Goal: Task Accomplishment & Management: Manage account settings

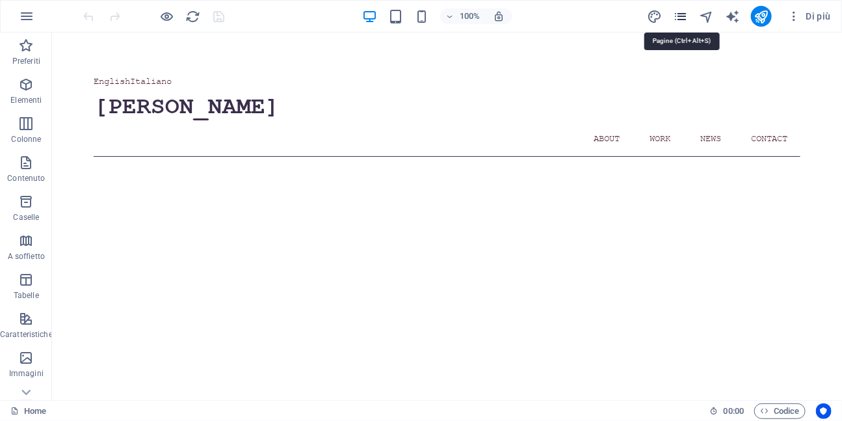
click at [686, 16] on icon "pages" at bounding box center [681, 16] width 15 height 15
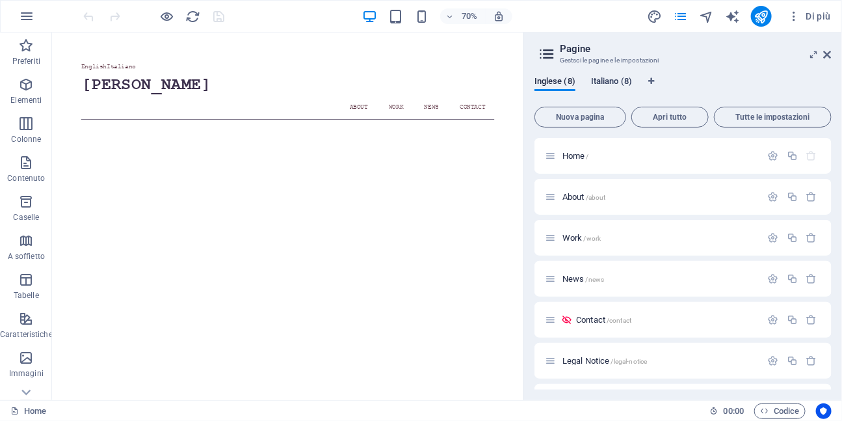
click at [613, 82] on span "Italiano (8)" at bounding box center [611, 83] width 41 height 18
click at [579, 157] on span "Home /" at bounding box center [576, 156] width 27 height 10
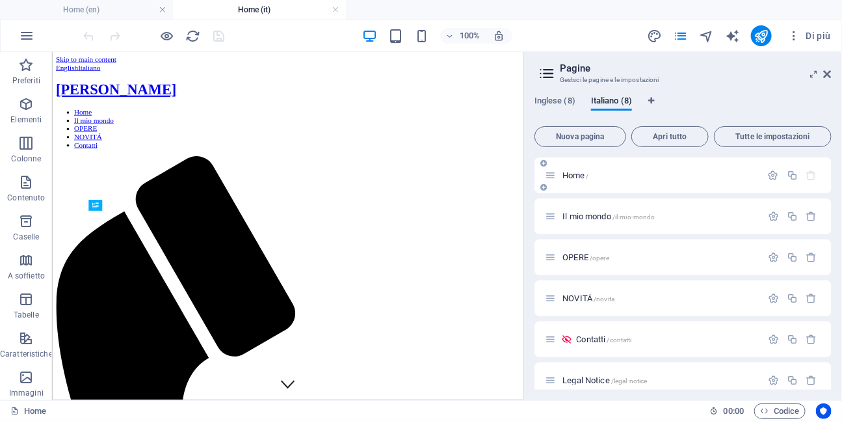
scroll to position [501, 0]
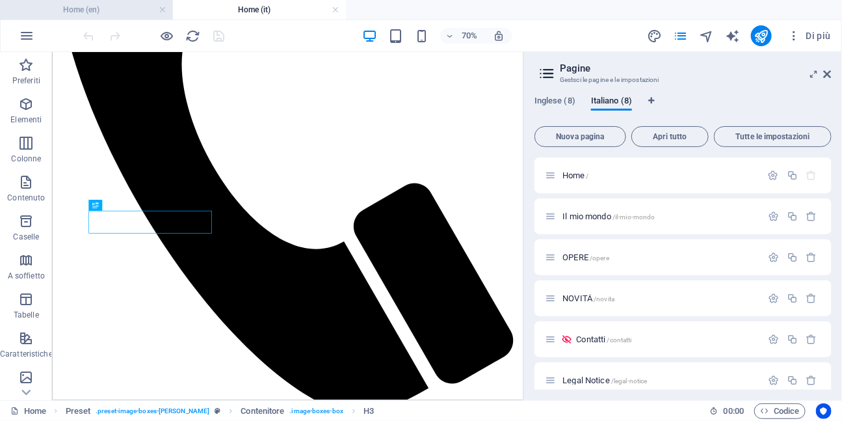
click at [116, 15] on h4 "Home (en)" at bounding box center [86, 10] width 173 height 14
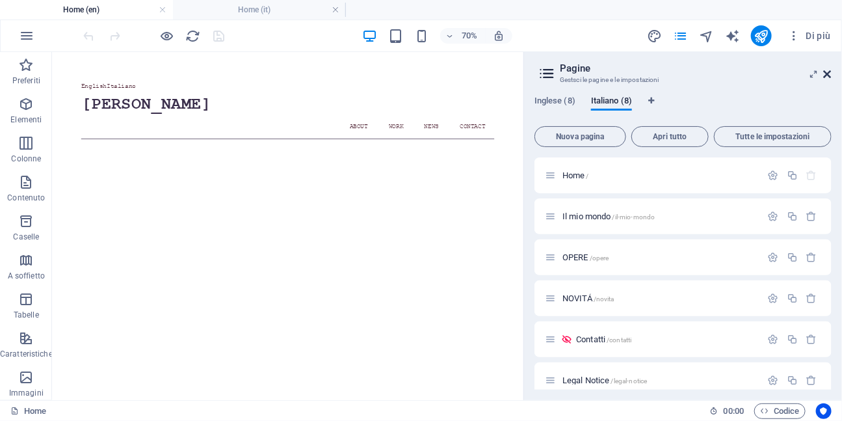
click at [827, 75] on icon at bounding box center [828, 74] width 8 height 10
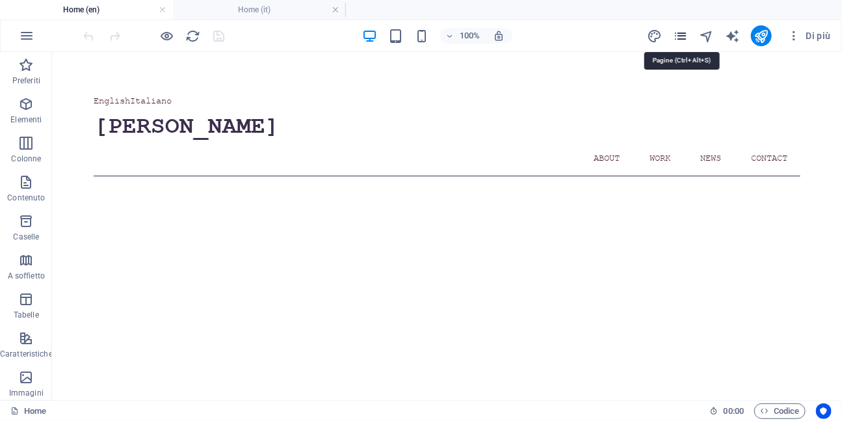
click at [680, 37] on icon "pages" at bounding box center [681, 36] width 15 height 15
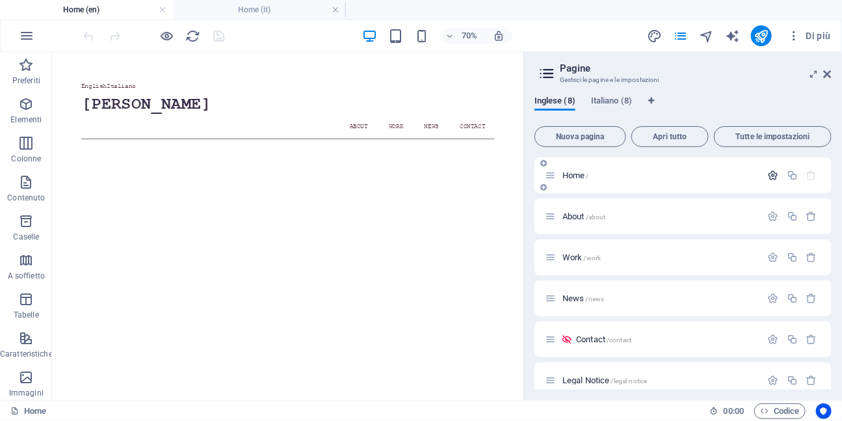
click at [768, 175] on icon "button" at bounding box center [773, 175] width 11 height 11
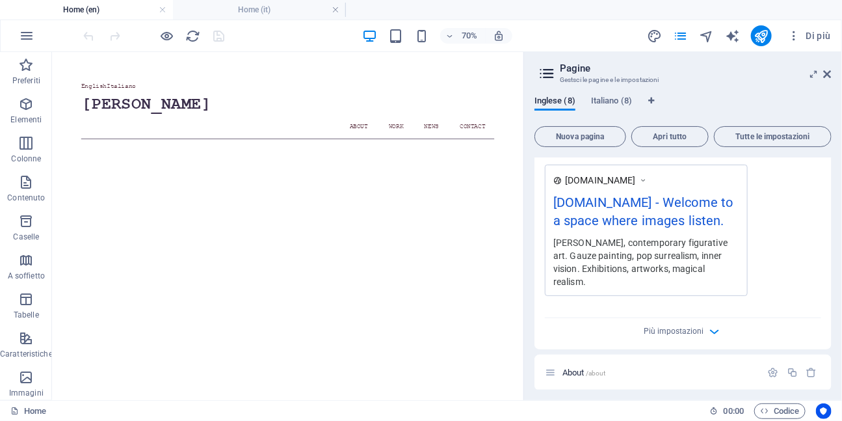
scroll to position [398, 0]
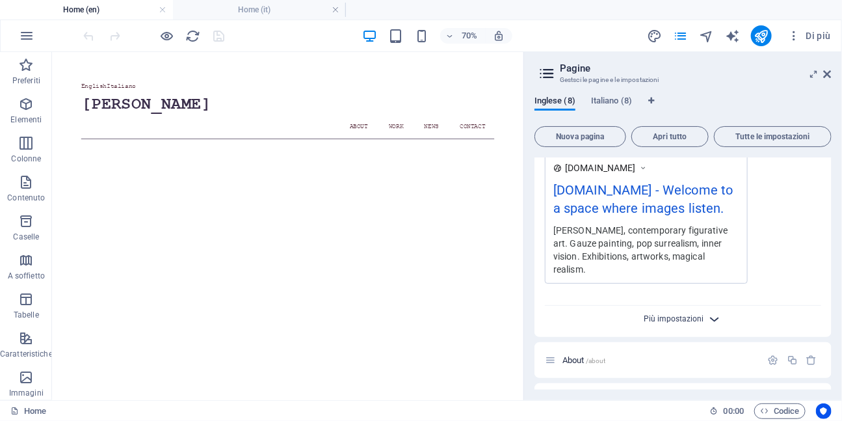
click at [696, 314] on span "Più impostazioni" at bounding box center [675, 318] width 60 height 9
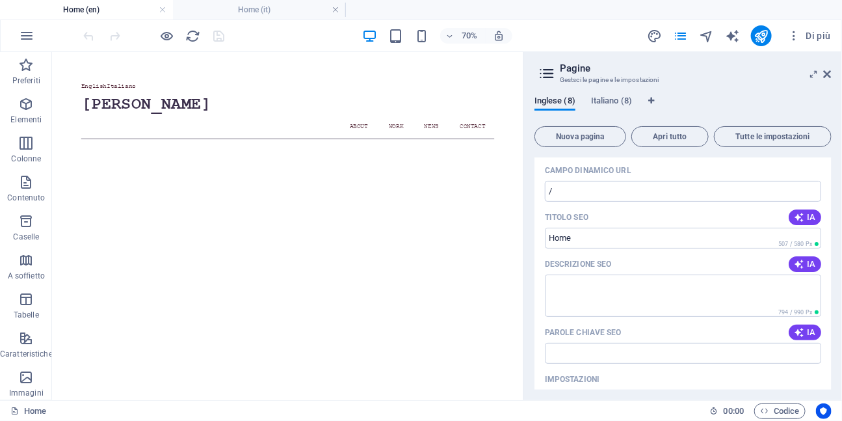
scroll to position [79, 0]
click at [582, 238] on input "Titolo SEO" at bounding box center [683, 238] width 276 height 21
paste input "Contemporary Artist"
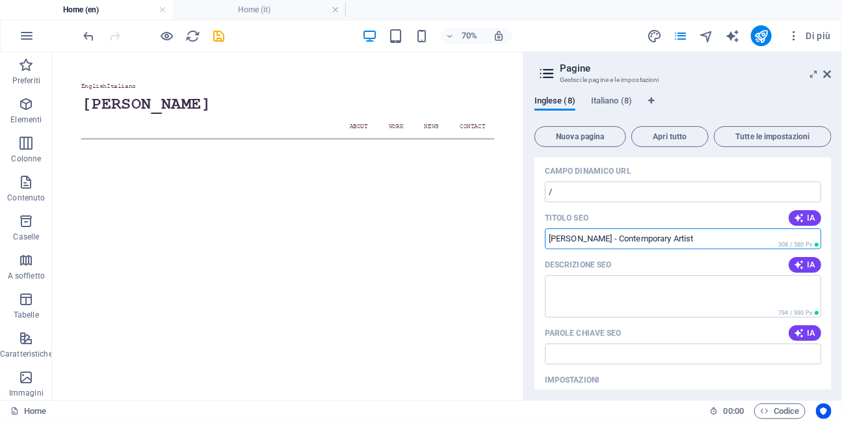
type input "[PERSON_NAME] - Contemporary Artist"
click at [567, 272] on div "Descrizione SEO IA" at bounding box center [683, 264] width 276 height 21
click at [561, 286] on textarea "Descrizione SEO" at bounding box center [683, 296] width 276 height 42
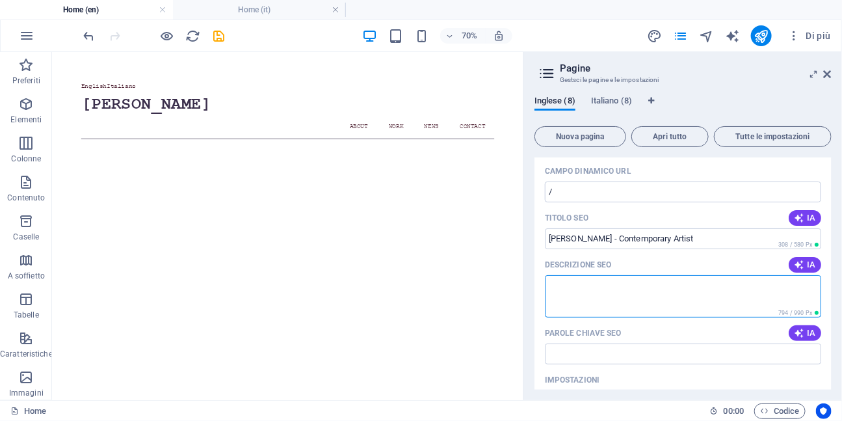
paste textarea "I paint silences. Light figures emerge from suspended worlds, poised between dr…"
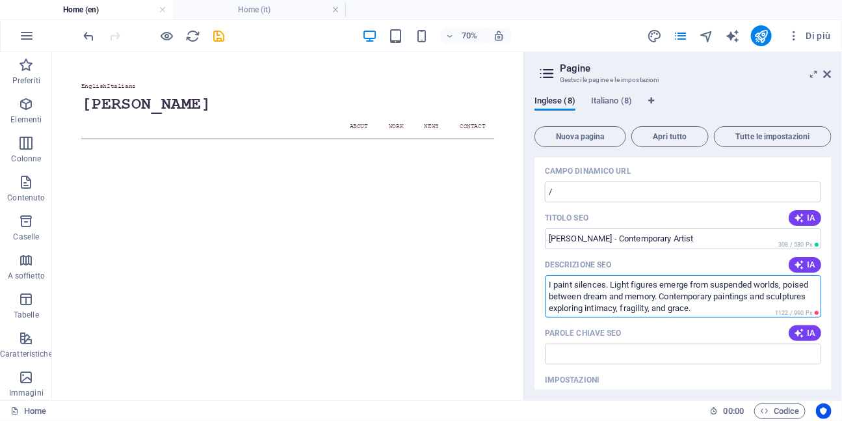
drag, startPoint x: 697, startPoint y: 308, endPoint x: 664, endPoint y: 297, distance: 34.4
click at [664, 297] on textarea "I paint silences. Light figures emerge from suspended worlds, poised between dr…" at bounding box center [683, 296] width 276 height 42
type textarea "I paint silences. Light figures emerge from suspended worlds, poised between dr…"
click at [572, 347] on input "Parole chiave SEO" at bounding box center [683, 353] width 276 height 21
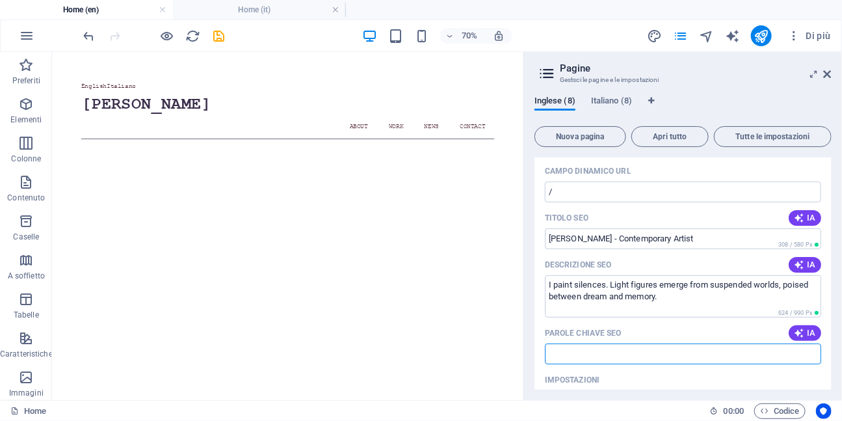
paste input "contemporary art, paintings, sculpture, [DEMOGRAPHIC_DATA] artist, figurative a…"
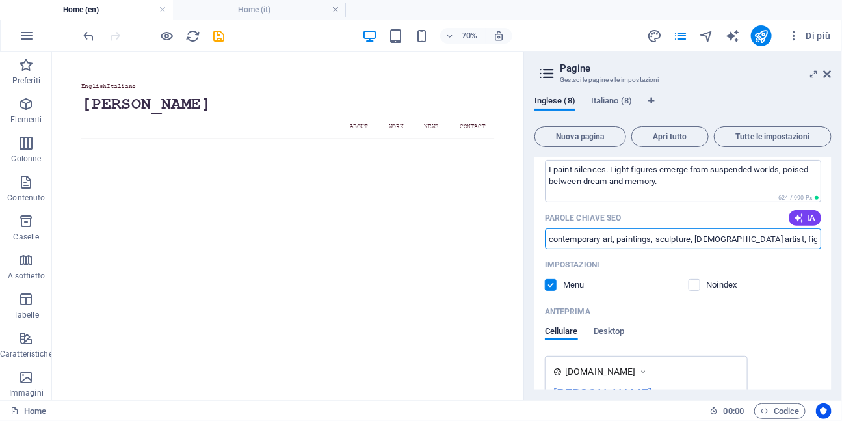
scroll to position [207, 0]
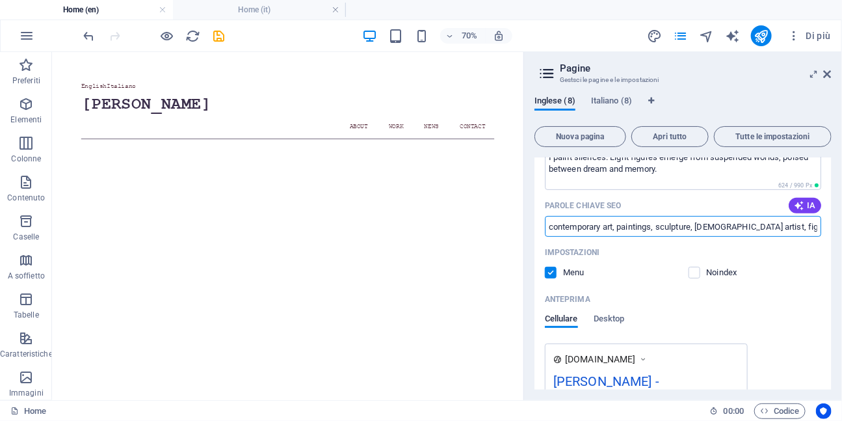
type input "contemporary art, paintings, sculpture, [DEMOGRAPHIC_DATA] artist, figurative a…"
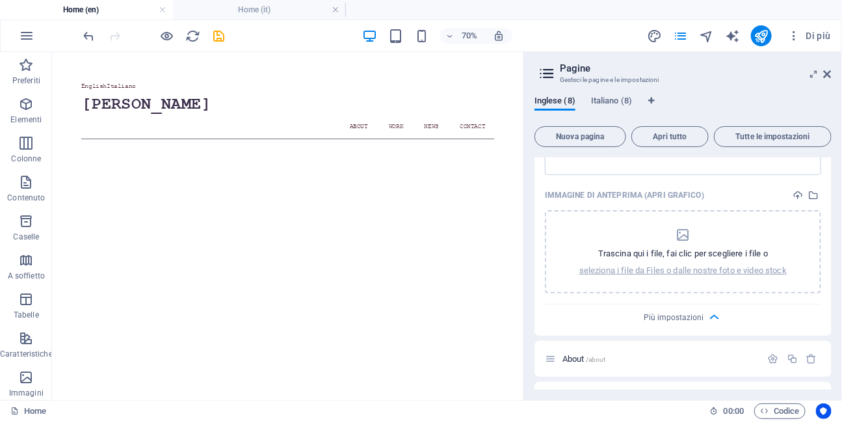
scroll to position [576, 0]
click at [680, 237] on icon "dropzone" at bounding box center [683, 233] width 16 height 16
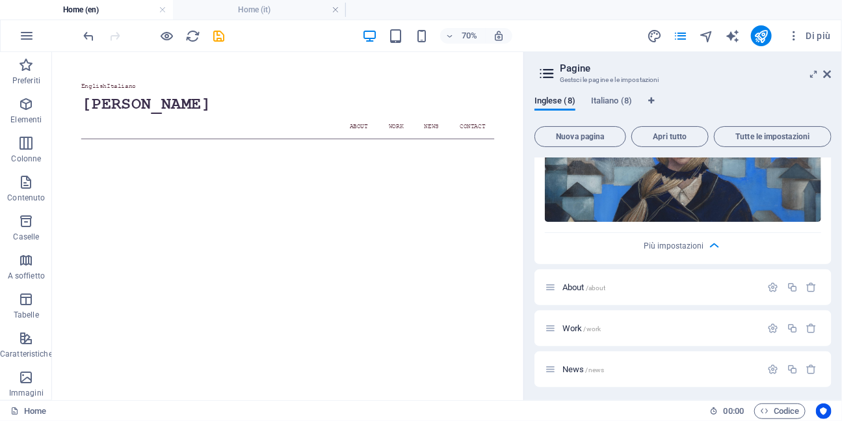
scroll to position [719, 0]
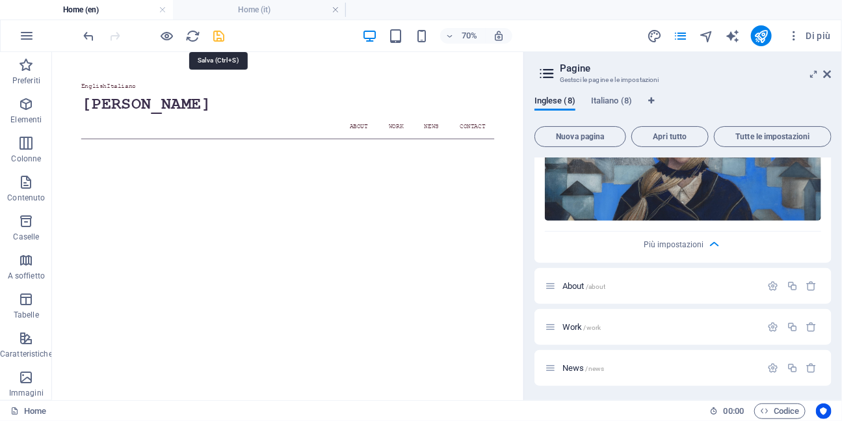
click at [222, 37] on icon "save" at bounding box center [219, 36] width 15 height 15
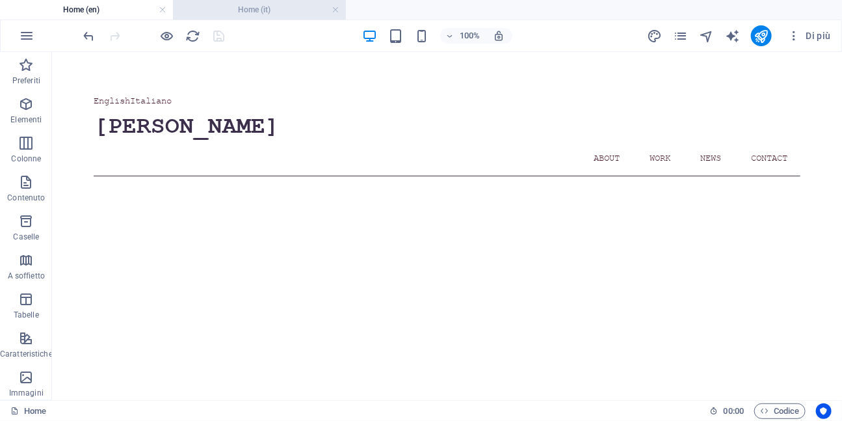
click at [247, 14] on h4 "Home (it)" at bounding box center [259, 10] width 173 height 14
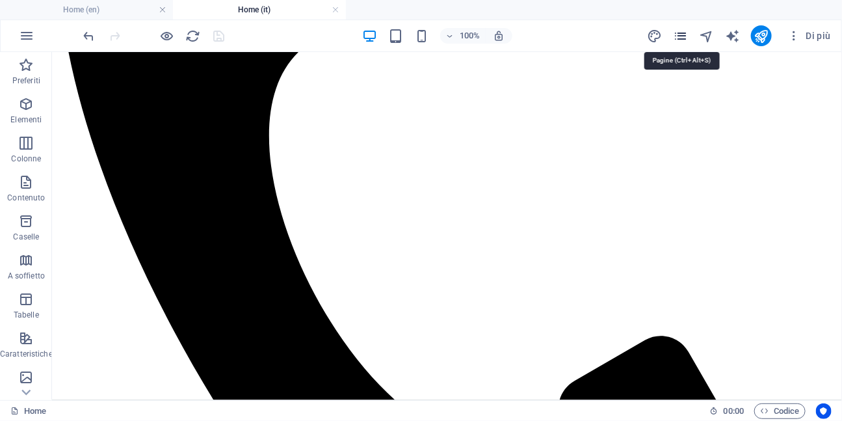
click at [680, 41] on icon "pages" at bounding box center [681, 36] width 15 height 15
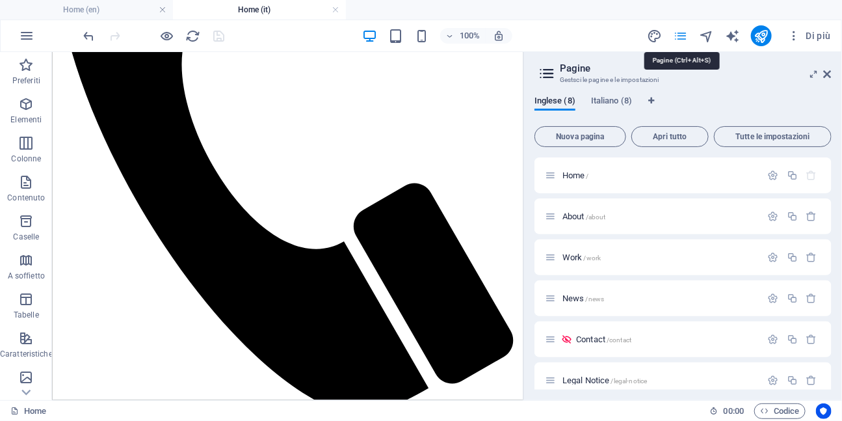
scroll to position [634, 0]
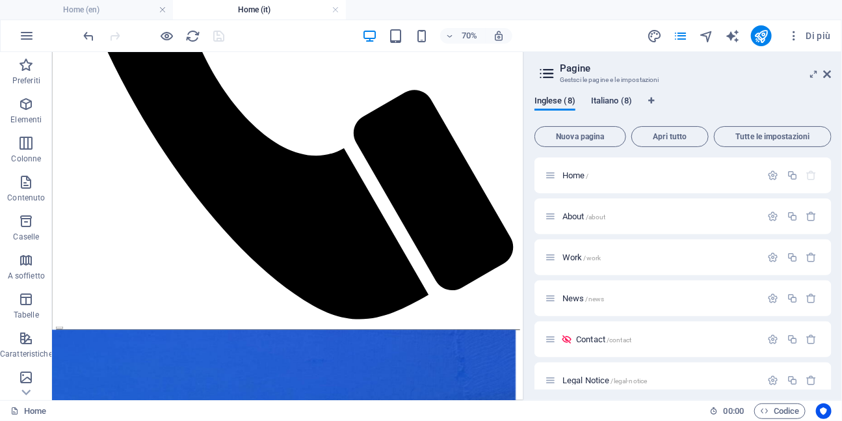
click at [616, 103] on span "Italiano (8)" at bounding box center [611, 102] width 41 height 18
click at [557, 102] on span "Inglese (8)" at bounding box center [555, 102] width 41 height 18
click at [576, 180] on div "Home /" at bounding box center [653, 175] width 217 height 15
click at [573, 172] on span "Home /" at bounding box center [576, 175] width 27 height 10
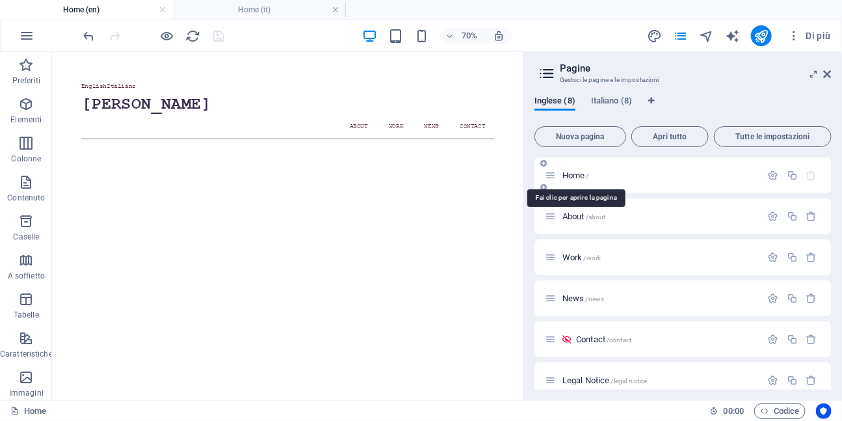
click at [565, 173] on span "Home /" at bounding box center [576, 175] width 27 height 10
click at [772, 176] on icon "button" at bounding box center [773, 175] width 11 height 11
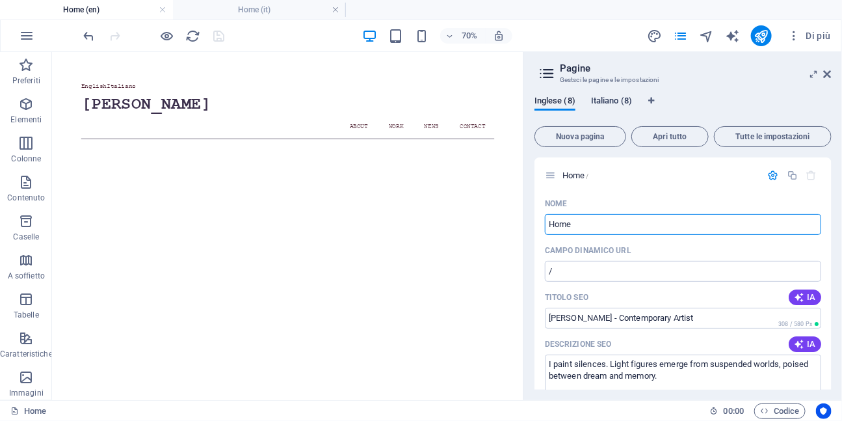
click at [615, 101] on span "Italiano (8)" at bounding box center [611, 102] width 41 height 18
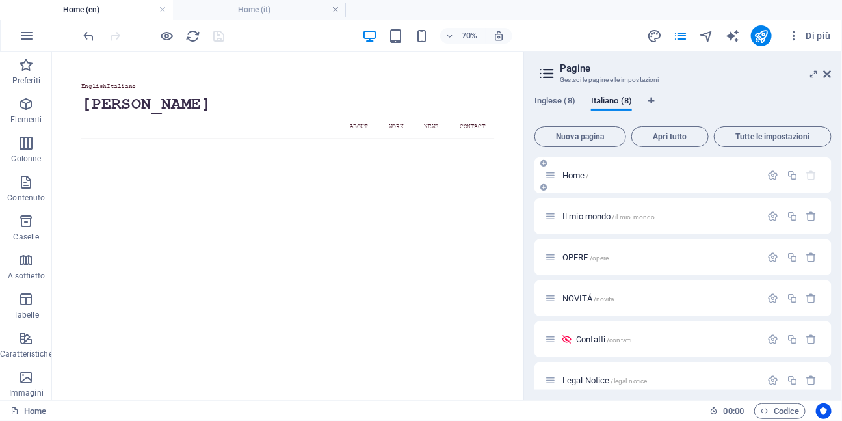
click at [578, 174] on span "Home /" at bounding box center [576, 175] width 27 height 10
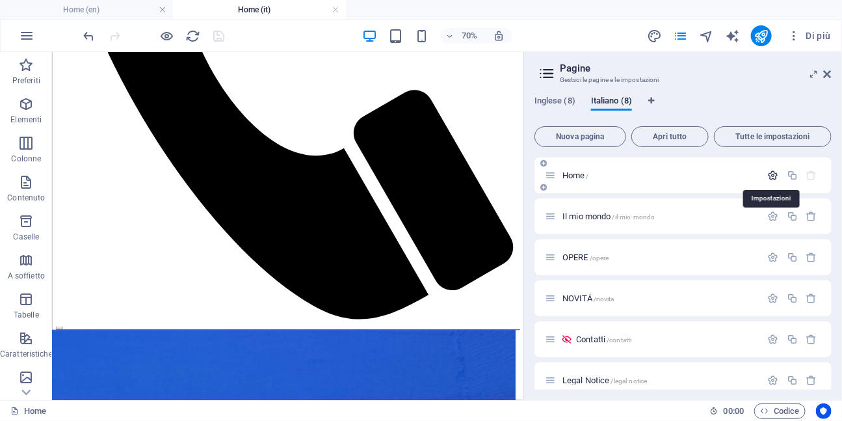
click at [772, 174] on icon "button" at bounding box center [773, 175] width 11 height 11
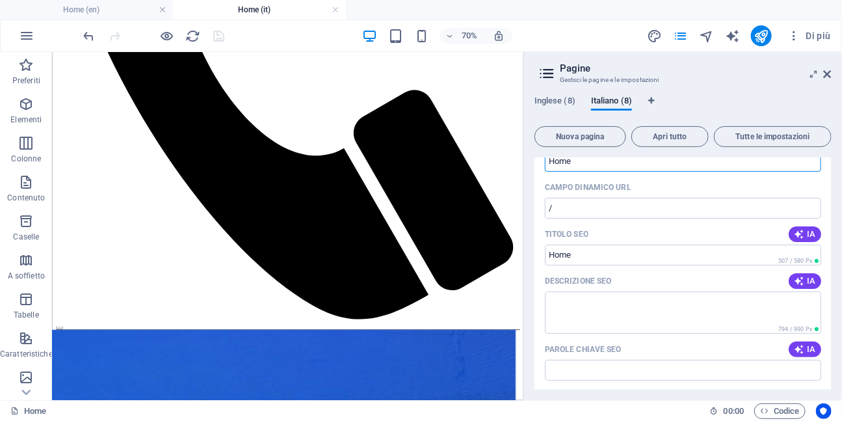
scroll to position [74, 0]
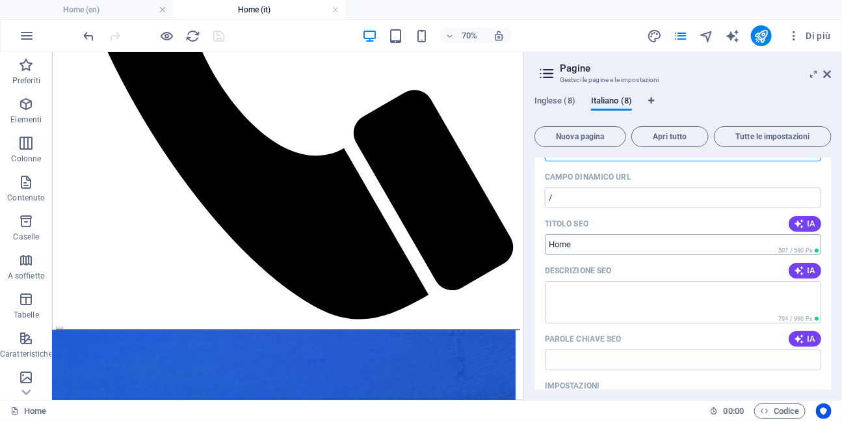
click at [582, 245] on input "Titolo SEO" at bounding box center [683, 244] width 276 height 21
paste input "[PERSON_NAME] [Cognome] - Artista Contemporanea"
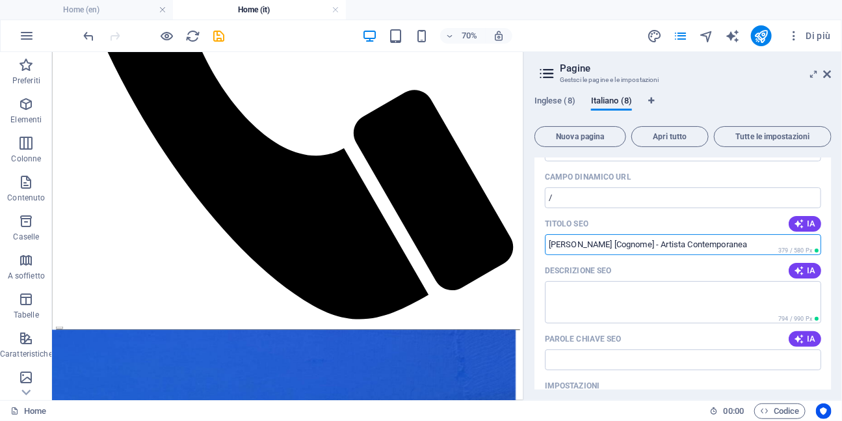
click at [615, 245] on input "[PERSON_NAME] [Cognome] - Artista Contemporanea" at bounding box center [683, 244] width 276 height 21
type input "[PERSON_NAME] - Artista Contemporanea"
click at [561, 288] on textarea "Descrizione SEO" at bounding box center [683, 302] width 276 height 42
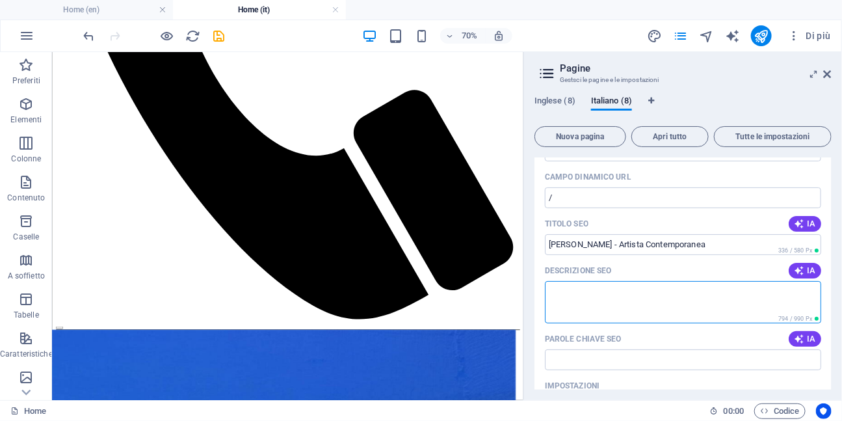
paste textarea "Dipingo silenzi. Figure luminose emergono da mondi sospesi, tra sogno e memoria…"
drag, startPoint x: 610, startPoint y: 288, endPoint x: 625, endPoint y: 303, distance: 20.7
click at [625, 303] on textarea "Dipingo silenzi. Figure luminose emergono da mondi sospesi, tra sogno e memoria." at bounding box center [683, 302] width 276 height 42
type textarea "Dipingo silenzi."
click at [562, 291] on textarea "Dipingo silenzi." at bounding box center [683, 302] width 276 height 42
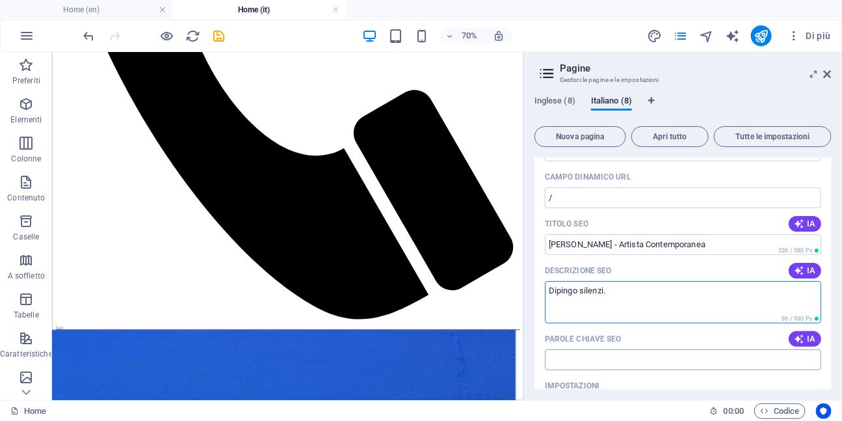
click at [569, 360] on input "Parole chiave SEO" at bounding box center [683, 359] width 276 height 21
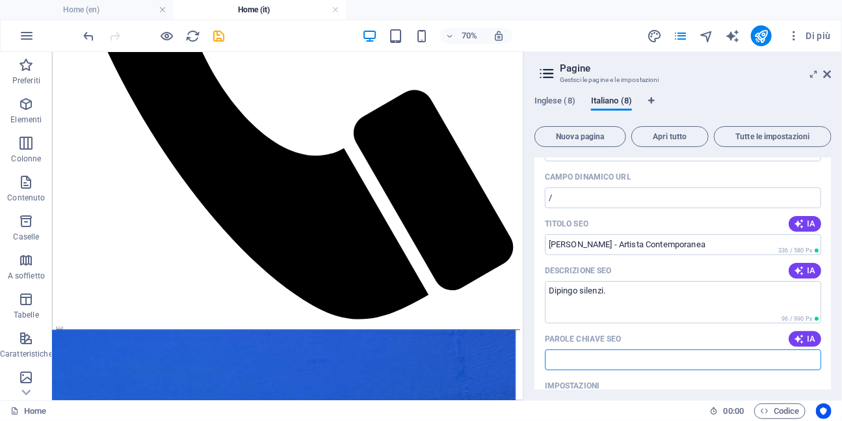
paste input "arte contemporanea, dipinti, sculture, artista [DEMOGRAPHIC_DATA], arte figurat…"
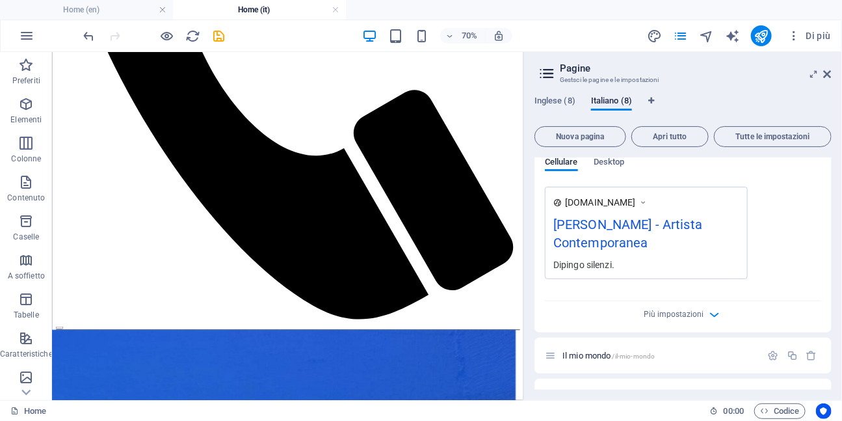
scroll to position [365, 0]
type input "arte contemporanea, dipinti, sculture, artista [DEMOGRAPHIC_DATA], arte figurat…"
click at [659, 312] on span "Più impostazioni" at bounding box center [675, 312] width 60 height 9
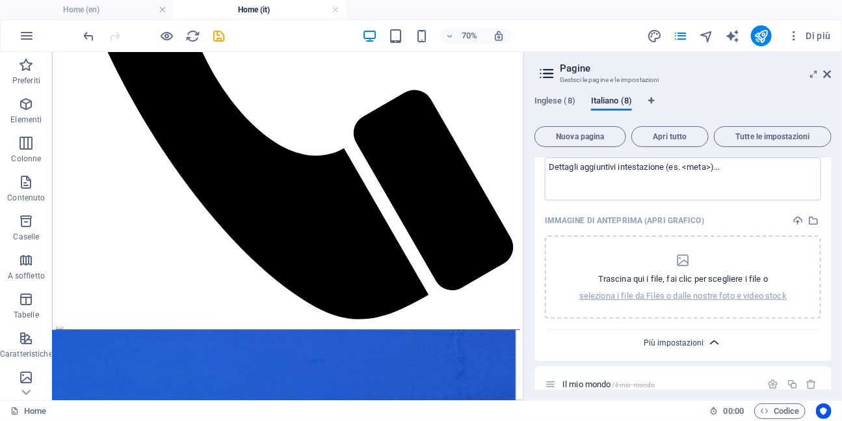
scroll to position [527, 0]
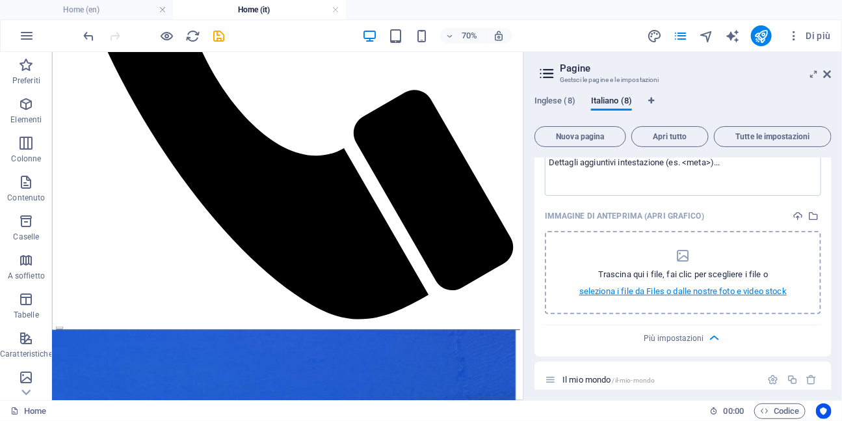
click at [670, 291] on p "seleziona i file da Files o dalle nostre foto e video stock" at bounding box center [684, 292] width 208 height 12
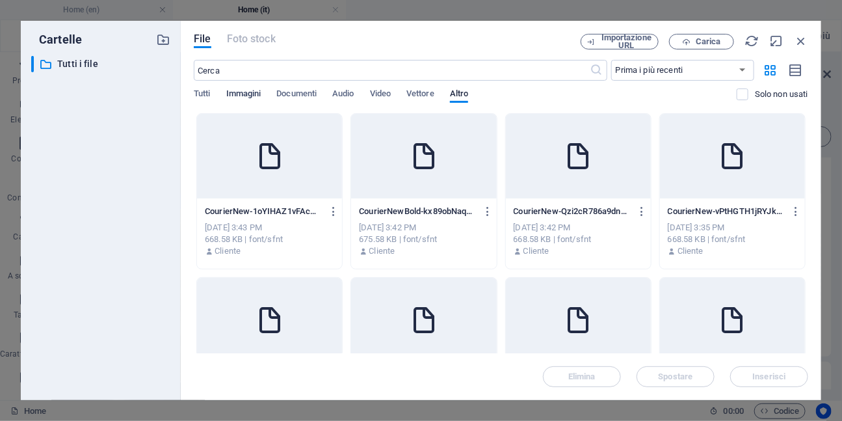
click at [250, 93] on span "Immagini" at bounding box center [243, 95] width 35 height 18
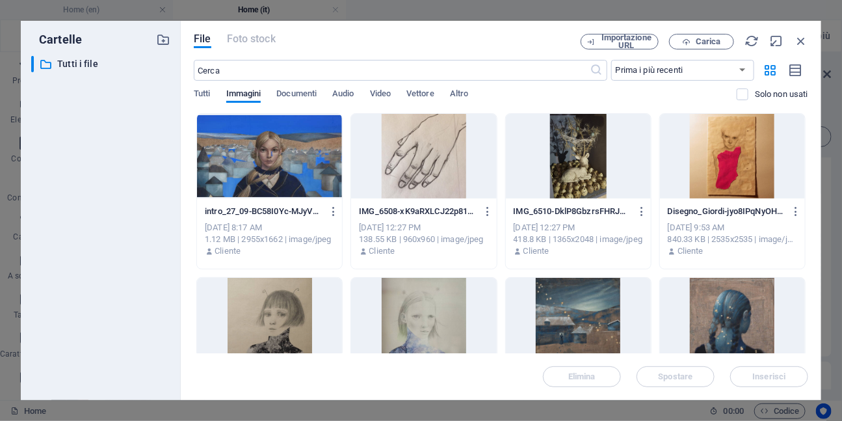
scroll to position [5, 0]
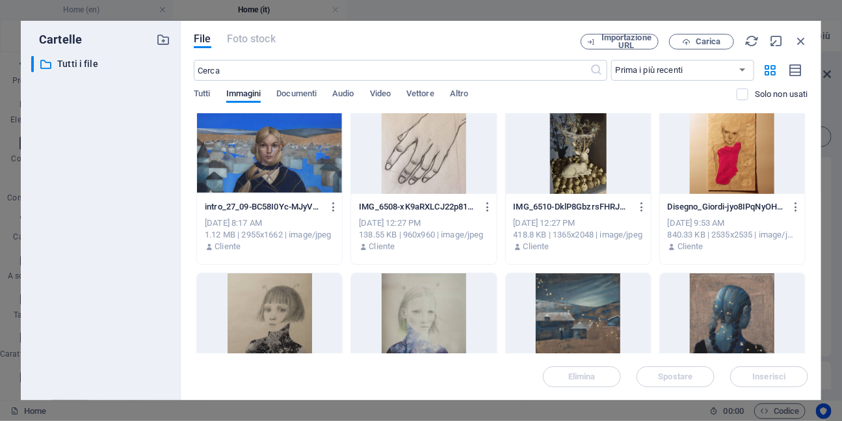
click at [290, 169] on div at bounding box center [269, 151] width 145 height 85
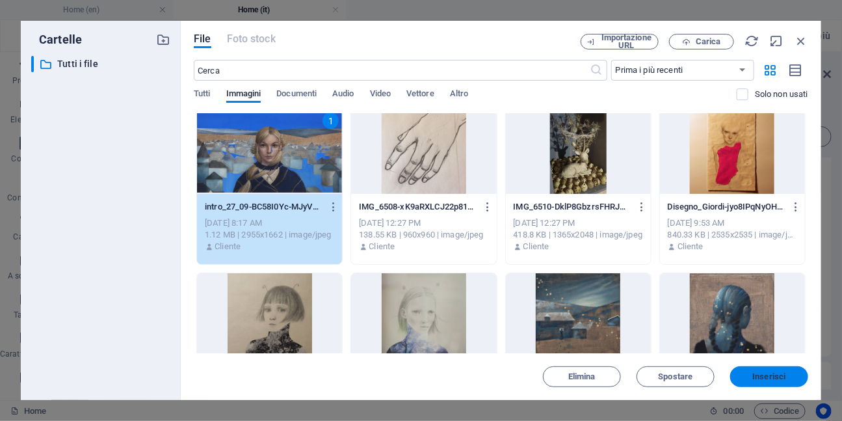
click at [757, 376] on span "Inserisci" at bounding box center [769, 377] width 33 height 8
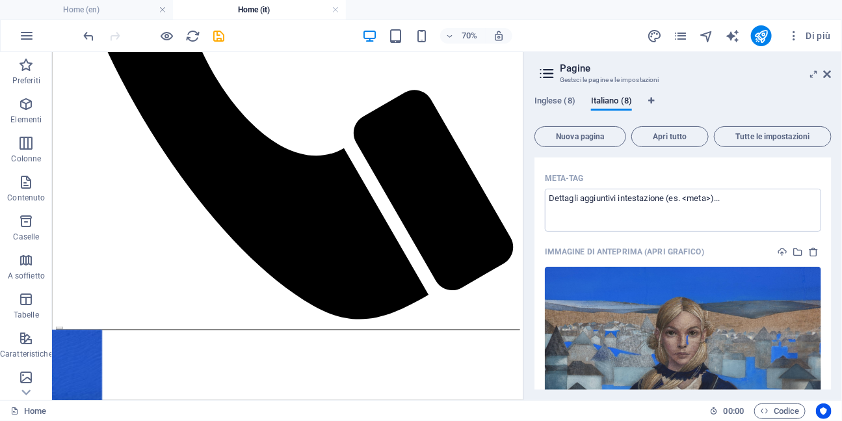
scroll to position [484, 0]
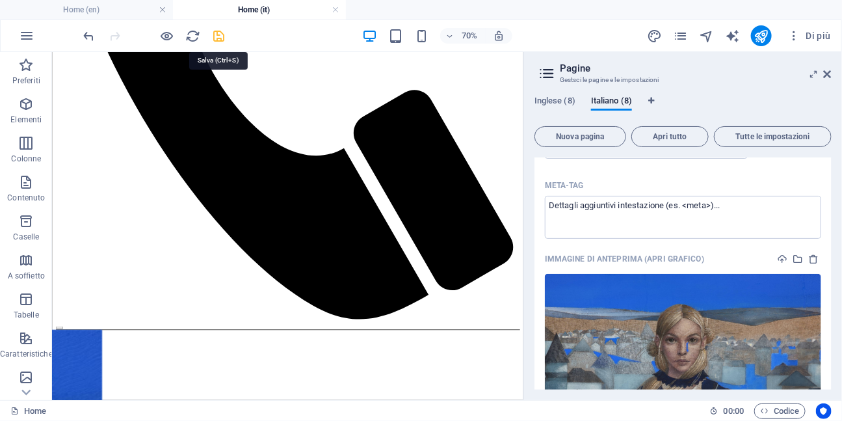
click at [219, 38] on icon "save" at bounding box center [219, 36] width 15 height 15
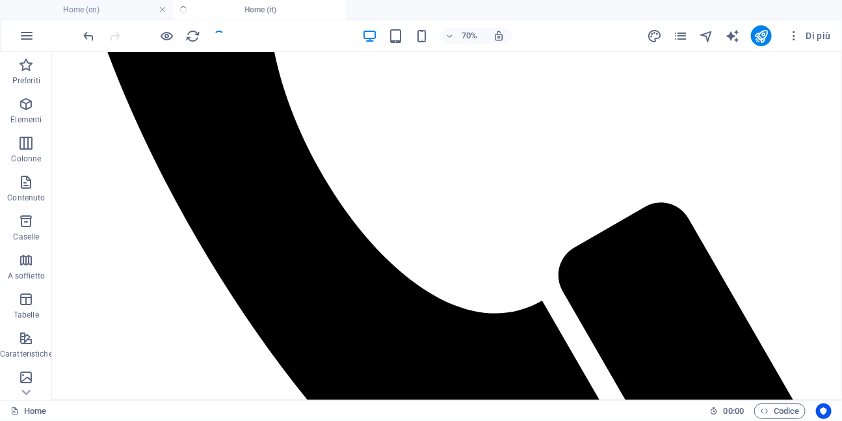
scroll to position [501, 0]
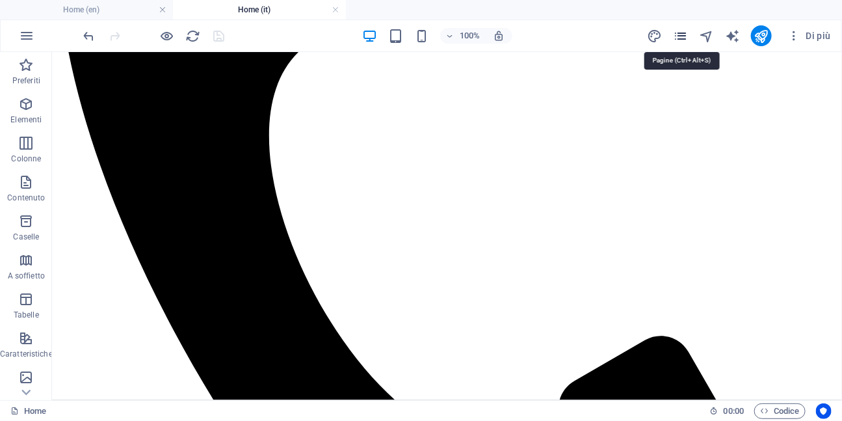
click at [683, 37] on icon "pages" at bounding box center [681, 36] width 15 height 15
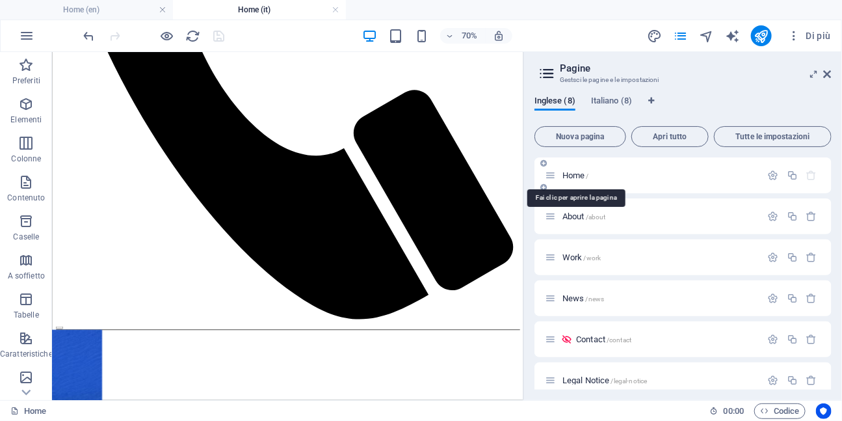
click at [570, 178] on span "Home /" at bounding box center [576, 175] width 27 height 10
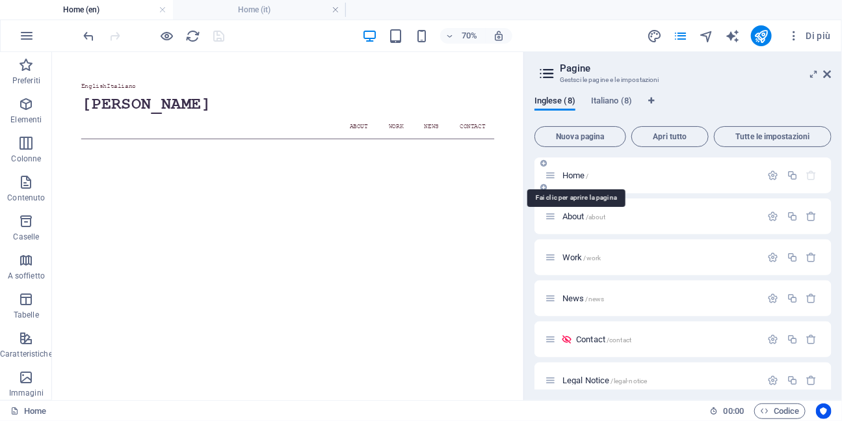
scroll to position [0, 0]
click at [772, 176] on icon "button" at bounding box center [773, 175] width 11 height 11
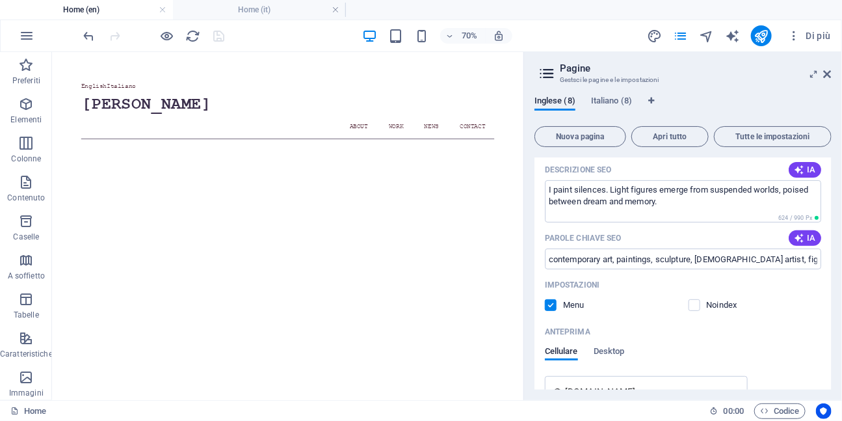
scroll to position [176, 0]
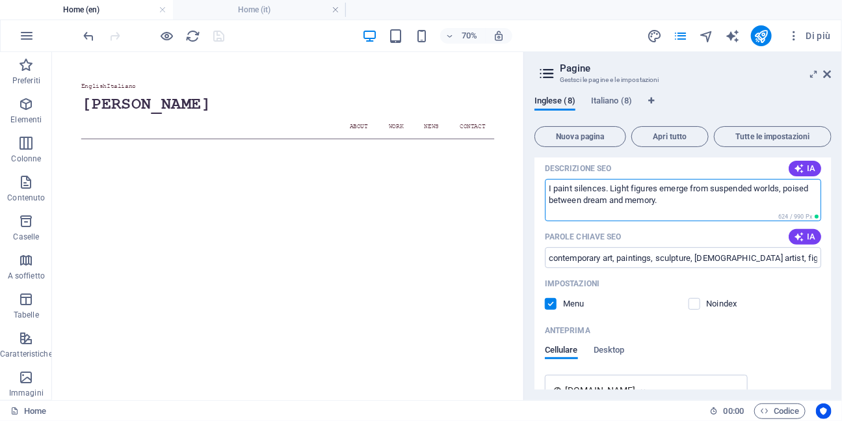
drag, startPoint x: 668, startPoint y: 202, endPoint x: 612, endPoint y: 185, distance: 58.6
click at [612, 185] on textarea "I paint silences. Light figures emerge from suspended worlds, poised between dr…" at bounding box center [683, 200] width 276 height 42
type textarea "I paint silences."
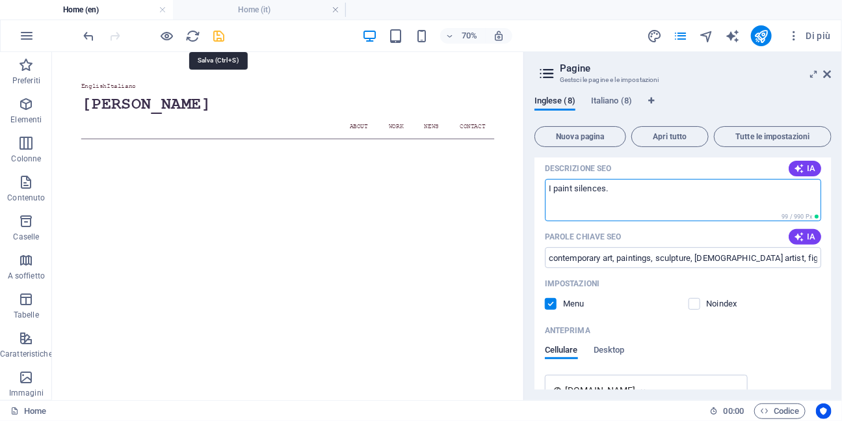
click at [224, 39] on icon "save" at bounding box center [219, 36] width 15 height 15
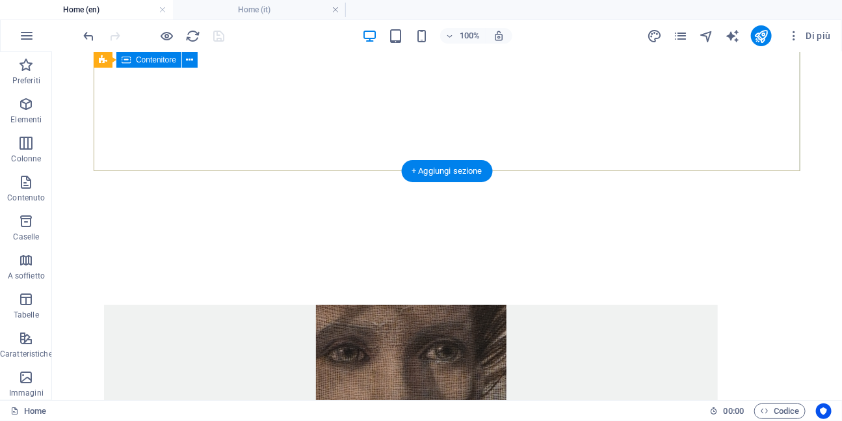
scroll to position [0, 0]
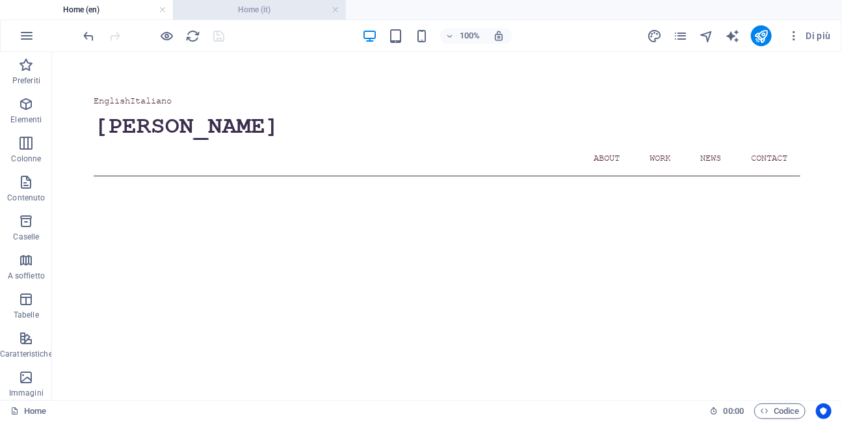
click at [245, 7] on h4 "Home (it)" at bounding box center [259, 10] width 173 height 14
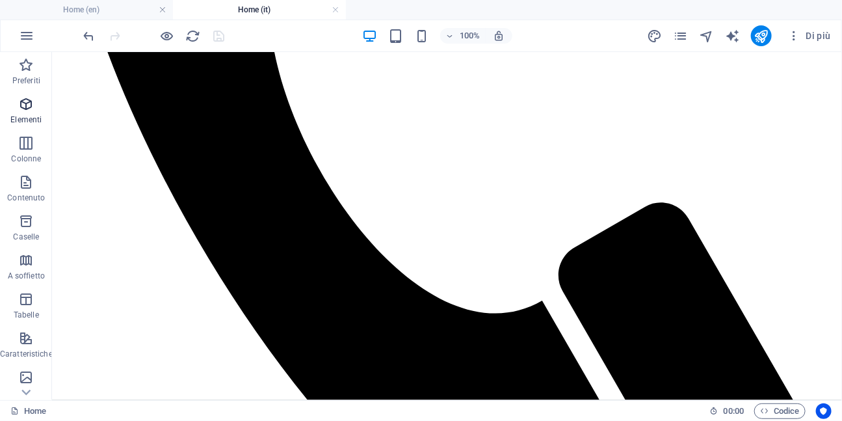
click at [29, 114] on span "Elementi" at bounding box center [26, 111] width 53 height 31
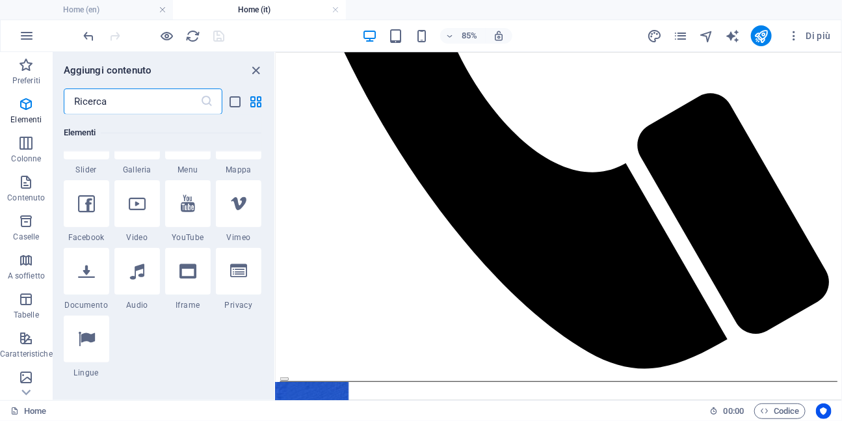
scroll to position [397, 0]
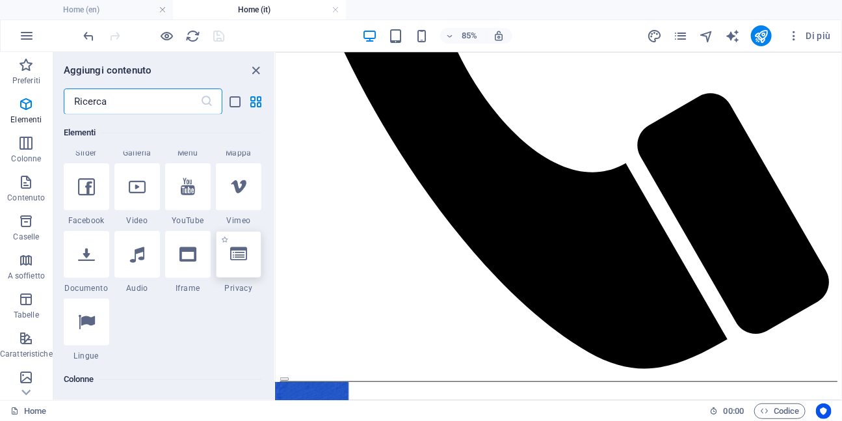
click at [230, 263] on div at bounding box center [239, 254] width 46 height 47
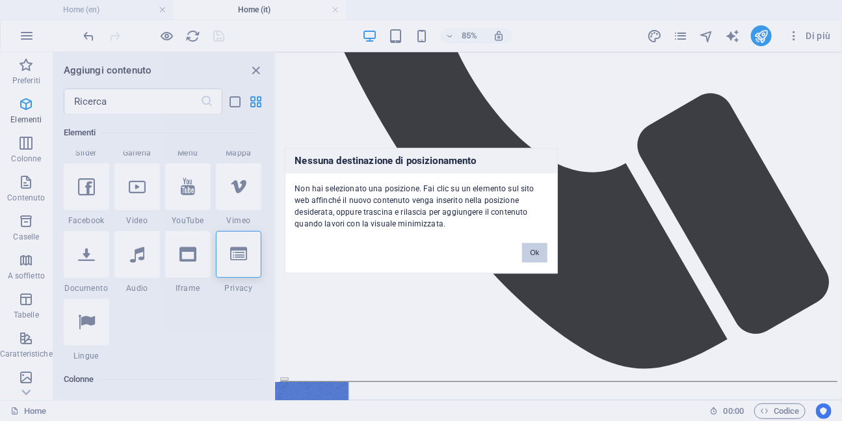
click at [533, 250] on button "Ok" at bounding box center [534, 253] width 25 height 20
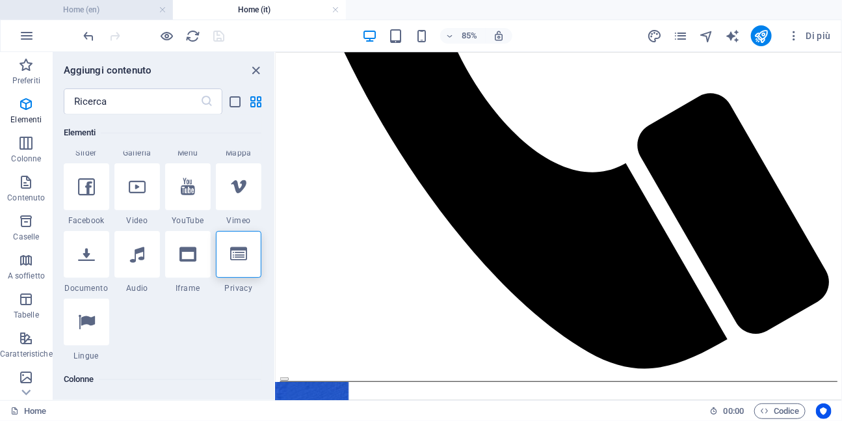
click at [126, 5] on h4 "Home (en)" at bounding box center [86, 10] width 173 height 14
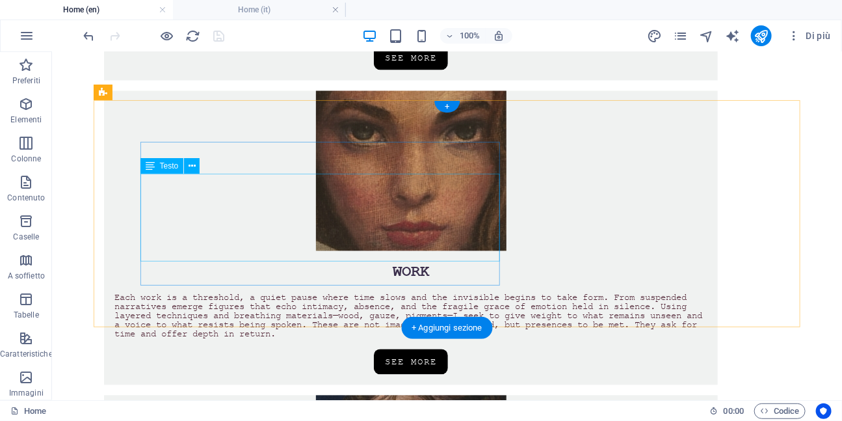
scroll to position [846, 0]
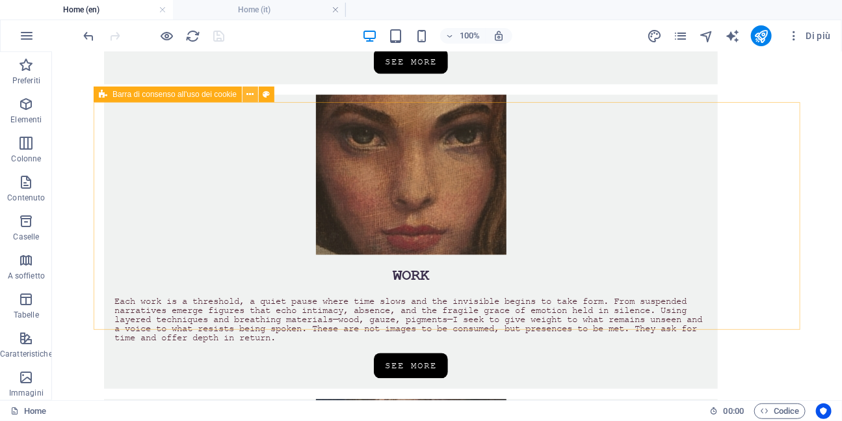
click at [252, 97] on icon at bounding box center [250, 95] width 7 height 14
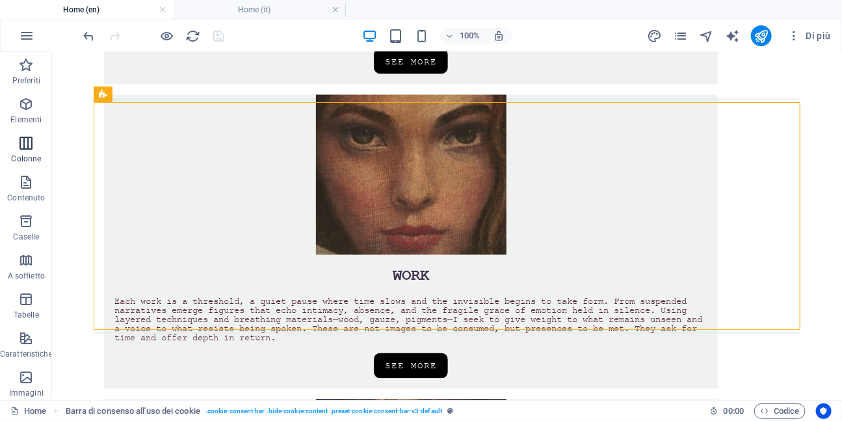
click at [31, 146] on icon "button" at bounding box center [26, 143] width 16 height 16
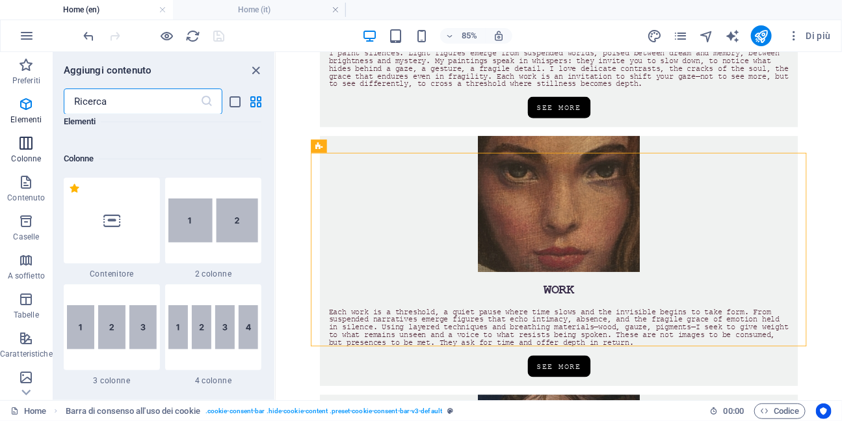
scroll to position [644, 0]
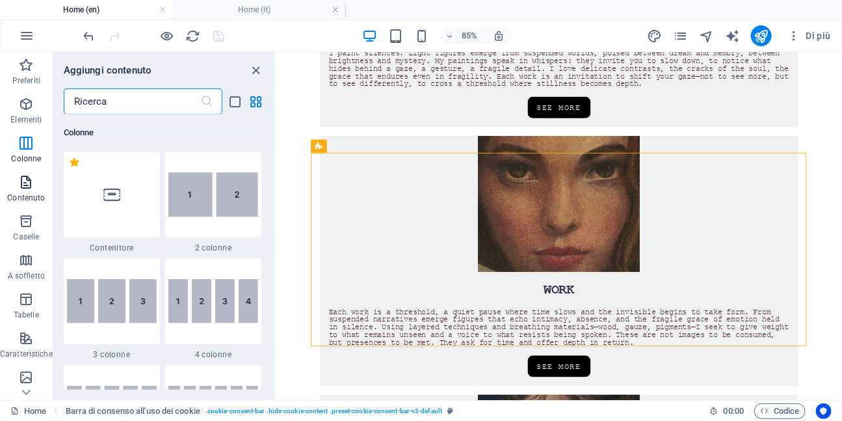
click at [20, 182] on icon "button" at bounding box center [26, 182] width 16 height 16
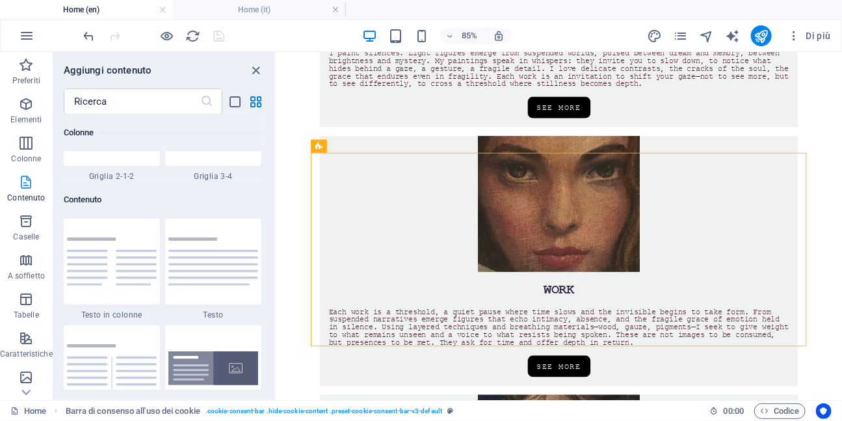
scroll to position [2276, 0]
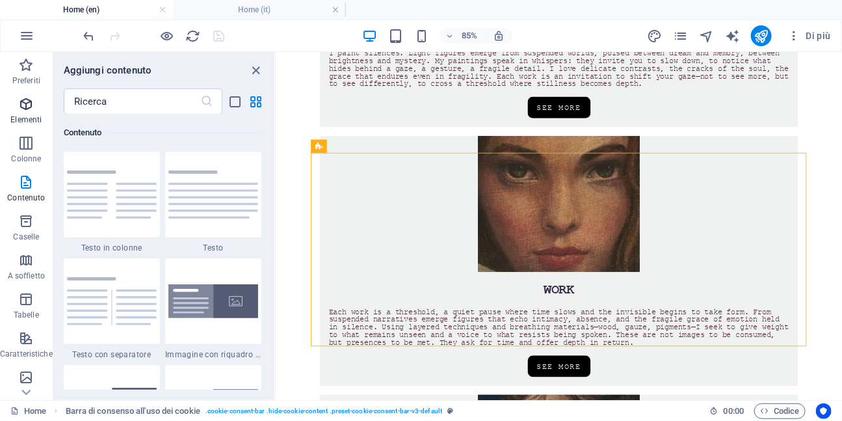
click at [29, 105] on icon "button" at bounding box center [26, 104] width 16 height 16
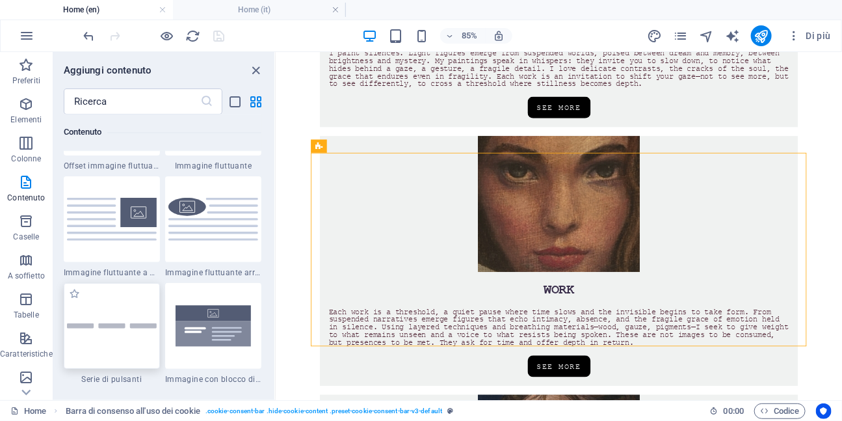
scroll to position [2892, 0]
click at [98, 103] on input "text" at bounding box center [132, 101] width 137 height 26
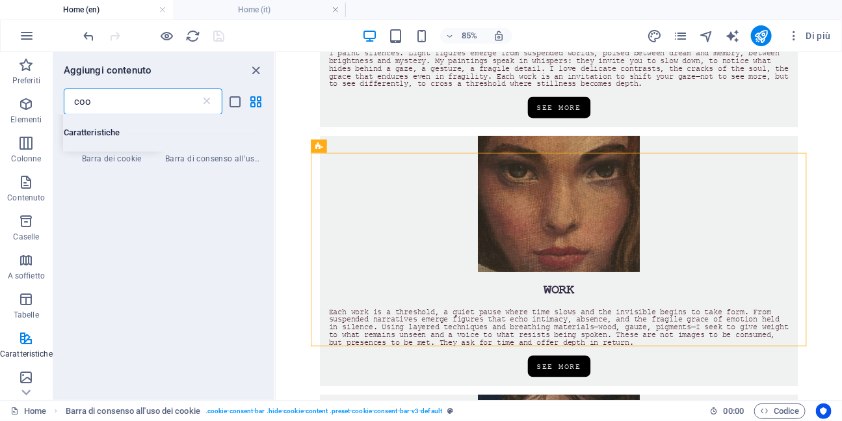
type input "cook"
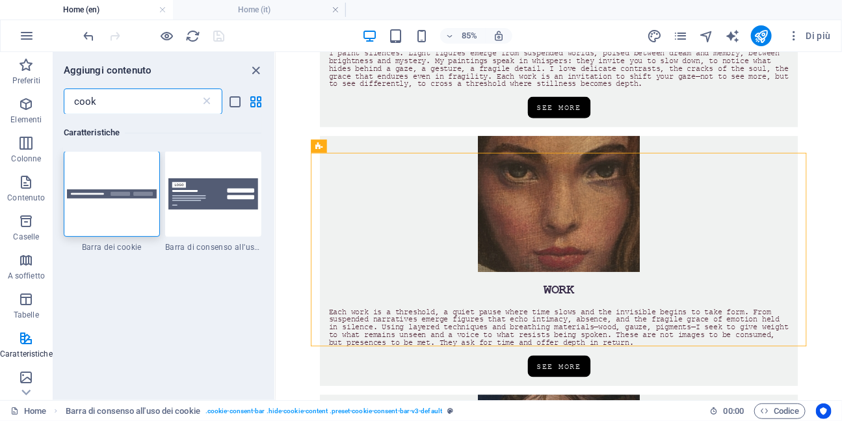
scroll to position [0, 0]
click at [200, 164] on div at bounding box center [213, 195] width 96 height 86
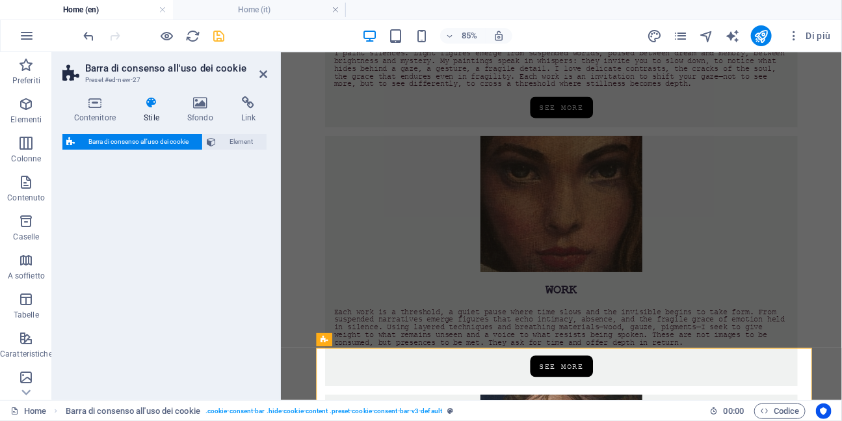
select select "rem"
select select "px"
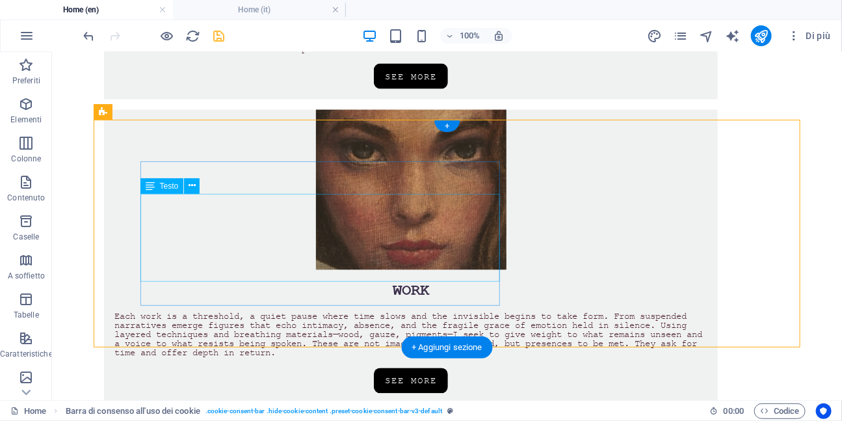
scroll to position [827, 0]
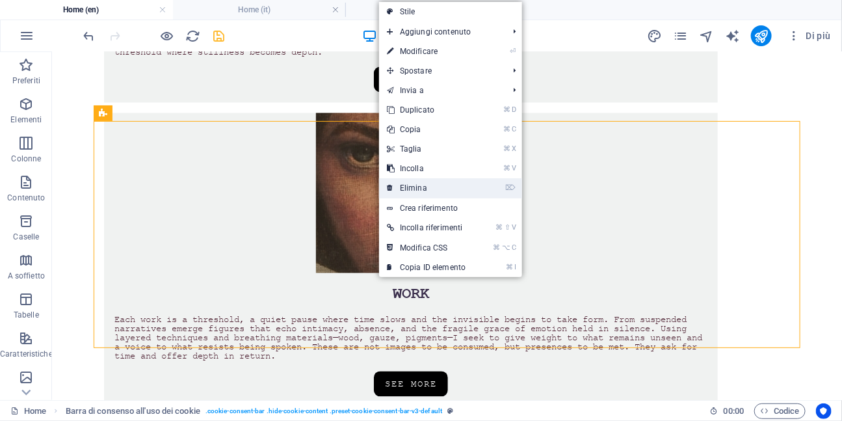
click at [403, 183] on link "⌦ Elimina" at bounding box center [426, 188] width 94 height 20
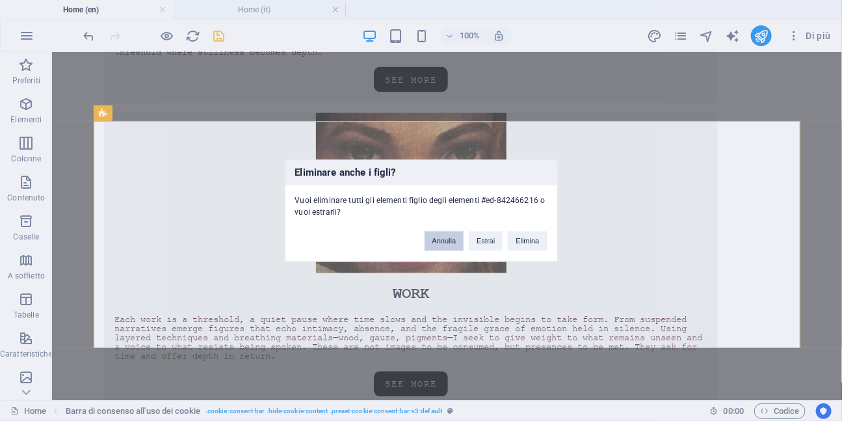
click at [453, 245] on button "Annulla" at bounding box center [445, 241] width 40 height 20
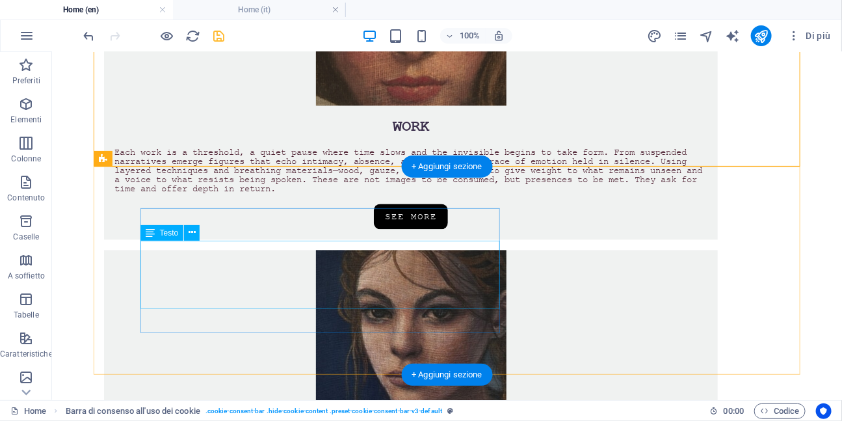
scroll to position [1012, 0]
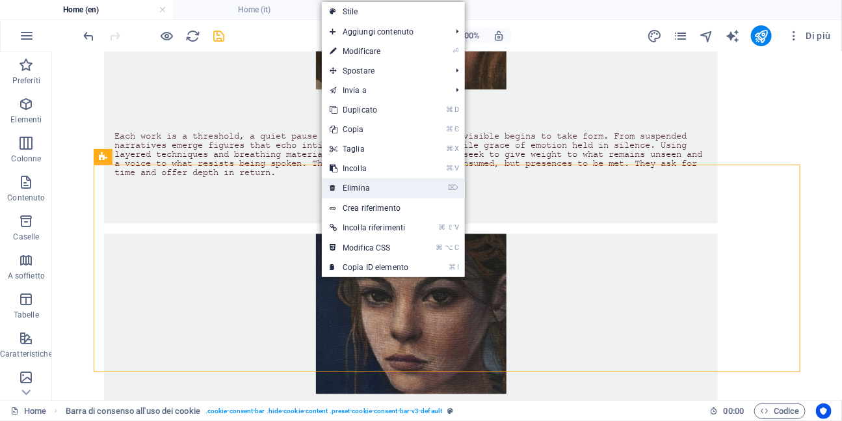
click at [360, 187] on link "⌦ Elimina" at bounding box center [369, 188] width 94 height 20
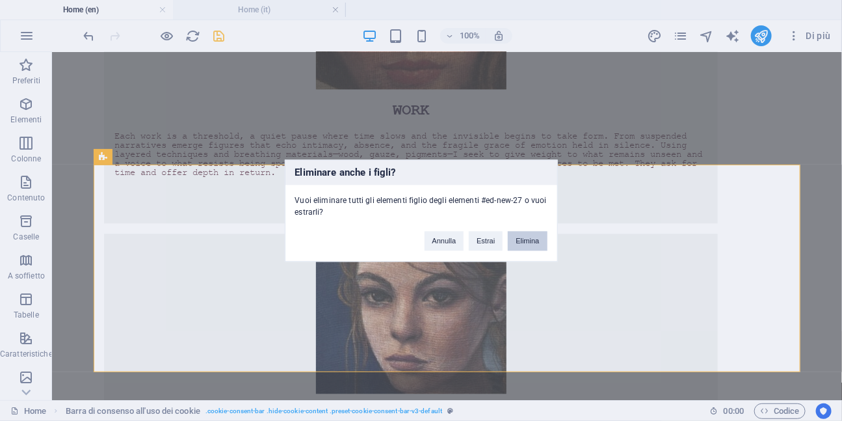
click at [530, 240] on button "Elimina" at bounding box center [527, 241] width 39 height 20
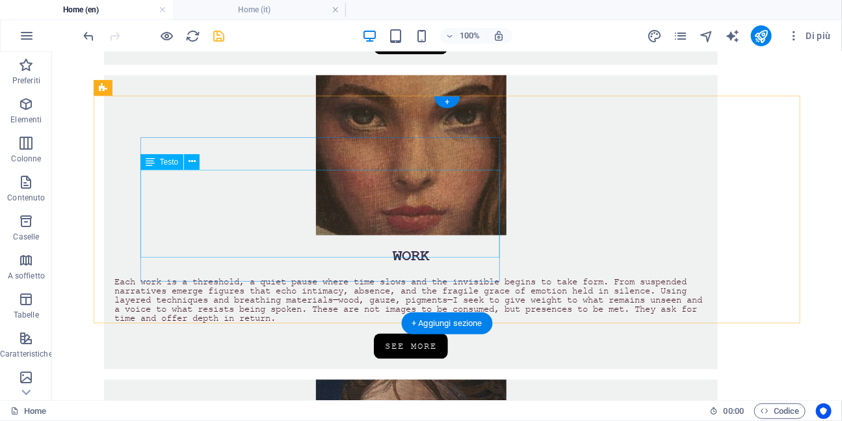
scroll to position [826, 0]
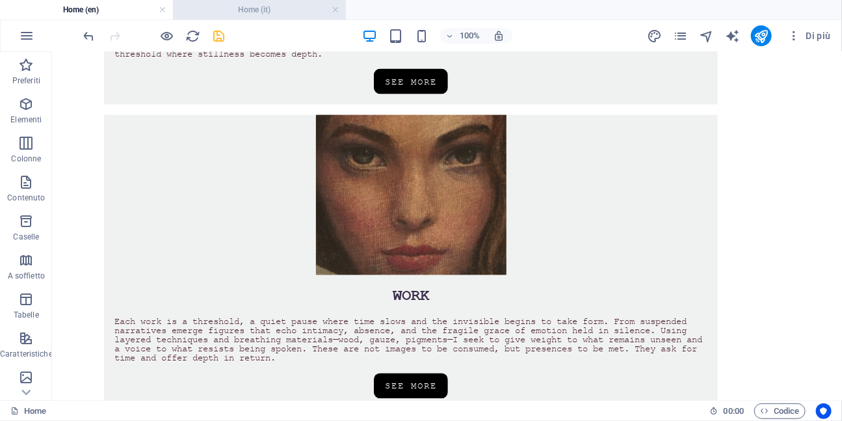
click at [299, 14] on h4 "Home (it)" at bounding box center [259, 10] width 173 height 14
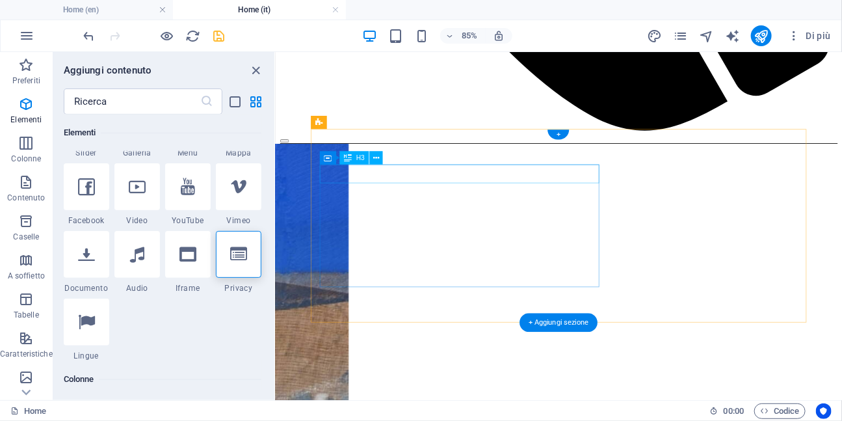
scroll to position [919, 0]
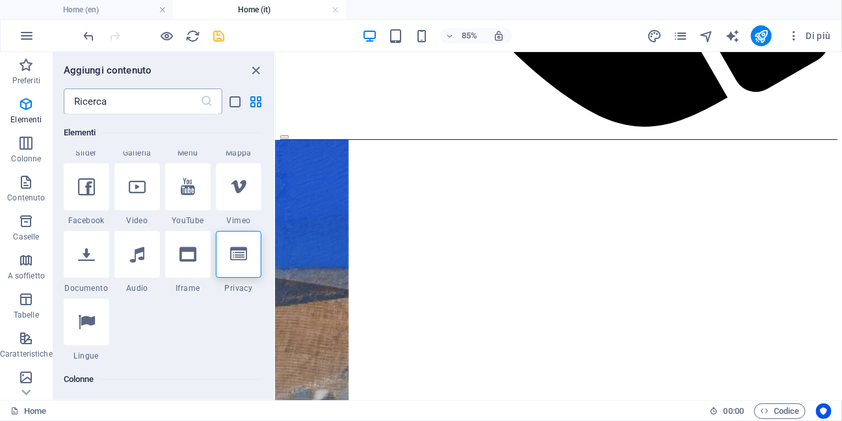
click at [122, 98] on input "text" at bounding box center [132, 101] width 137 height 26
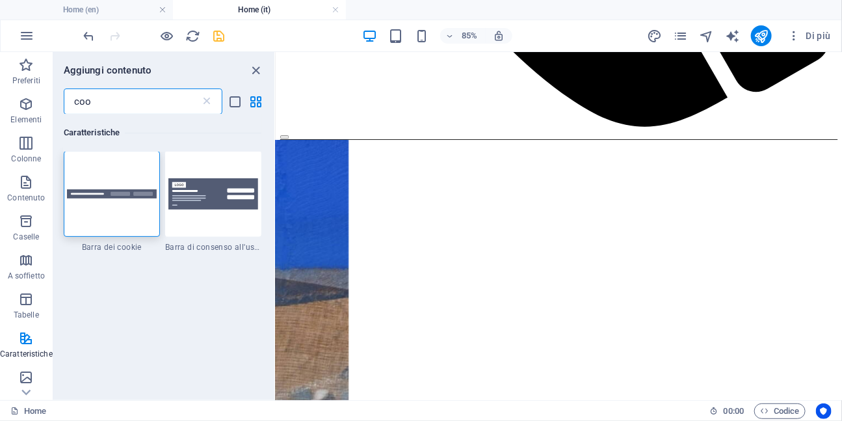
scroll to position [0, 0]
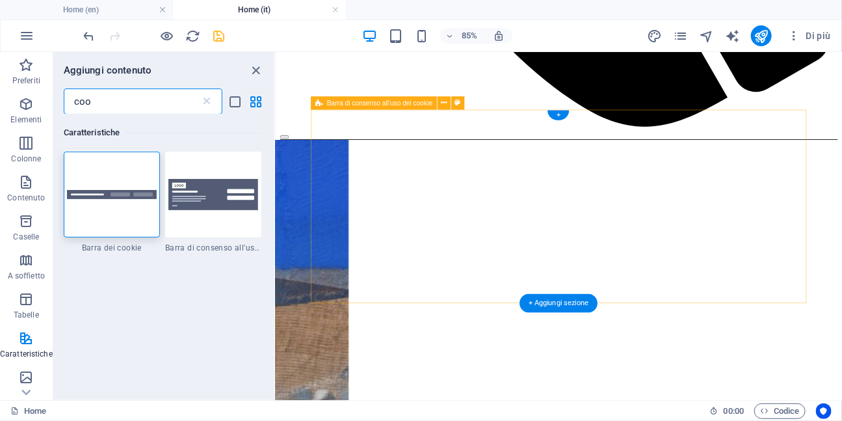
type input "coo"
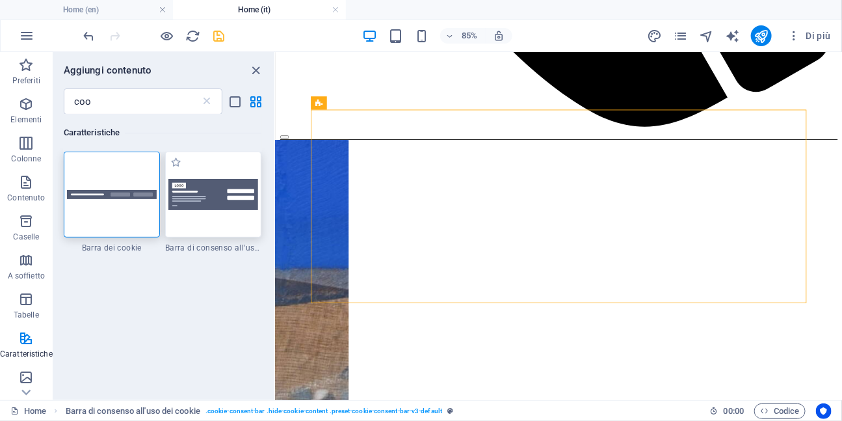
click at [219, 205] on img at bounding box center [213, 194] width 90 height 31
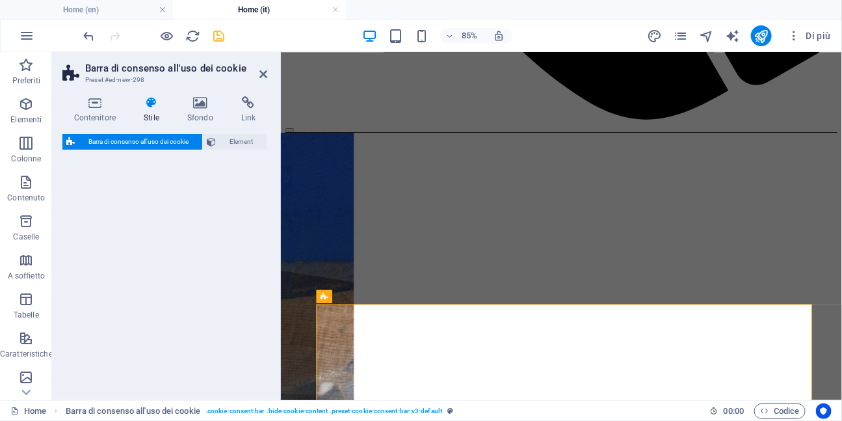
select select "rem"
select select "px"
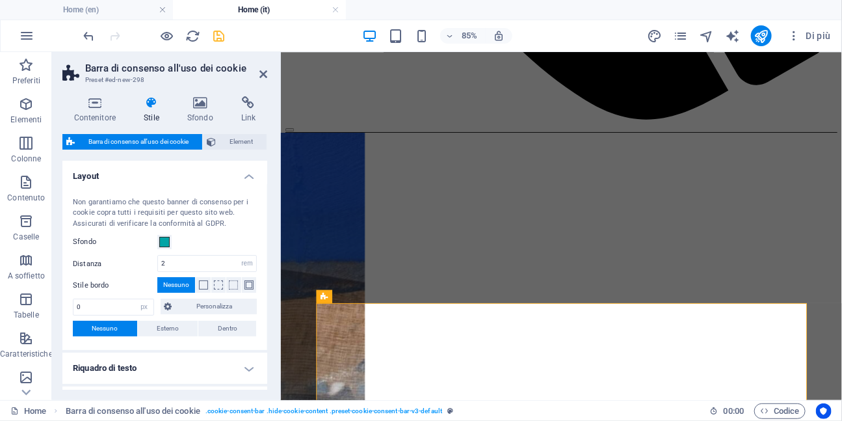
scroll to position [917, 0]
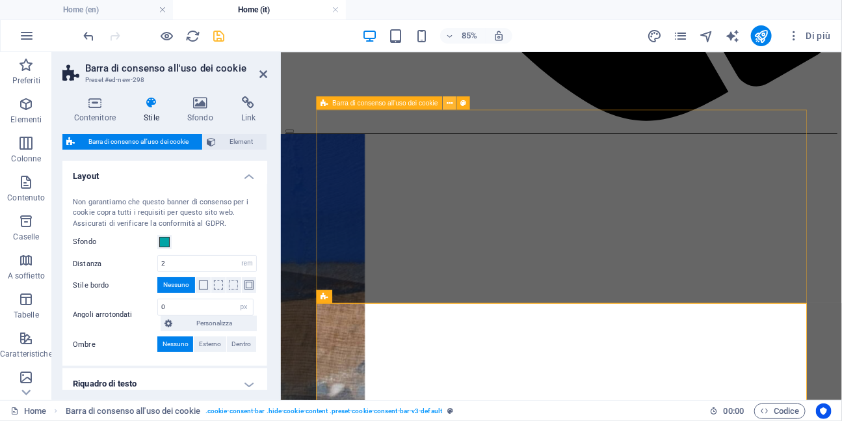
click at [452, 106] on icon at bounding box center [450, 103] width 6 height 12
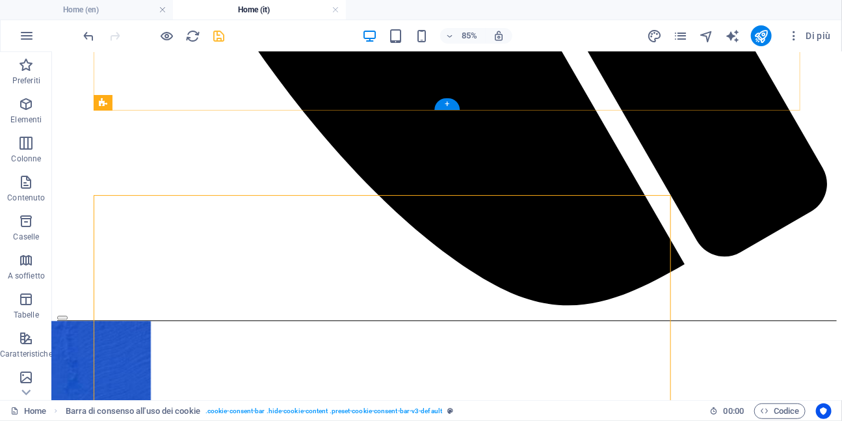
scroll to position [842, 0]
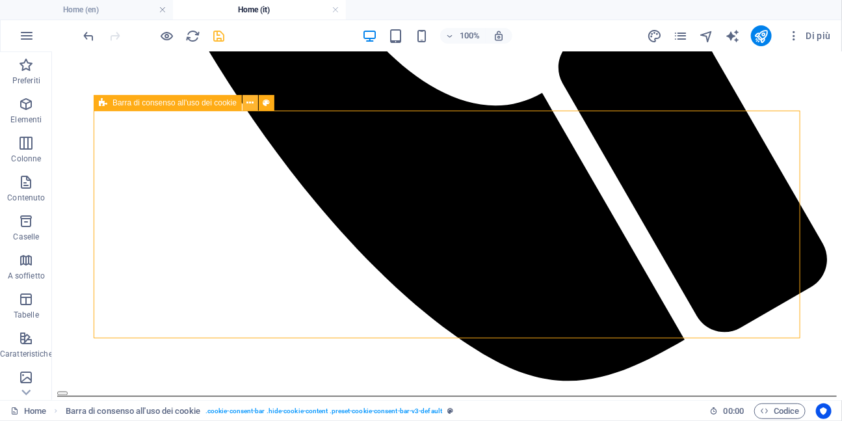
click at [252, 102] on icon at bounding box center [250, 103] width 7 height 14
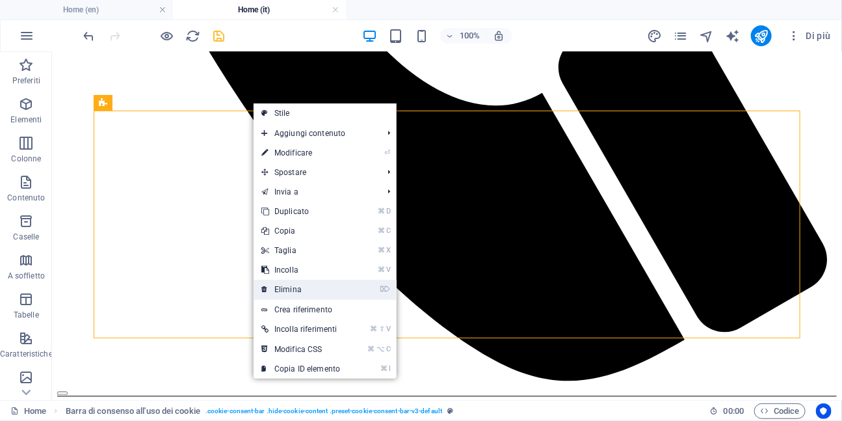
click at [294, 289] on link "⌦ Elimina" at bounding box center [301, 290] width 94 height 20
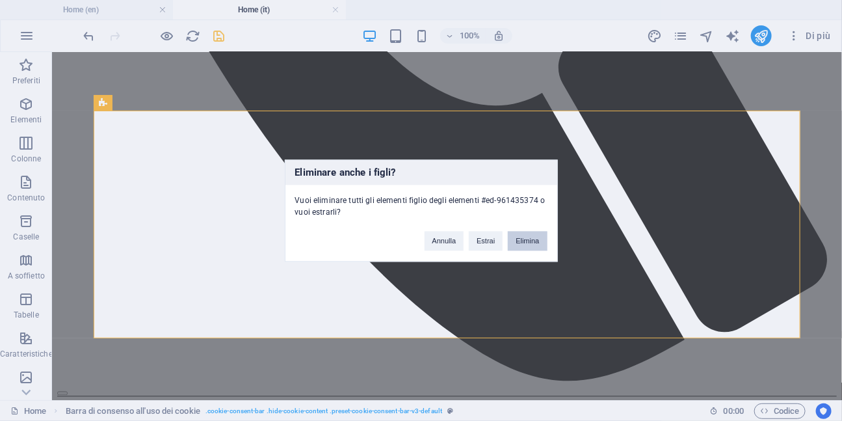
click at [533, 239] on button "Elimina" at bounding box center [527, 241] width 39 height 20
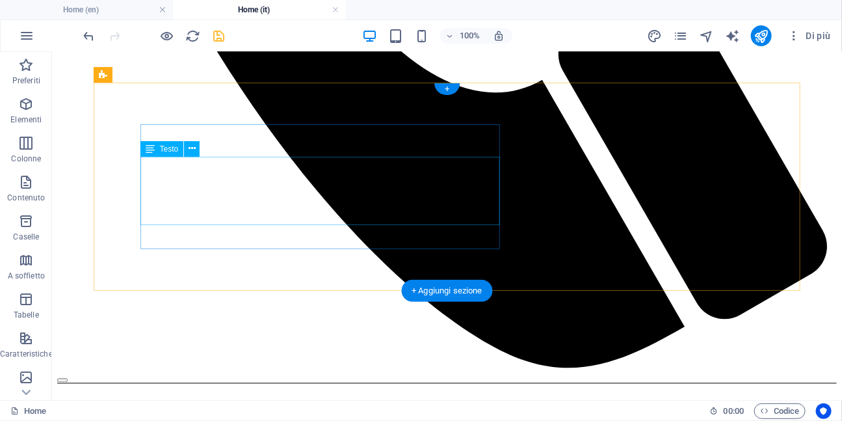
scroll to position [874, 0]
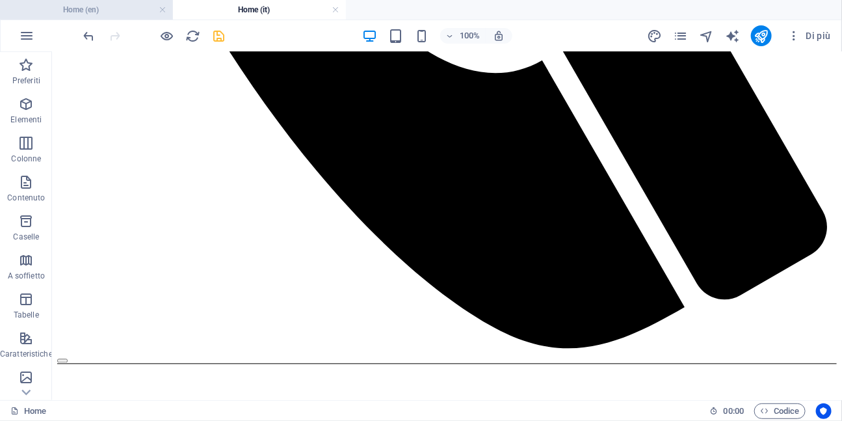
click at [122, 8] on h4 "Home (en)" at bounding box center [86, 10] width 173 height 14
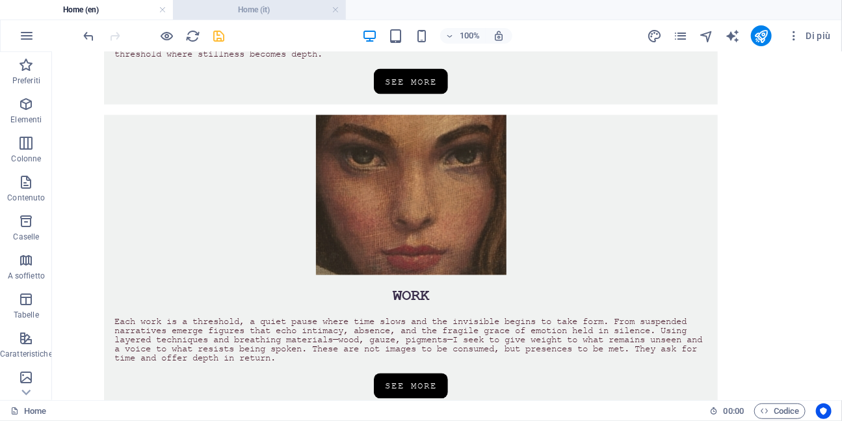
click at [232, 6] on h4 "Home (it)" at bounding box center [259, 10] width 173 height 14
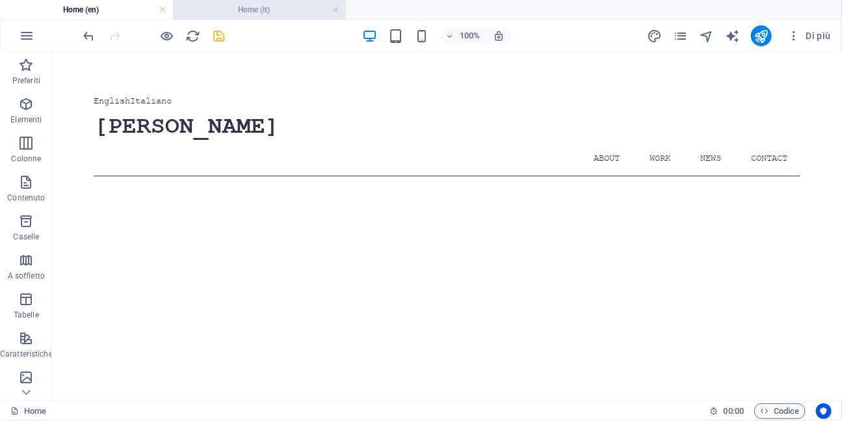
scroll to position [874, 0]
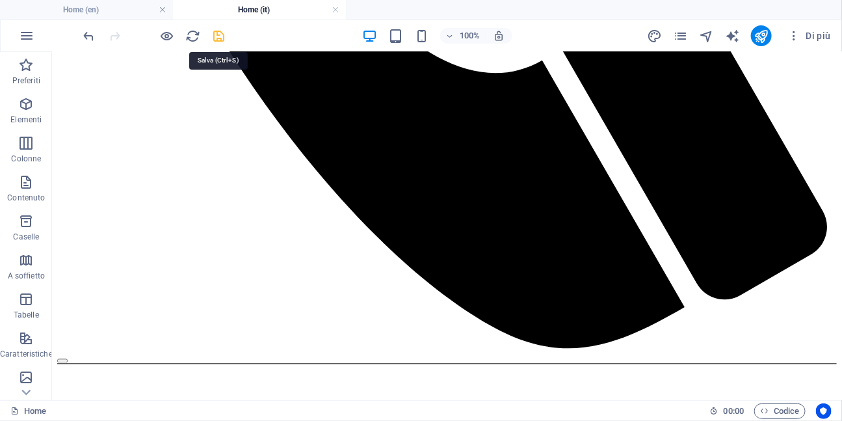
click at [221, 38] on icon "save" at bounding box center [219, 36] width 15 height 15
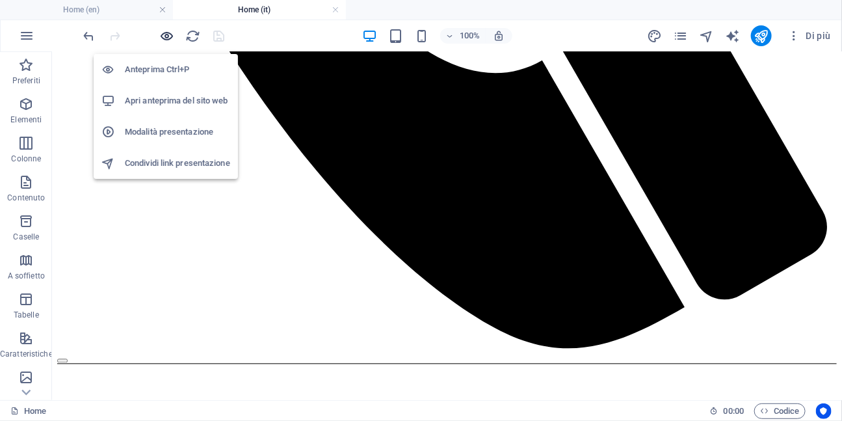
click at [167, 39] on icon "button" at bounding box center [167, 36] width 15 height 15
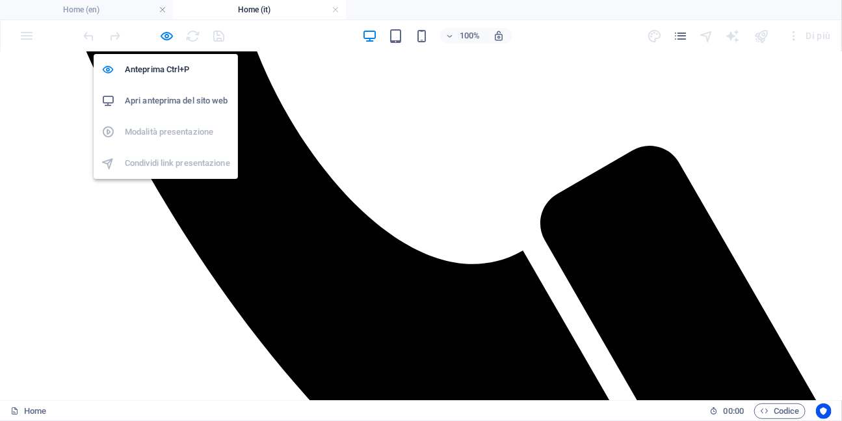
click at [164, 94] on h6 "Apri anteprima del sito web" at bounding box center [177, 101] width 105 height 16
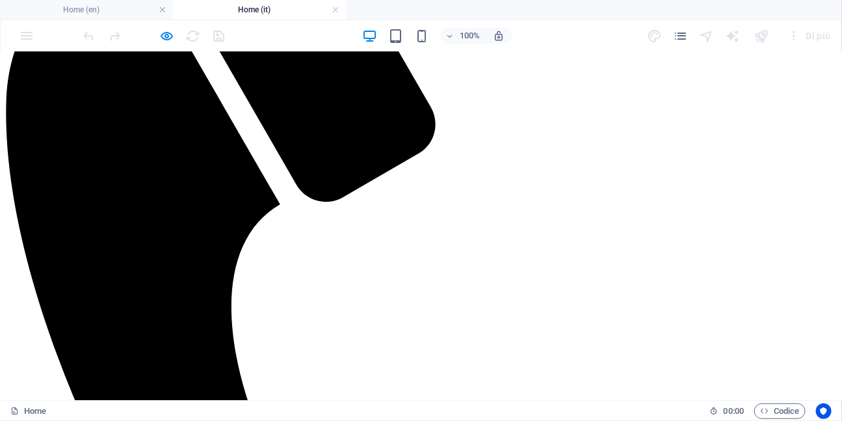
scroll to position [342, 0]
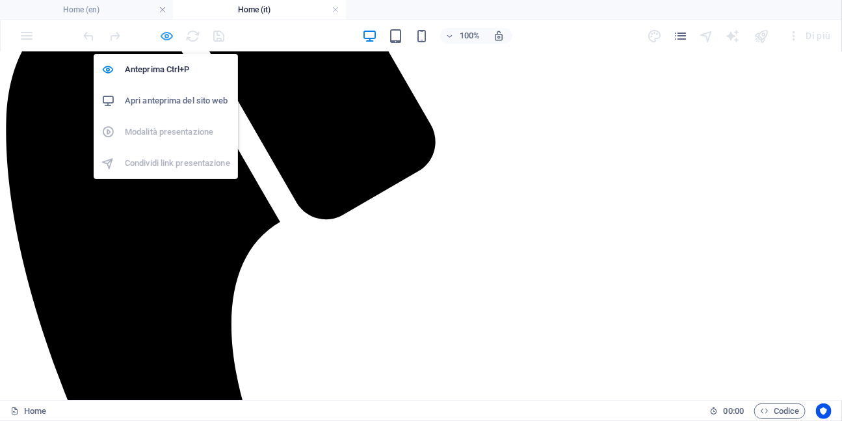
click at [167, 37] on icon "button" at bounding box center [167, 36] width 15 height 15
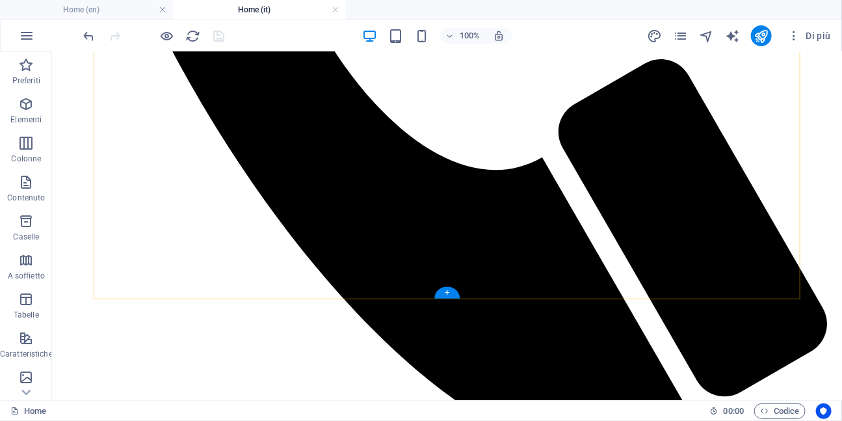
scroll to position [942, 0]
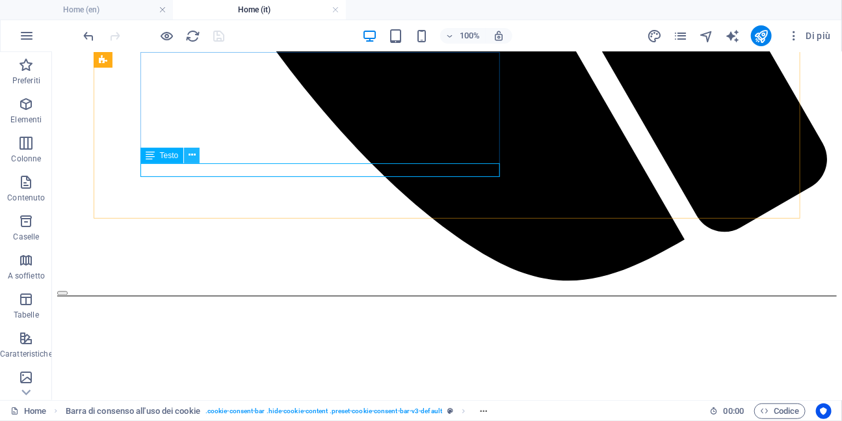
click at [190, 155] on icon at bounding box center [192, 155] width 7 height 14
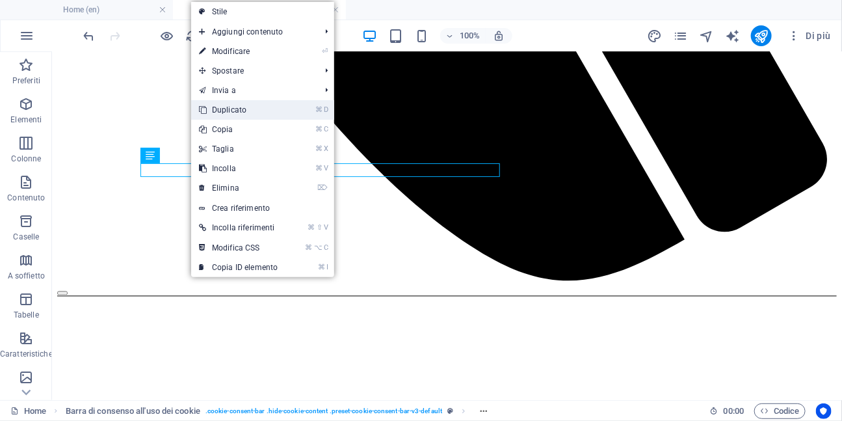
click at [232, 110] on link "⌘ D Duplicato" at bounding box center [238, 110] width 94 height 20
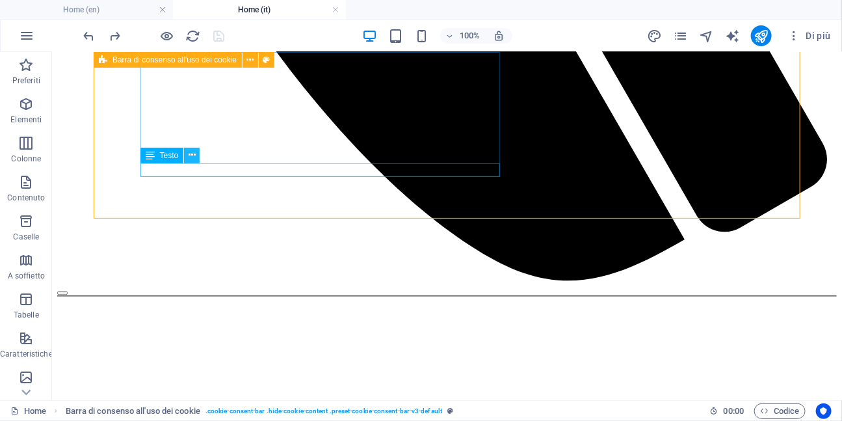
click at [192, 157] on icon at bounding box center [192, 155] width 7 height 14
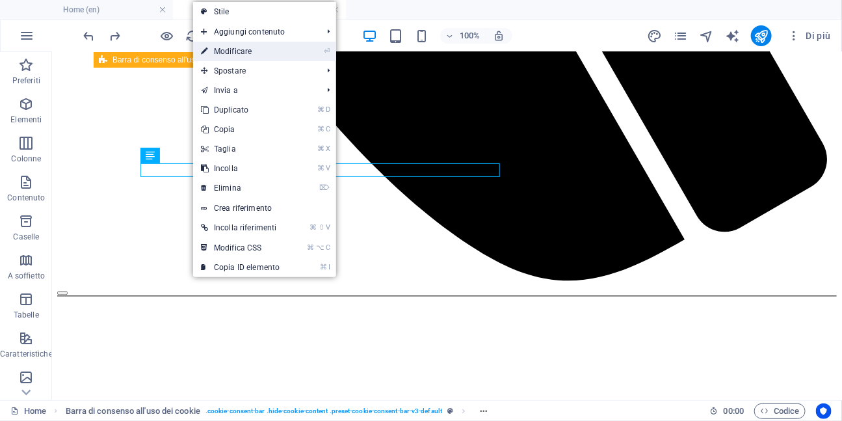
click at [232, 56] on link "⏎ Modificare" at bounding box center [240, 52] width 94 height 20
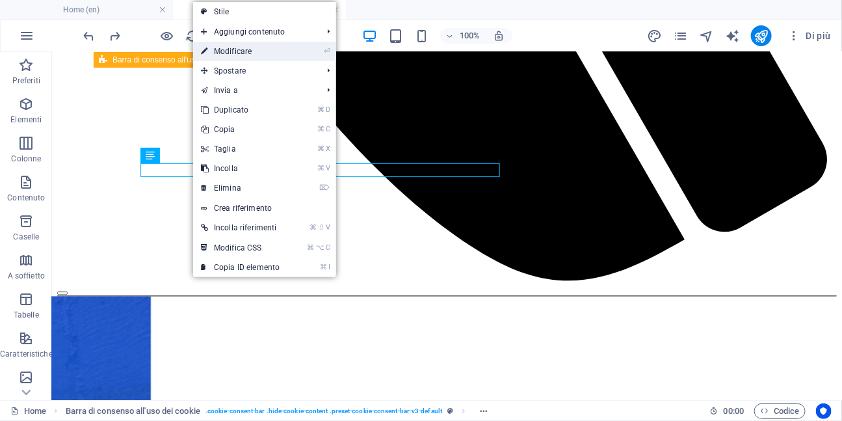
scroll to position [988, 0]
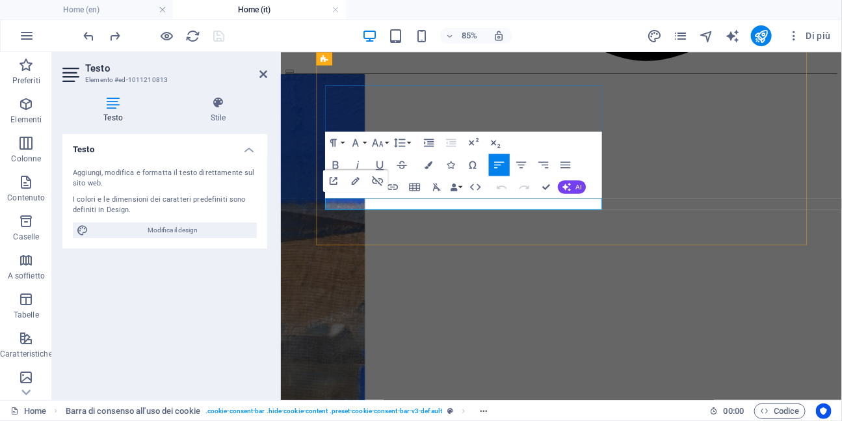
drag, startPoint x: 397, startPoint y: 232, endPoint x: 335, endPoint y: 232, distance: 61.8
click at [393, 187] on icon "button" at bounding box center [392, 187] width 13 height 13
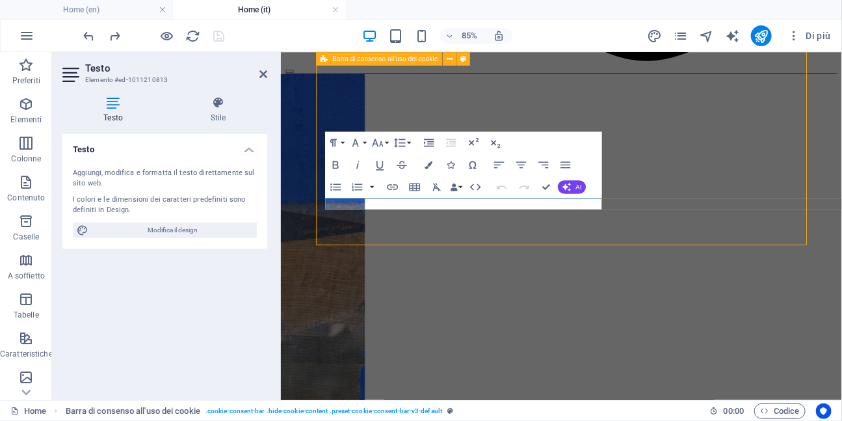
scroll to position [902, 0]
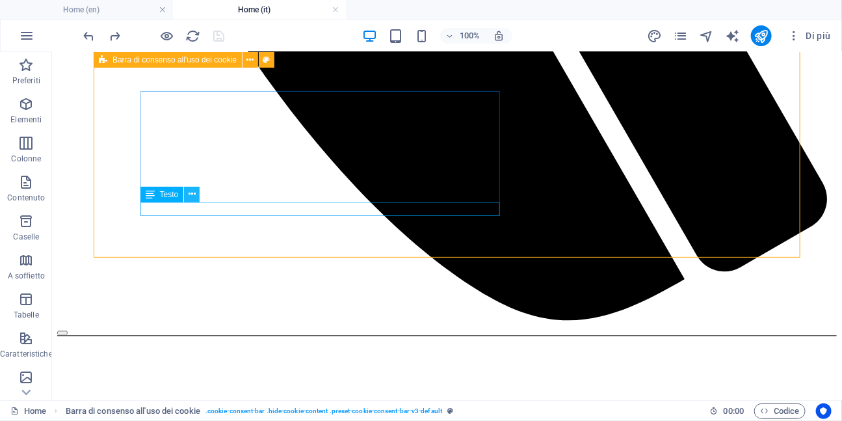
click at [195, 191] on icon at bounding box center [192, 194] width 7 height 14
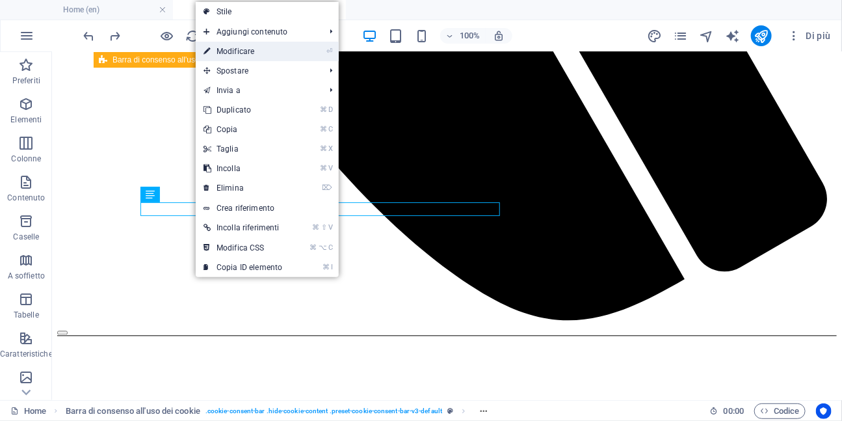
click at [254, 54] on link "⏎ Modificare" at bounding box center [243, 52] width 94 height 20
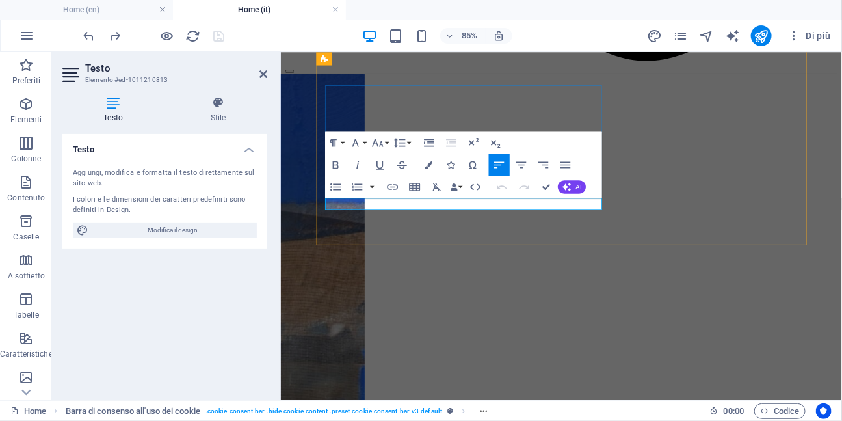
click at [392, 188] on icon "button" at bounding box center [392, 187] width 13 height 13
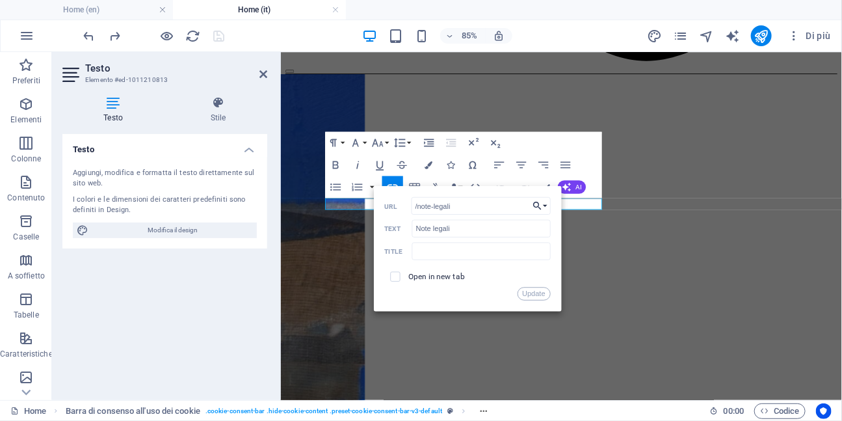
click at [547, 206] on button "Choose Link" at bounding box center [540, 206] width 21 height 18
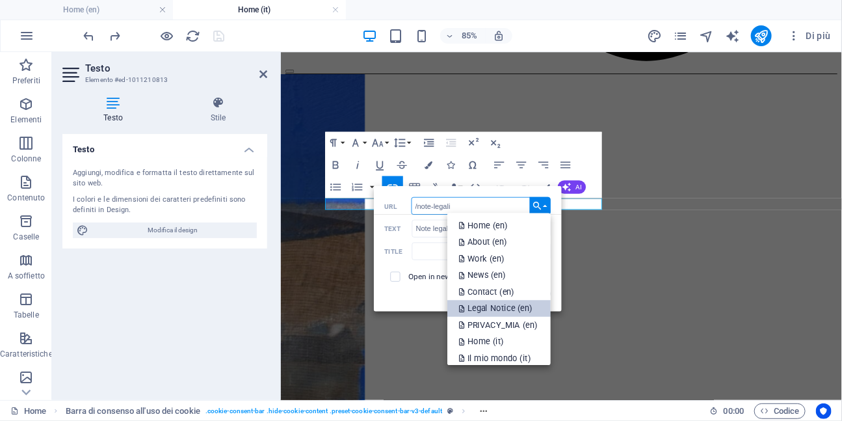
click at [515, 303] on p "Legal Notice (en)" at bounding box center [497, 309] width 76 height 17
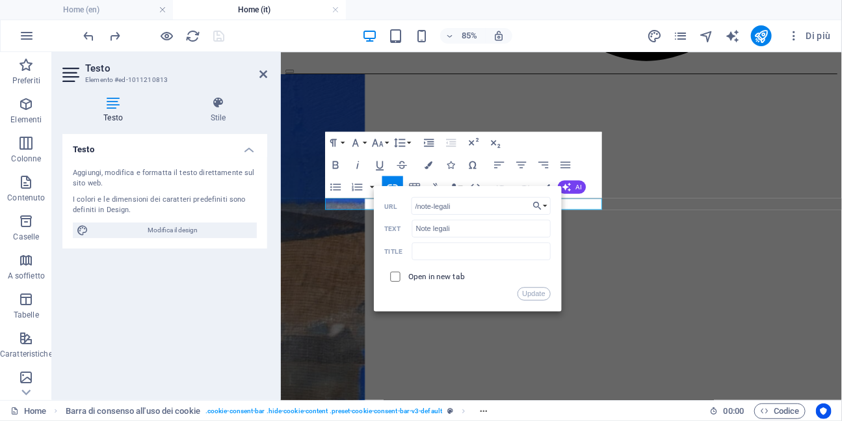
click at [396, 278] on input "checkbox" at bounding box center [393, 275] width 10 height 10
checkbox input "true"
click at [534, 295] on button "Update" at bounding box center [533, 294] width 33 height 13
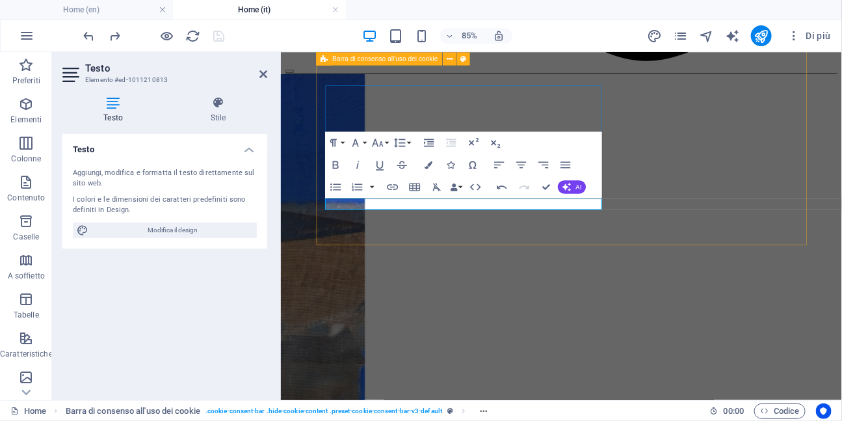
click at [415, 173] on div "Paragraph Format Normal Heading 1 Heading 2 Heading 3 Heading 4 Heading 5 Headi…" at bounding box center [463, 165] width 277 height 66
type input "/privacy"
type input "Informativa sulla privacy"
click at [396, 187] on icon "button" at bounding box center [392, 187] width 13 height 13
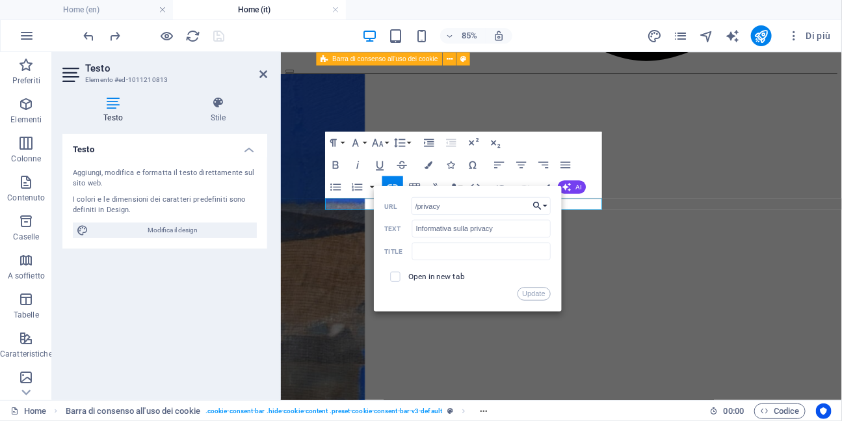
click at [547, 205] on button "Choose Link" at bounding box center [540, 206] width 21 height 18
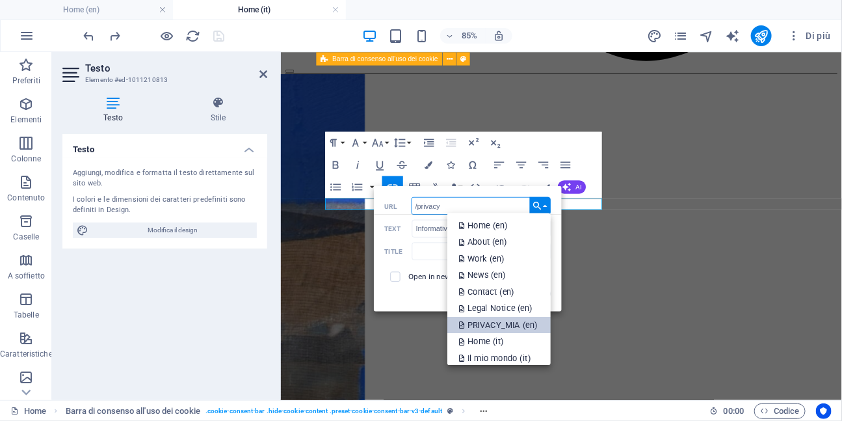
click at [511, 320] on p "PRIVACY_MIA (en)" at bounding box center [499, 325] width 81 height 16
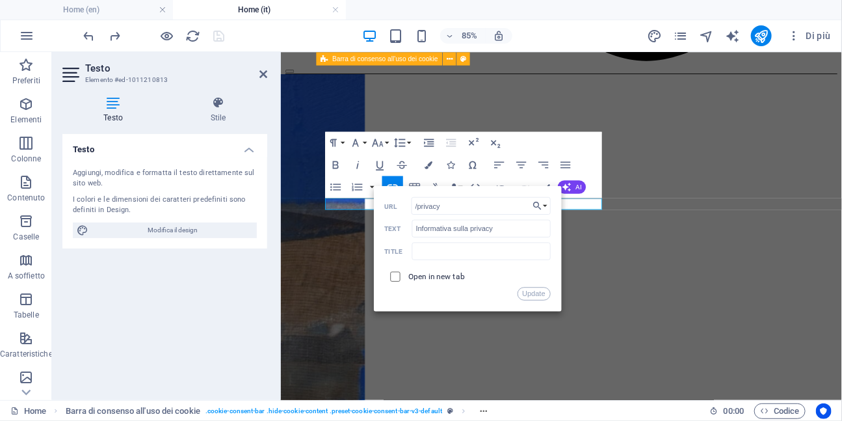
click at [394, 278] on input "checkbox" at bounding box center [393, 275] width 10 height 10
checkbox input "true"
click at [531, 293] on button "Update" at bounding box center [533, 294] width 33 height 13
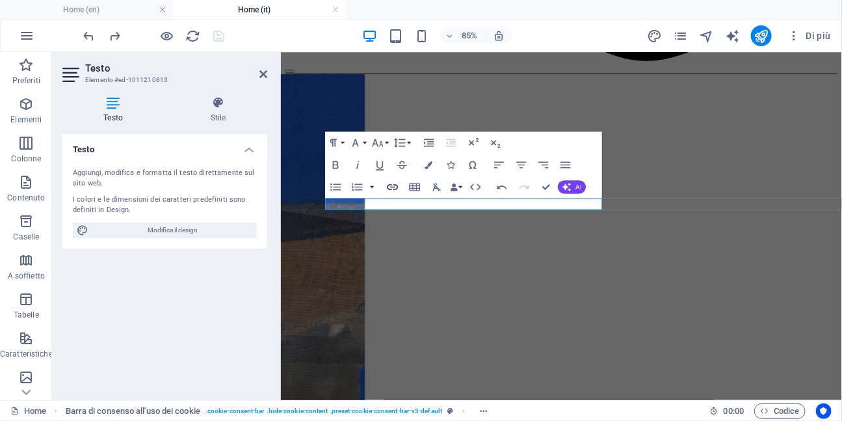
type input "/en/privacy-9"
click at [397, 187] on icon "button" at bounding box center [392, 188] width 11 height 6
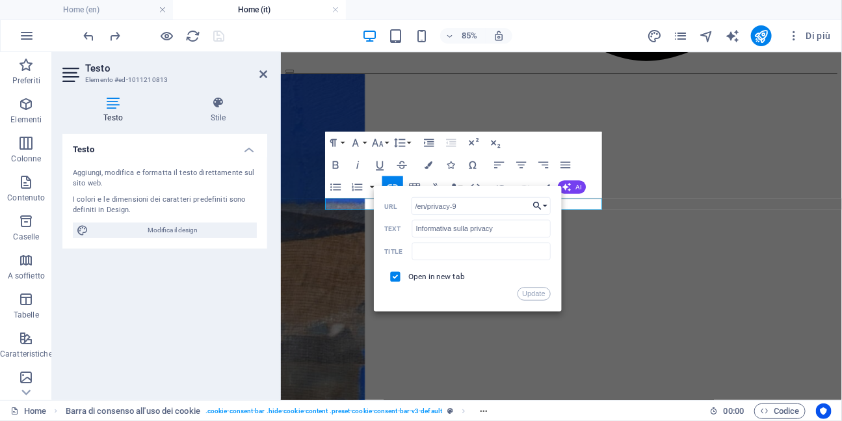
click at [545, 208] on button "Choose Link" at bounding box center [540, 206] width 21 height 18
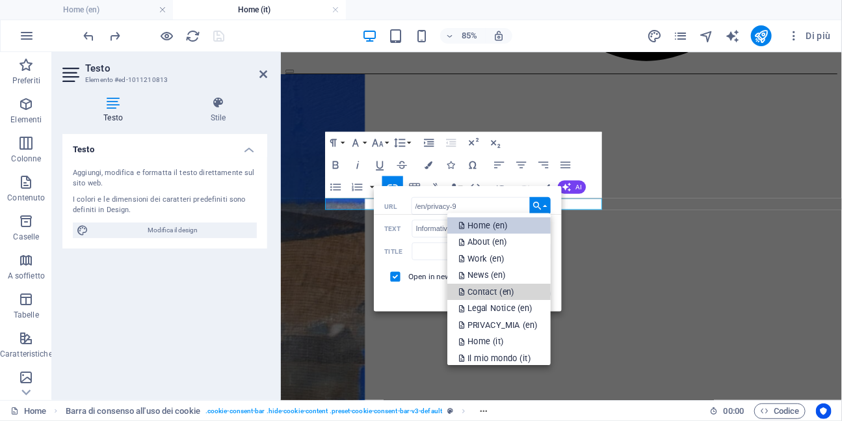
drag, startPoint x: 517, startPoint y: 288, endPoint x: 524, endPoint y: 226, distance: 62.9
click at [524, 226] on ul "Home (en) About (en) Work (en) News (en) Contact (en) Legal Notice (en) PRIVACY…" at bounding box center [499, 342] width 103 height 258
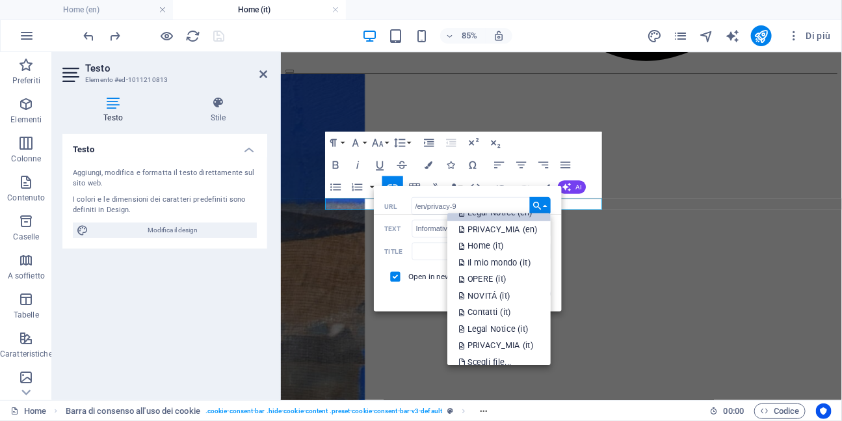
scroll to position [124, 0]
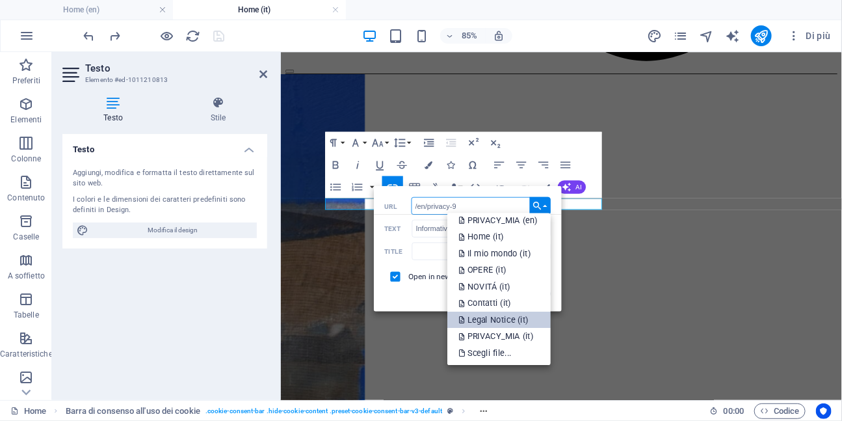
click at [502, 321] on p "Legal Notice (it)" at bounding box center [495, 320] width 72 height 17
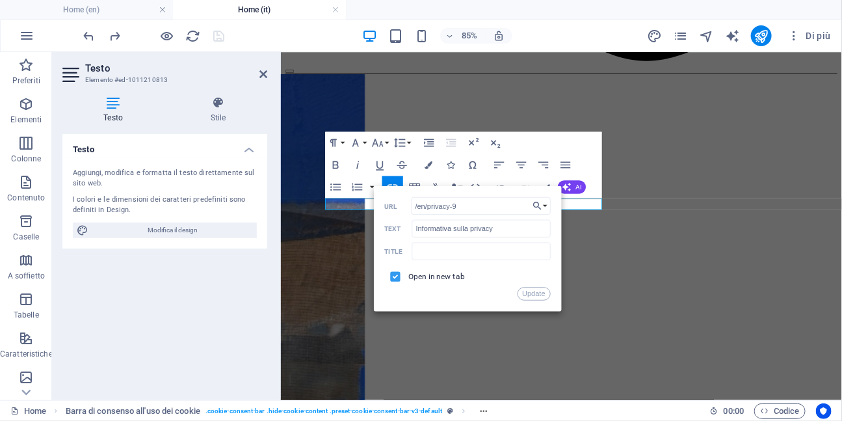
click at [397, 278] on input "checkbox" at bounding box center [393, 275] width 10 height 10
checkbox input "true"
click at [536, 294] on button "Update" at bounding box center [533, 294] width 33 height 13
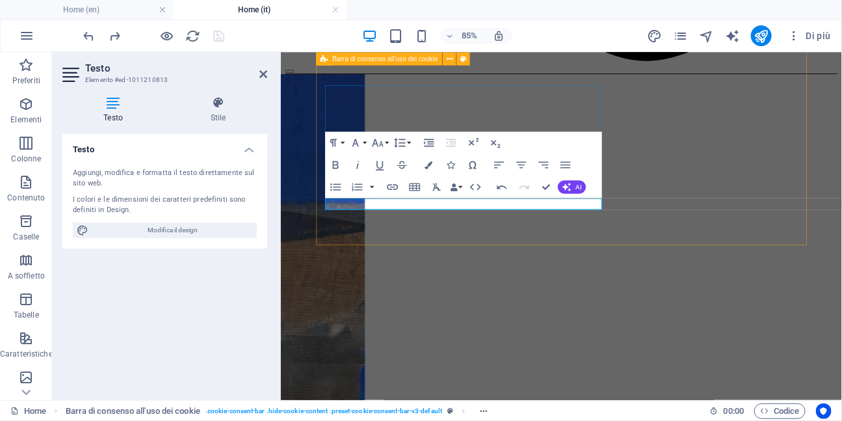
type input "/en/legal-notice"
type input "Note legali"
click at [394, 188] on icon "button" at bounding box center [392, 187] width 13 height 13
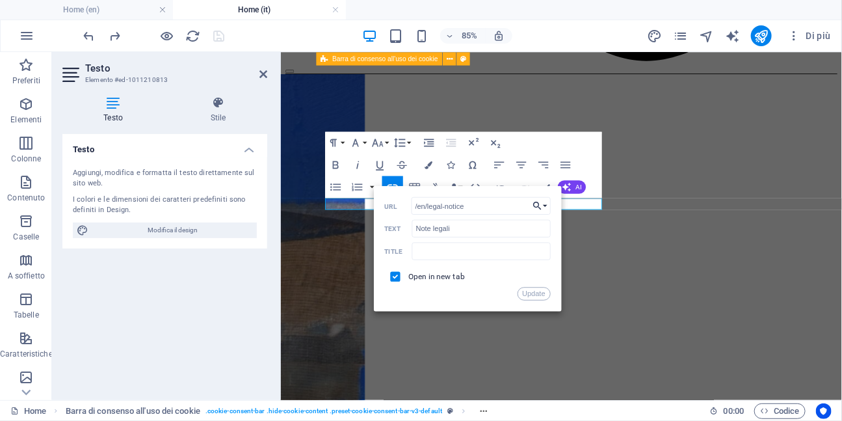
click at [547, 205] on button "Choose Link" at bounding box center [540, 206] width 21 height 18
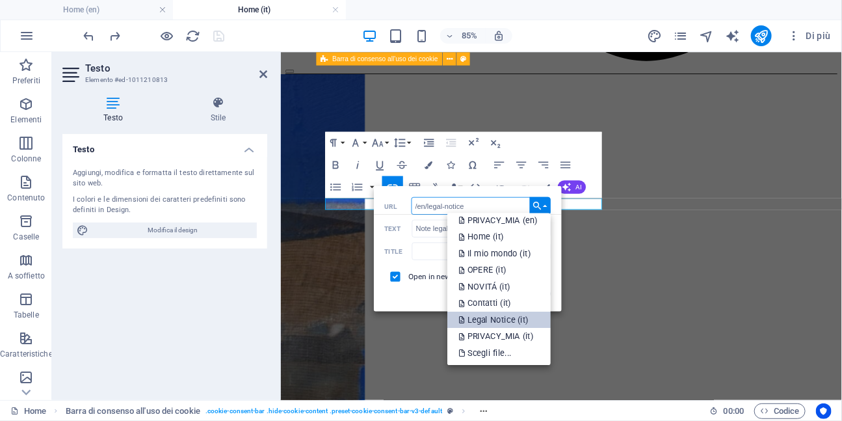
click at [512, 321] on p "Legal Notice (it)" at bounding box center [495, 320] width 72 height 17
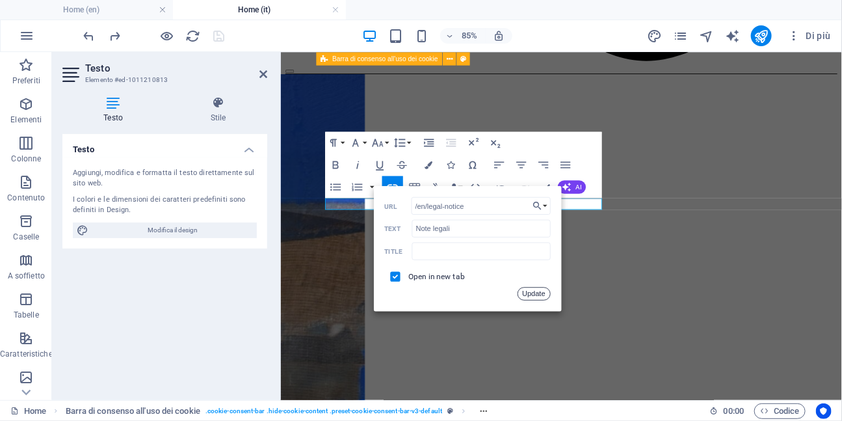
click at [533, 294] on button "Update" at bounding box center [533, 294] width 33 height 13
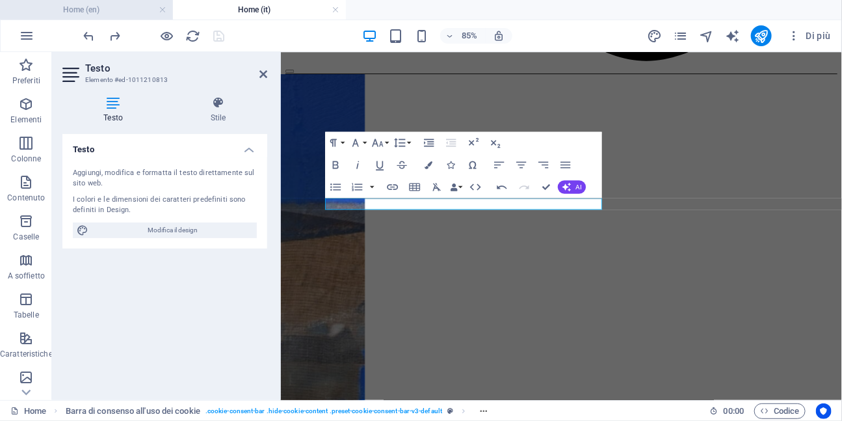
click at [124, 12] on h4 "Home (en)" at bounding box center [86, 10] width 173 height 14
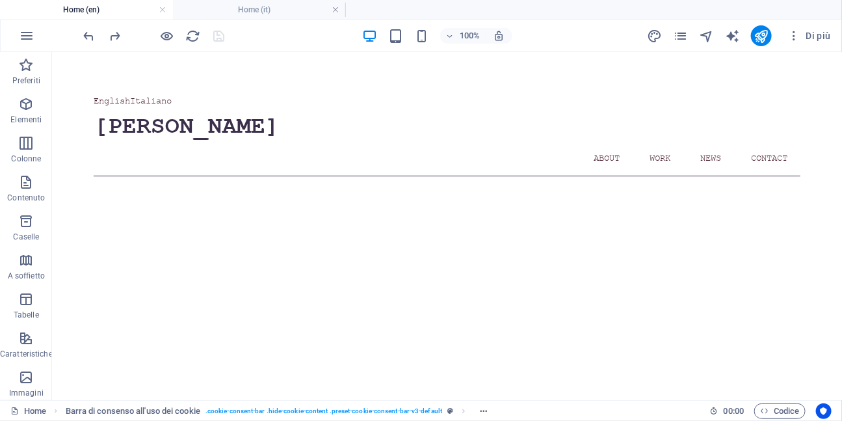
scroll to position [826, 0]
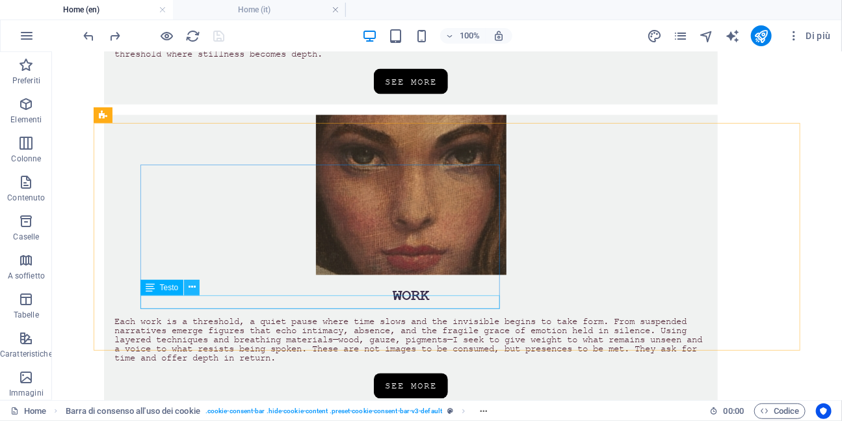
click at [194, 287] on icon at bounding box center [192, 287] width 7 height 14
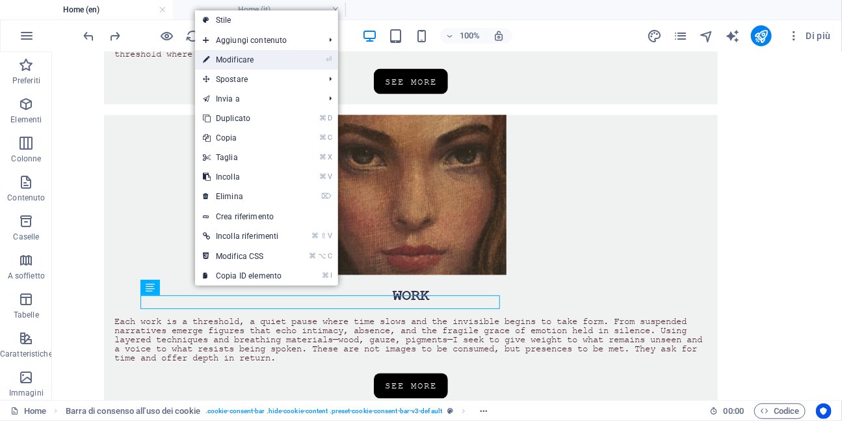
click at [249, 59] on link "⏎ Modificare" at bounding box center [242, 60] width 94 height 20
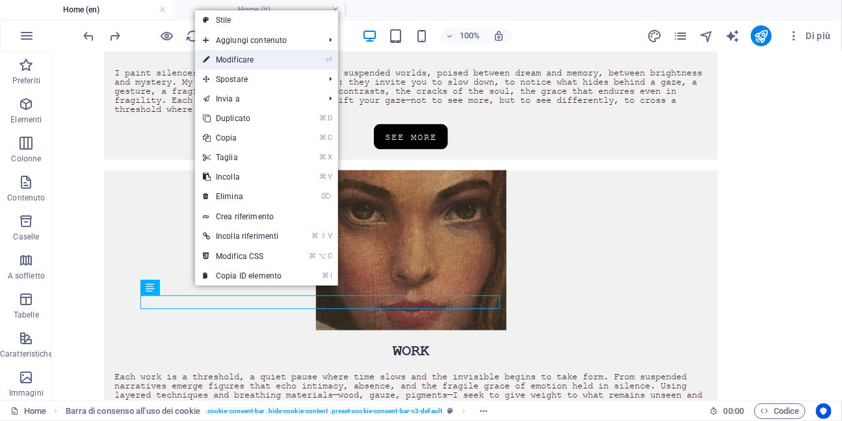
scroll to position [883, 0]
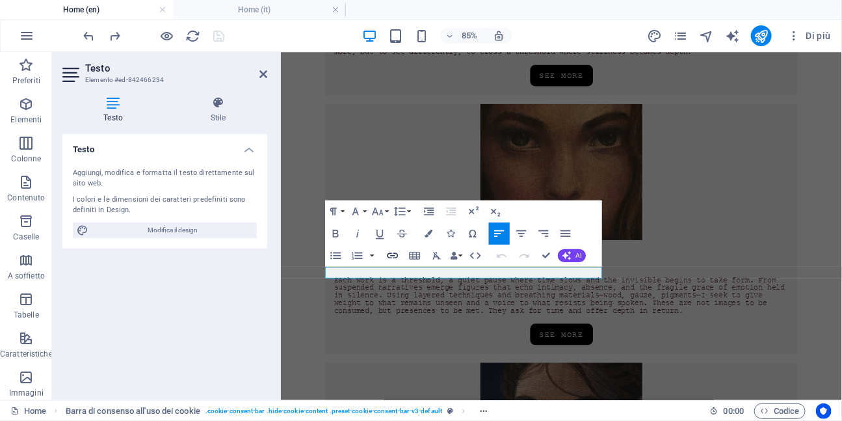
click at [392, 258] on icon "button" at bounding box center [392, 255] width 13 height 13
click at [394, 256] on icon "button" at bounding box center [392, 255] width 13 height 13
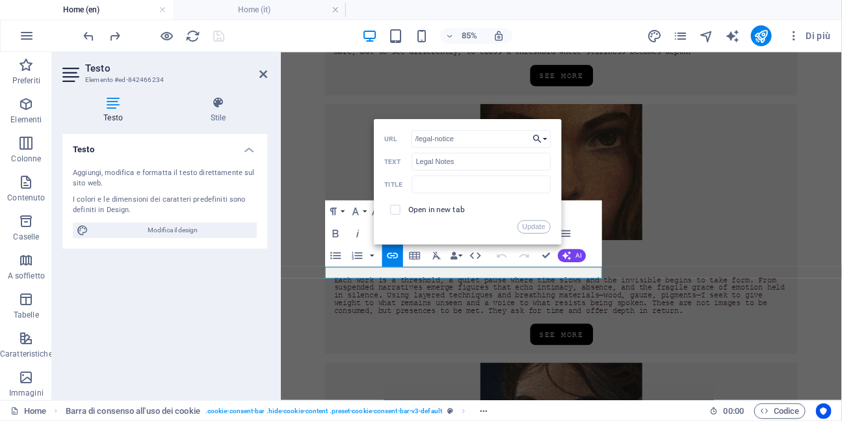
click at [547, 141] on button "Choose Link" at bounding box center [540, 139] width 21 height 18
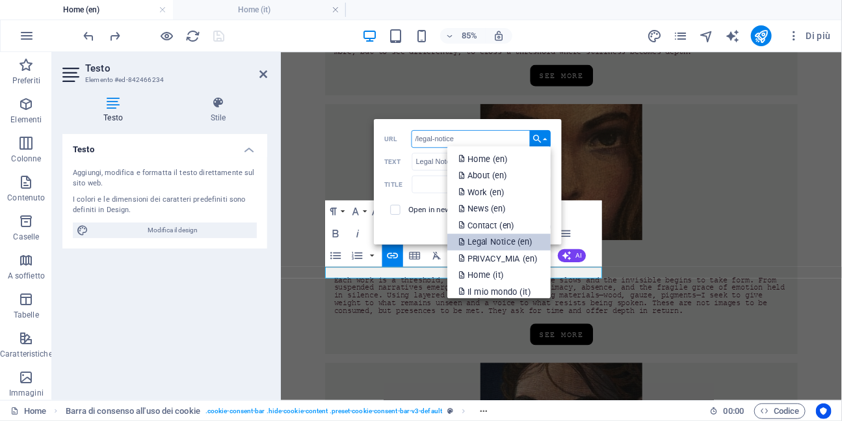
click at [518, 242] on p "Legal Notice (en)" at bounding box center [497, 241] width 76 height 17
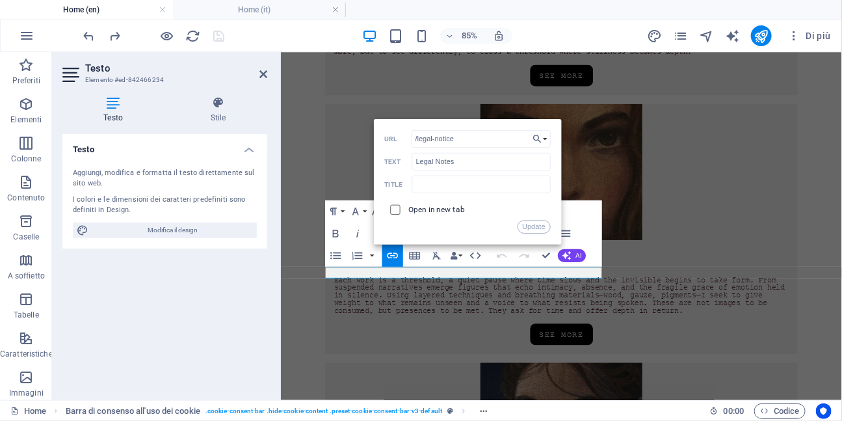
click at [396, 206] on input "checkbox" at bounding box center [393, 208] width 10 height 10
checkbox input "true"
click at [539, 228] on button "Update" at bounding box center [533, 226] width 33 height 13
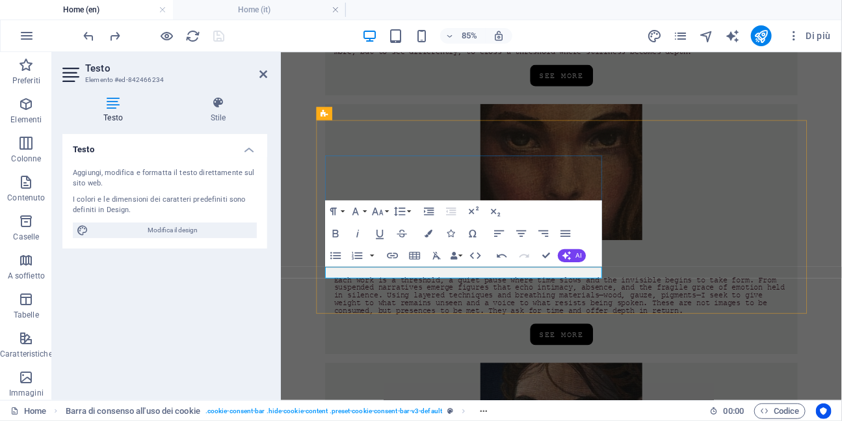
type input "/privacy"
type input "Privacy Policy"
click at [397, 254] on icon "button" at bounding box center [392, 255] width 11 height 6
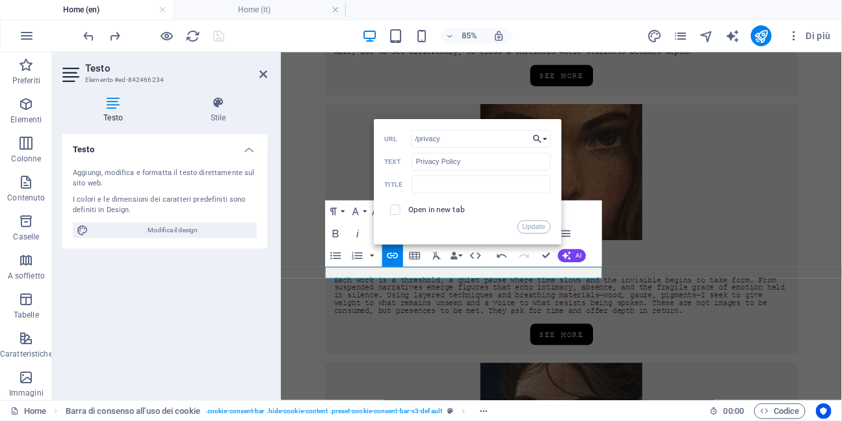
click at [546, 137] on button "Choose Link" at bounding box center [540, 139] width 21 height 18
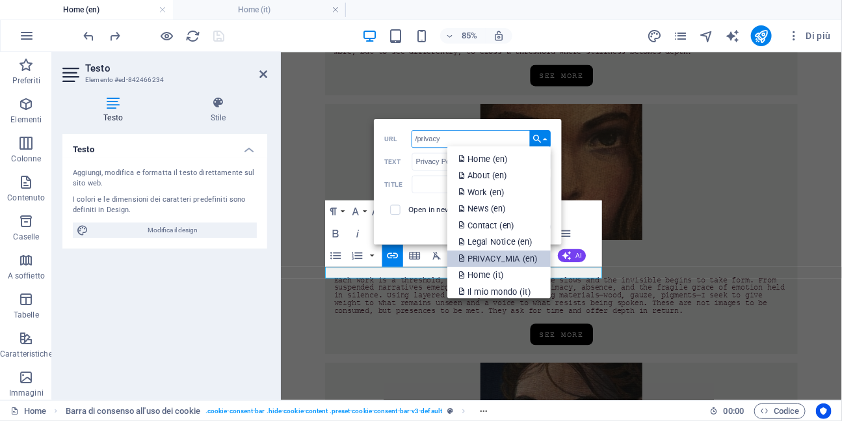
click at [513, 252] on p "PRIVACY_MIA (en)" at bounding box center [499, 258] width 81 height 17
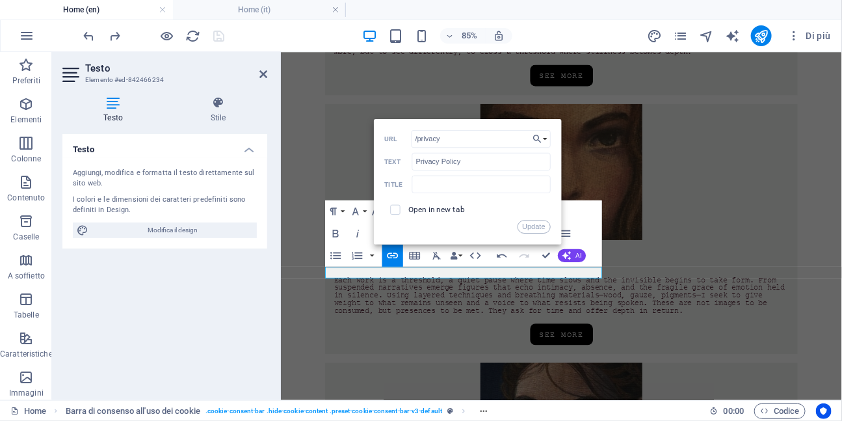
click at [401, 209] on span at bounding box center [394, 209] width 21 height 21
click at [396, 210] on input "checkbox" at bounding box center [393, 208] width 10 height 10
checkbox input "true"
click at [530, 228] on button "Update" at bounding box center [533, 226] width 33 height 13
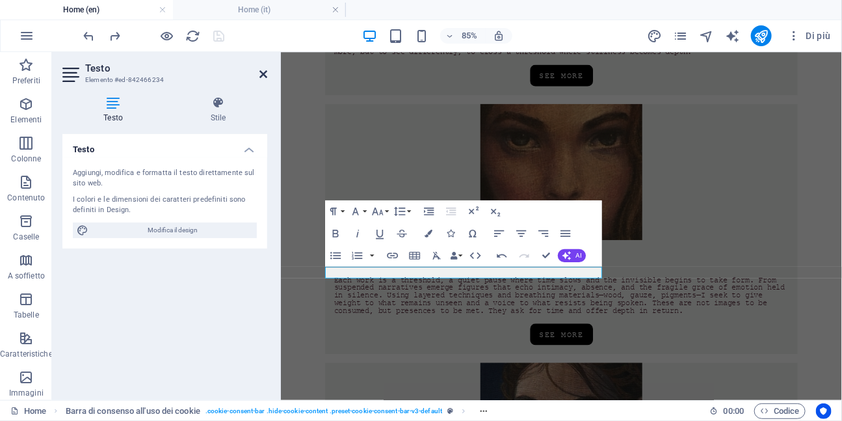
click at [266, 75] on icon at bounding box center [264, 74] width 8 height 10
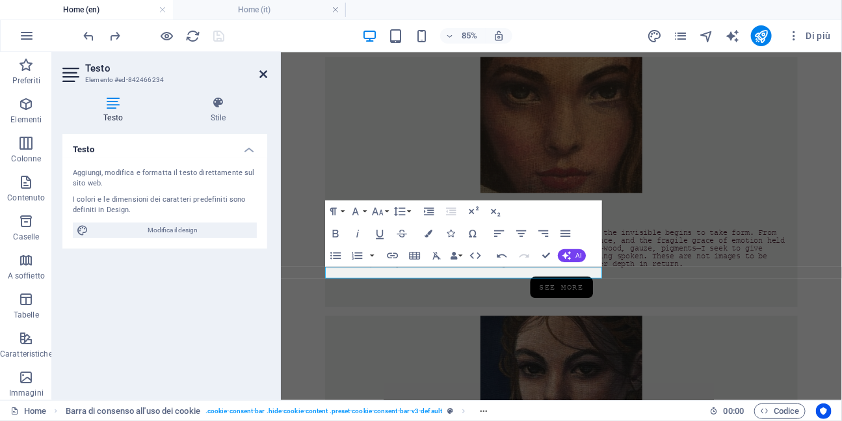
scroll to position [826, 0]
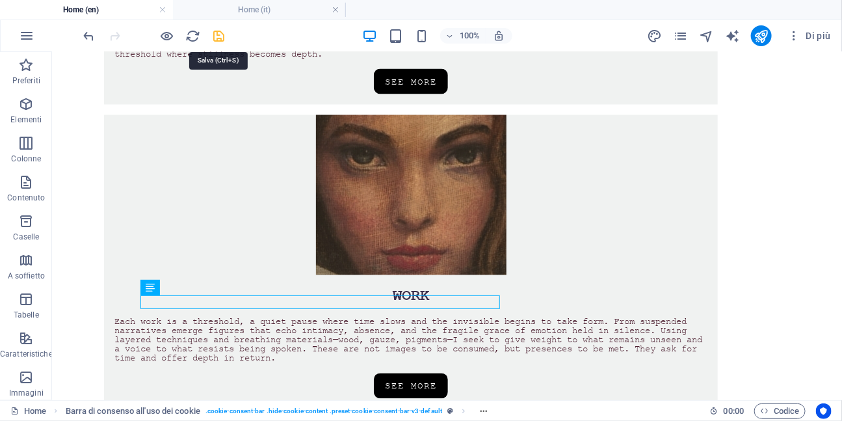
click at [220, 35] on icon "save" at bounding box center [219, 36] width 15 height 15
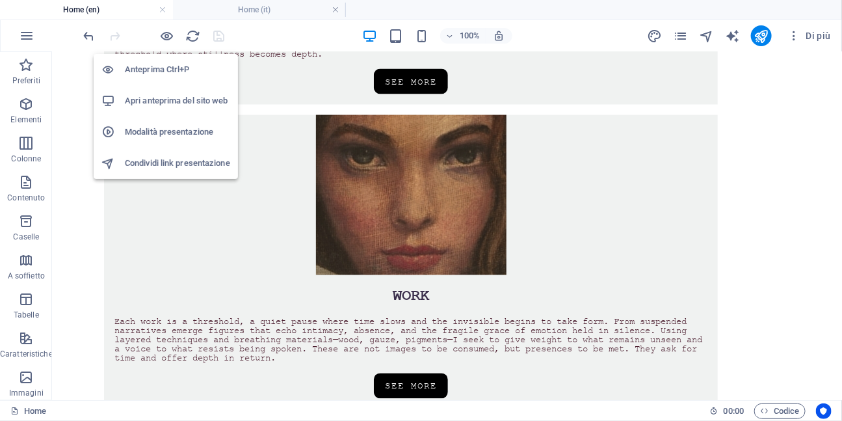
click at [175, 100] on h6 "Apri anteprima del sito web" at bounding box center [177, 101] width 105 height 16
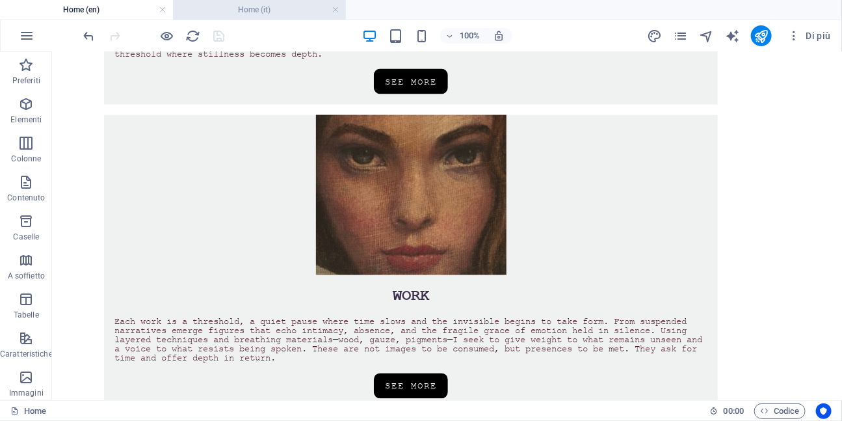
click at [278, 10] on h4 "Home (it)" at bounding box center [259, 10] width 173 height 14
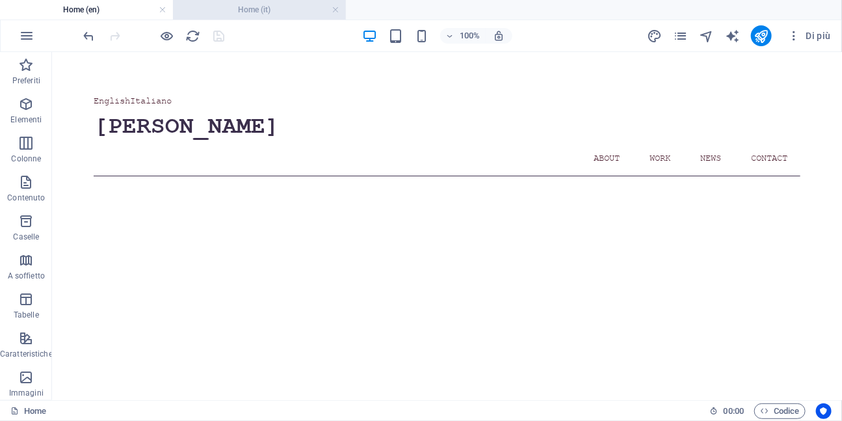
scroll to position [942, 0]
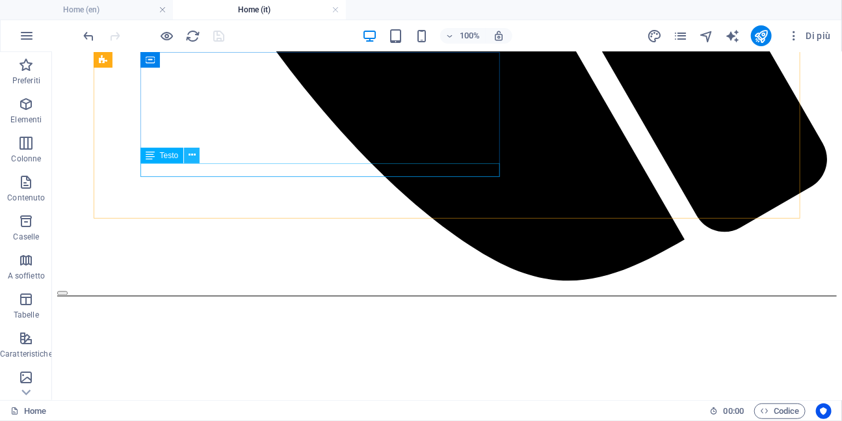
click at [195, 155] on button at bounding box center [192, 156] width 16 height 16
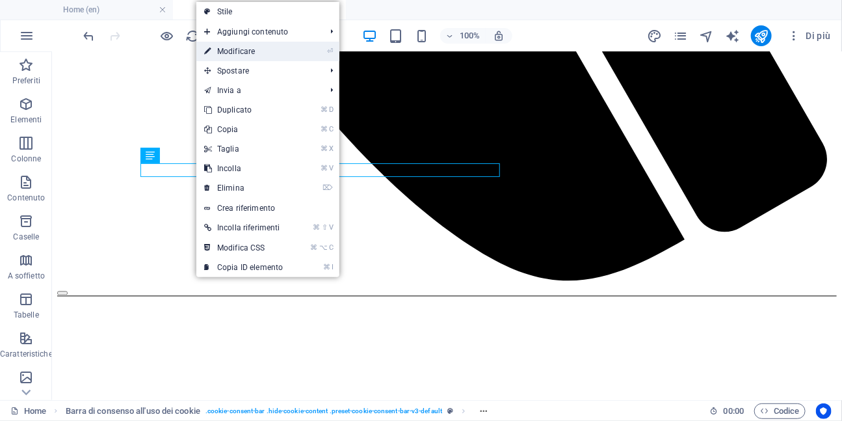
click at [252, 57] on link "⏎ Modificare" at bounding box center [243, 52] width 94 height 20
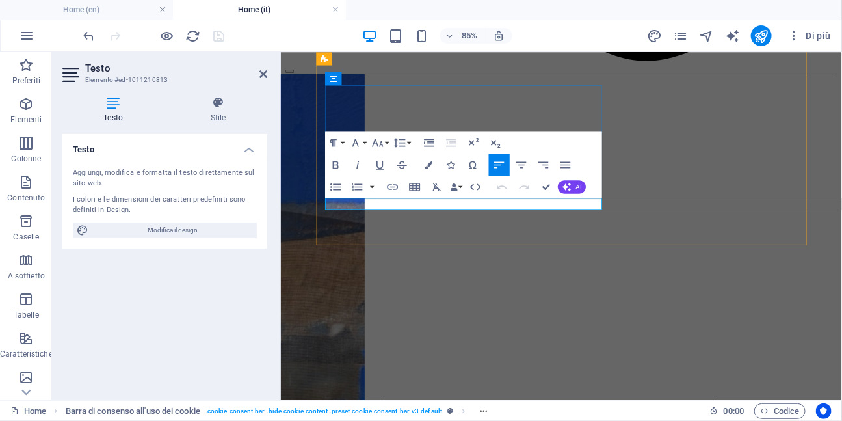
click at [396, 189] on icon "button" at bounding box center [392, 188] width 11 height 6
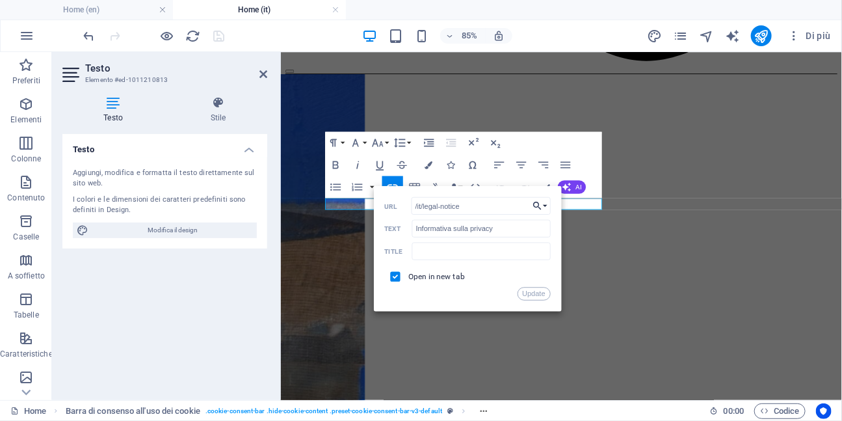
click at [545, 207] on button "Choose Link" at bounding box center [540, 206] width 21 height 18
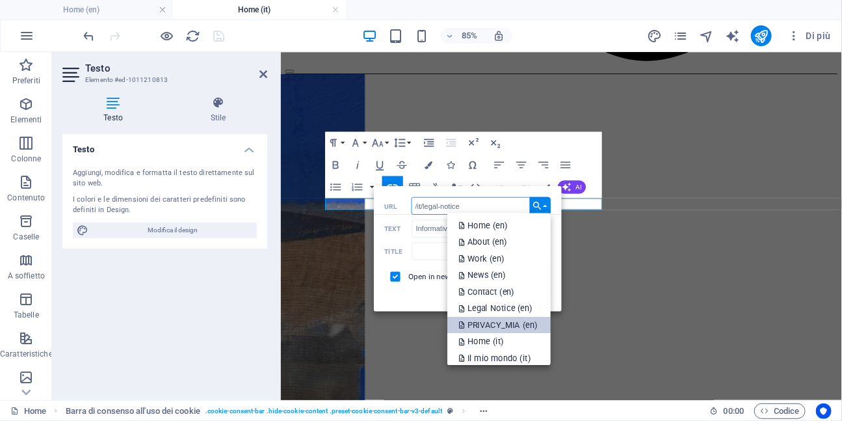
click at [517, 323] on p "PRIVACY_MIA (en)" at bounding box center [499, 325] width 81 height 16
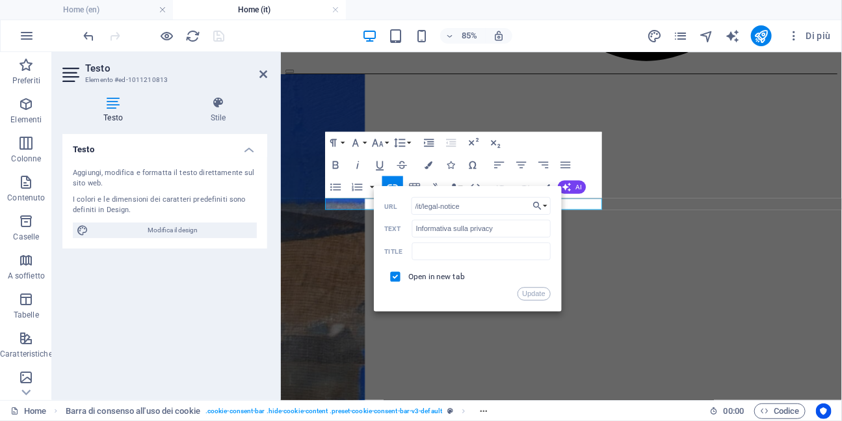
click at [399, 280] on span at bounding box center [395, 277] width 10 height 10
click at [394, 278] on input "checkbox" at bounding box center [393, 275] width 10 height 10
checkbox input "true"
click at [531, 293] on button "Update" at bounding box center [533, 294] width 33 height 13
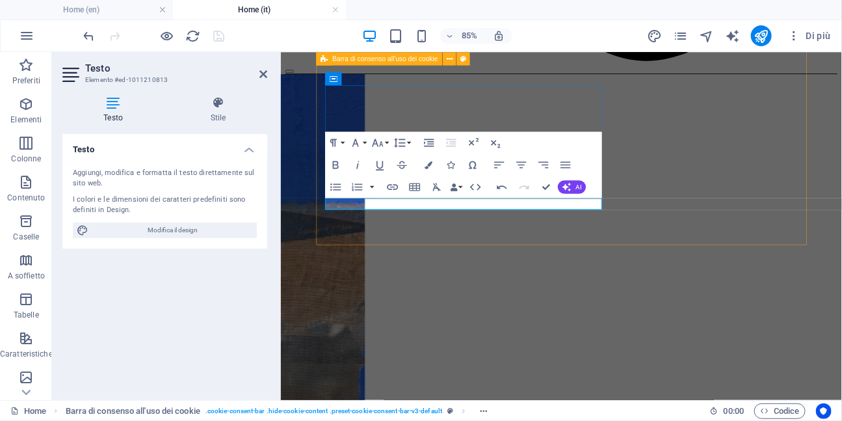
type input "Note legali"
click at [391, 189] on icon "button" at bounding box center [392, 188] width 11 height 6
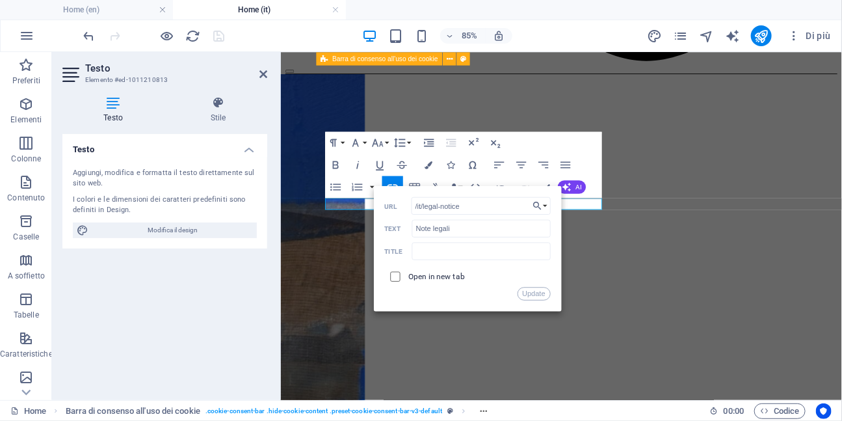
click at [396, 278] on input "checkbox" at bounding box center [393, 275] width 10 height 10
checkbox input "true"
click at [530, 292] on button "Update" at bounding box center [533, 294] width 33 height 13
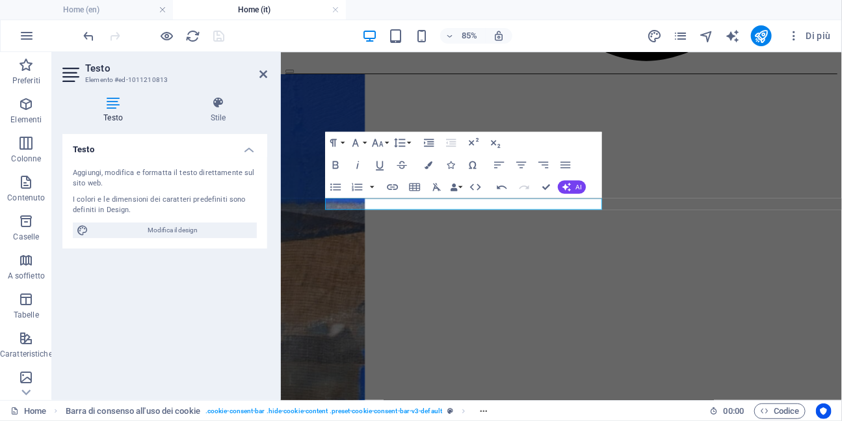
click at [262, 77] on icon at bounding box center [264, 74] width 8 height 10
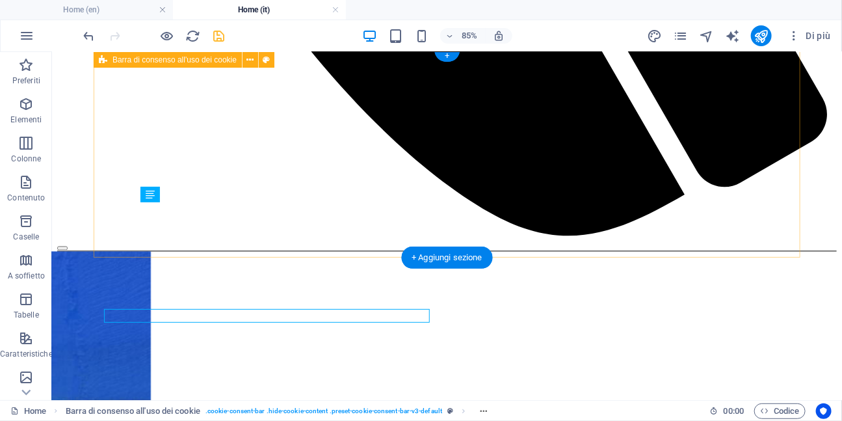
scroll to position [902, 0]
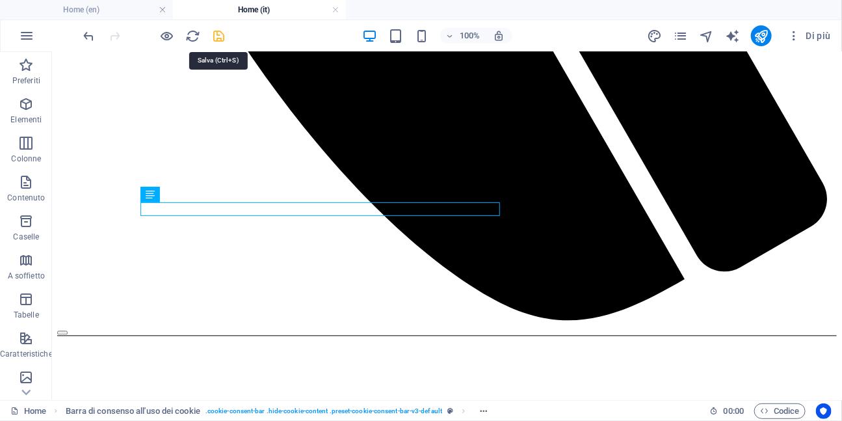
click at [219, 34] on icon "save" at bounding box center [219, 36] width 15 height 15
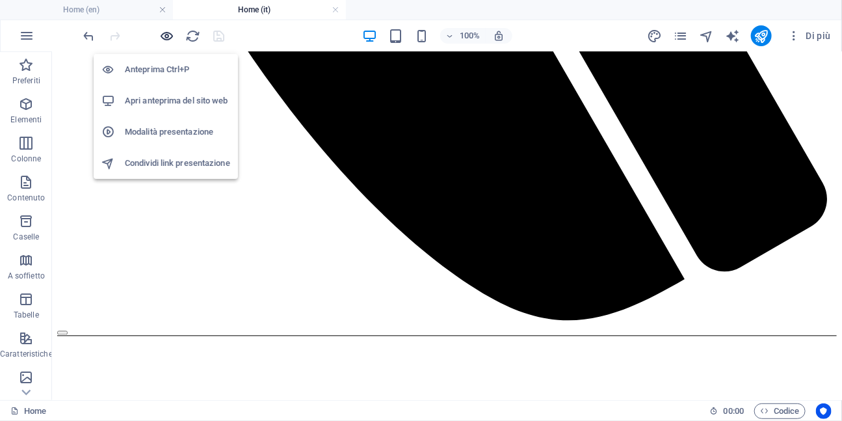
click at [168, 38] on icon "button" at bounding box center [167, 36] width 15 height 15
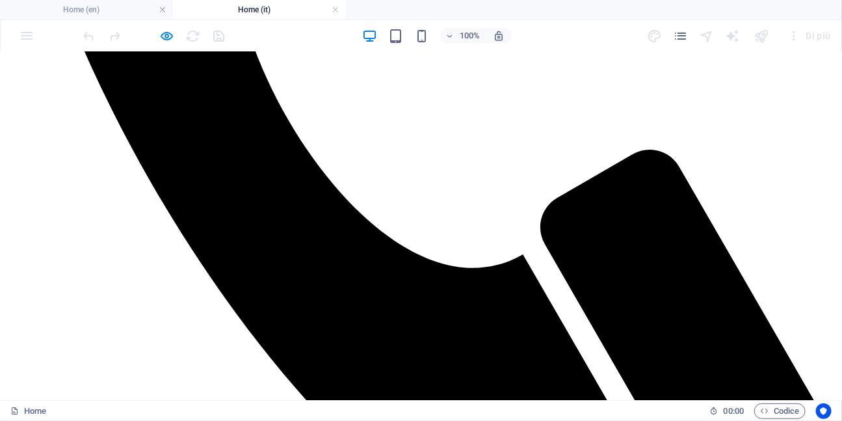
scroll to position [734, 0]
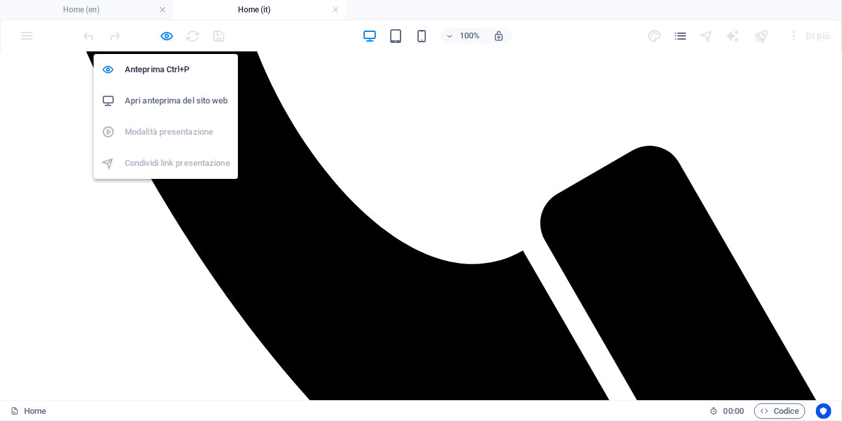
click at [167, 100] on h6 "Apri anteprima del sito web" at bounding box center [177, 101] width 105 height 16
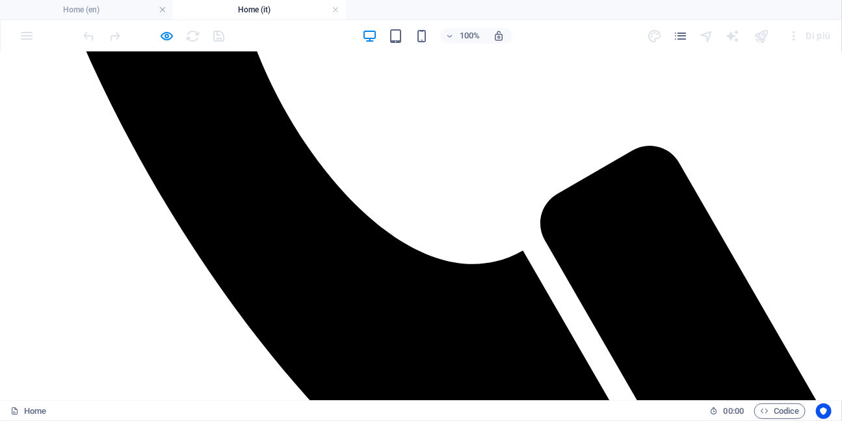
scroll to position [709, 0]
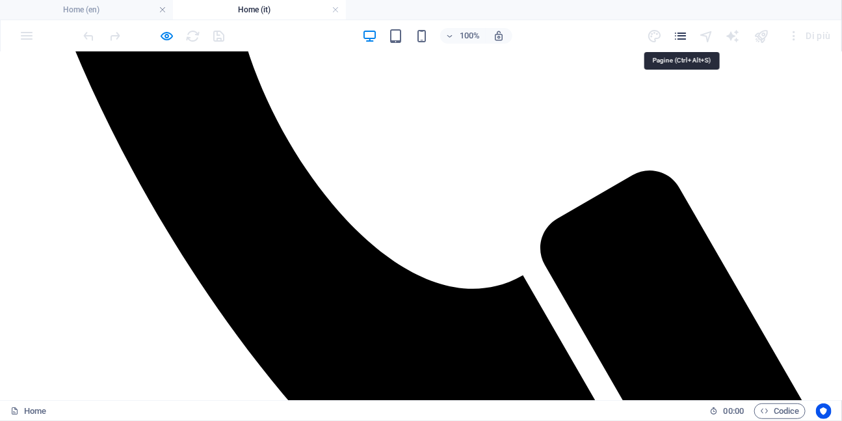
click at [685, 35] on icon "pages" at bounding box center [681, 36] width 15 height 15
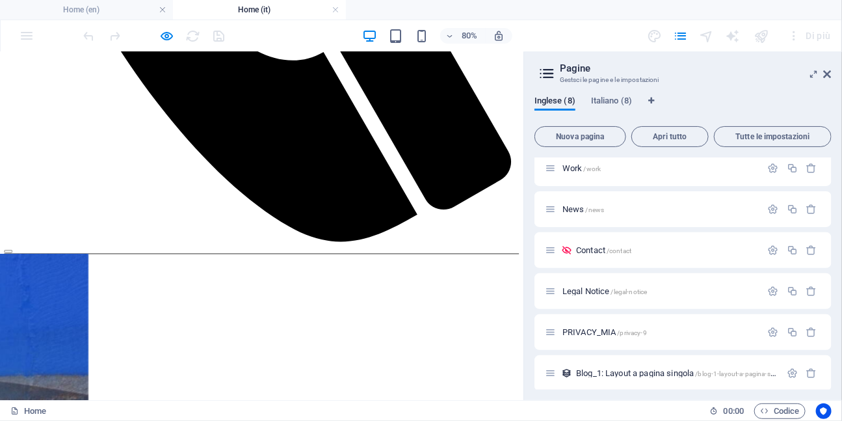
scroll to position [136, 0]
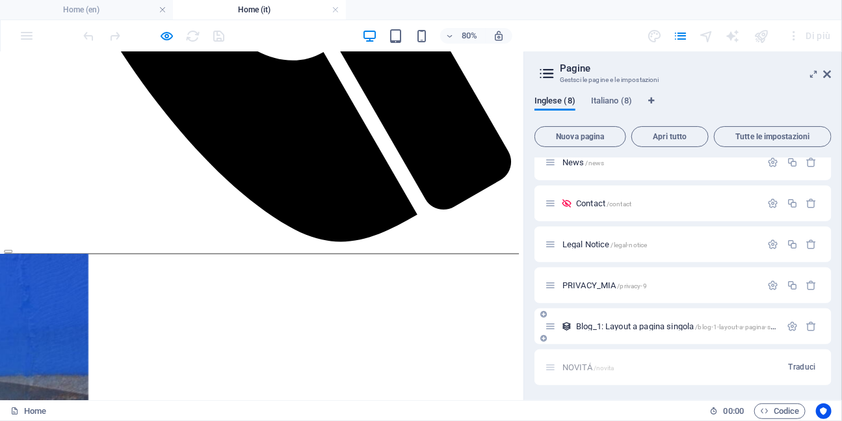
click at [634, 329] on span "Blog_1: Layout a pagina singola /blog-1-layout-a-pagina-singola" at bounding box center [682, 326] width 213 height 10
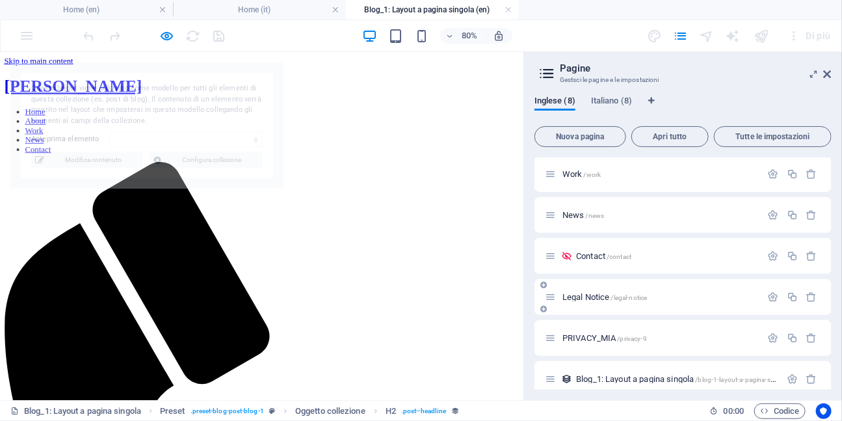
scroll to position [0, 0]
select select "68a09c609f1030c0830b3439"
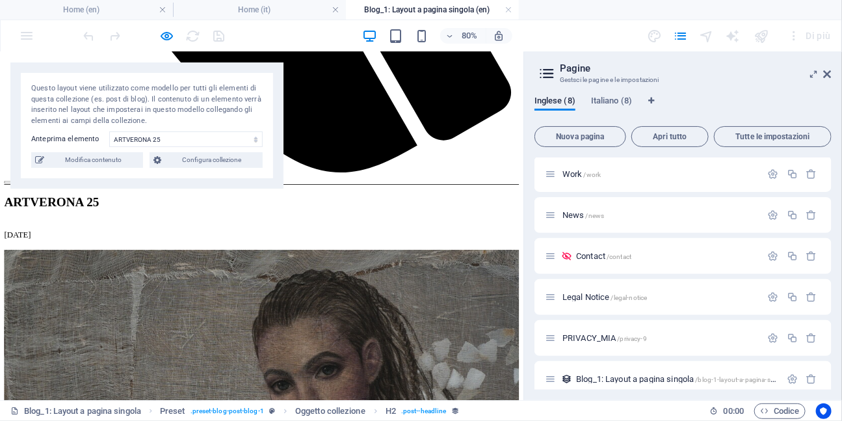
scroll to position [901, 0]
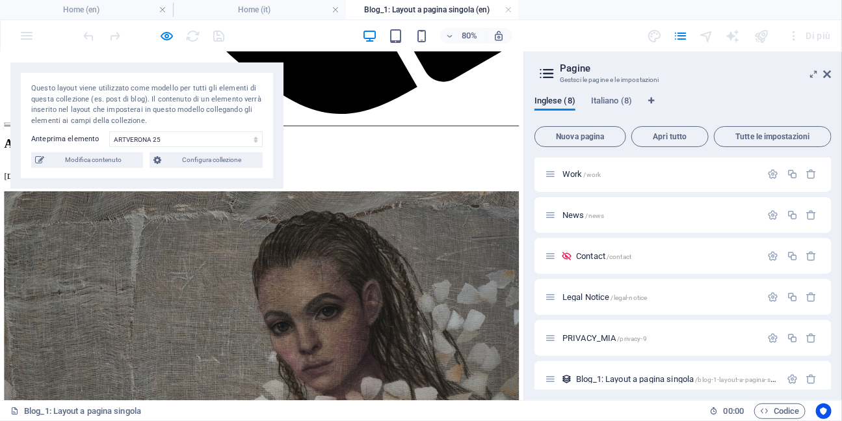
click at [829, 75] on icon at bounding box center [828, 74] width 8 height 10
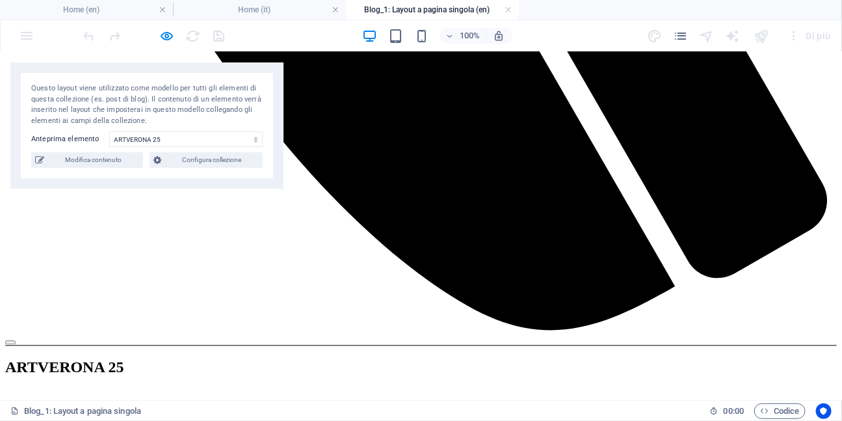
scroll to position [1091, 0]
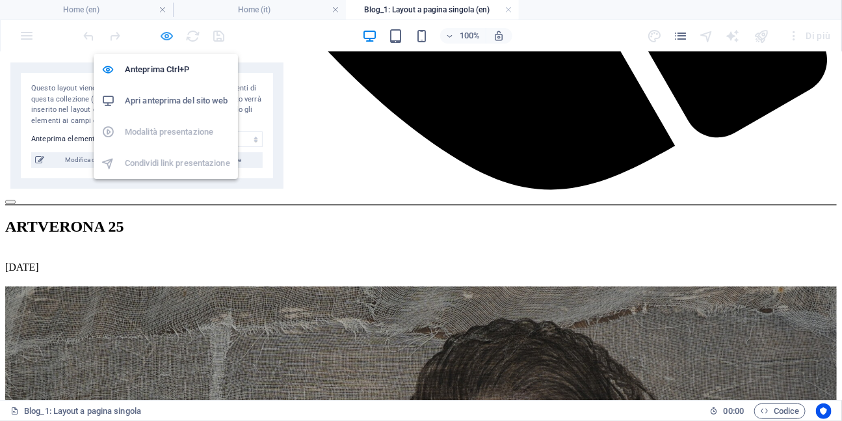
click at [170, 38] on icon "button" at bounding box center [167, 36] width 15 height 15
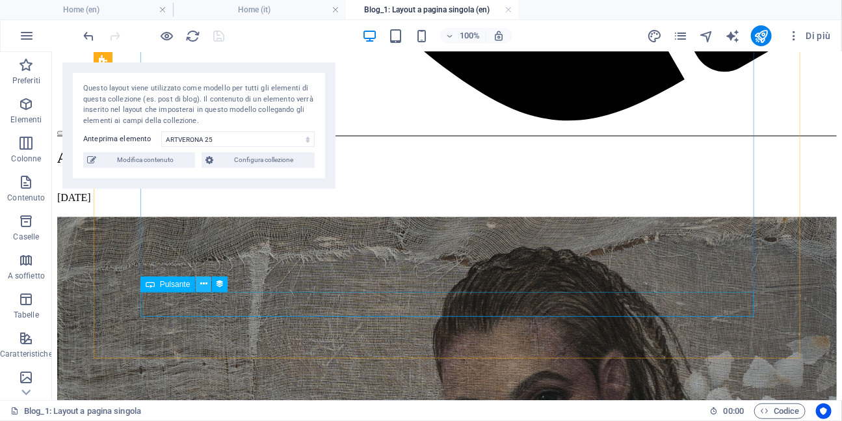
click at [204, 284] on icon at bounding box center [203, 284] width 7 height 14
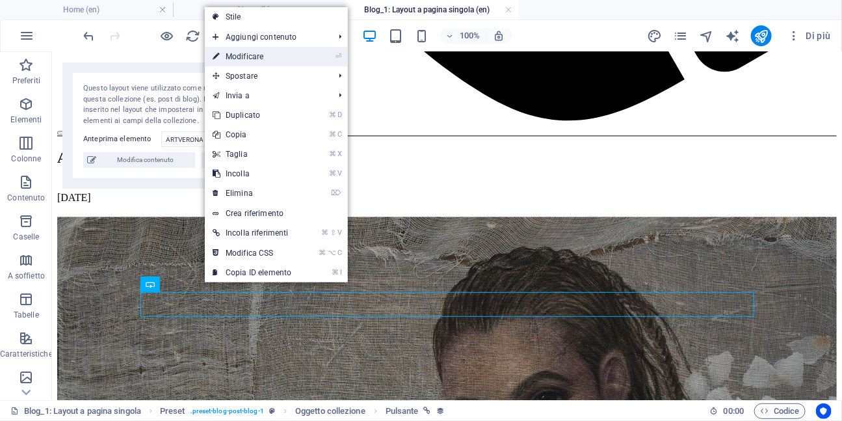
click at [267, 64] on link "⏎ Modificare" at bounding box center [252, 57] width 94 height 20
select select "3"
select select
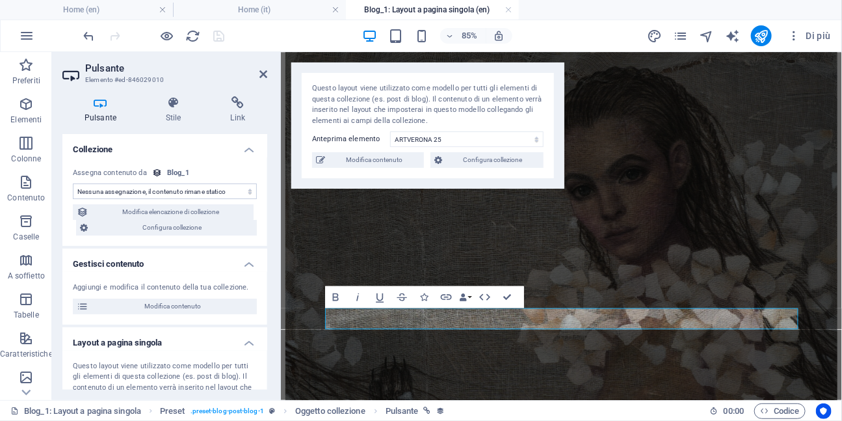
scroll to position [937, 0]
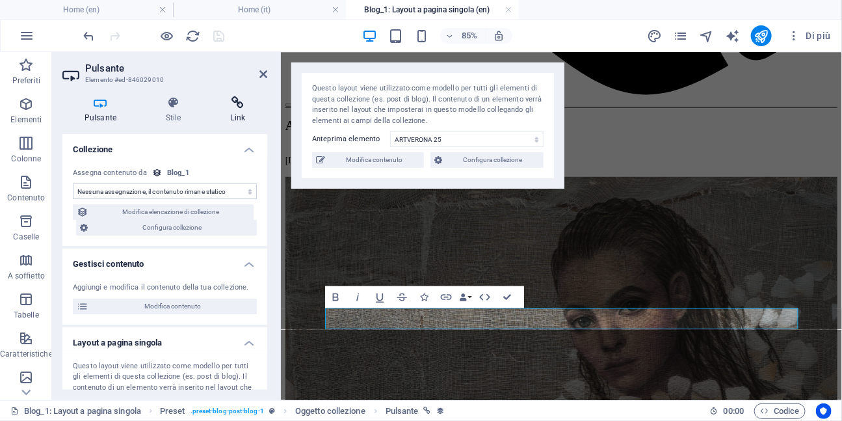
click at [246, 102] on icon at bounding box center [238, 102] width 59 height 13
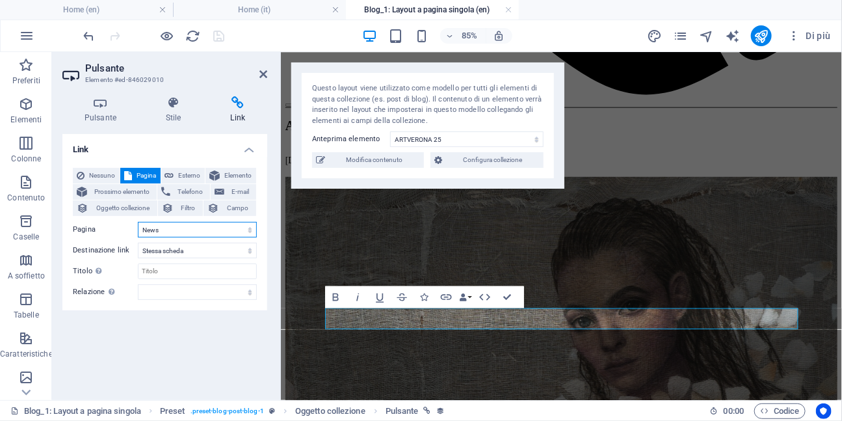
click at [246, 227] on select "Home About Work News Contact Legal Notice PRIVACY_MIA Home Il mio mondo OPERE N…" at bounding box center [197, 230] width 119 height 16
select select "10"
click at [138, 222] on select "Home About Work News Contact Legal Notice PRIVACY_MIA Home Il mio mondo OPERE N…" at bounding box center [197, 230] width 119 height 16
click at [218, 39] on icon "save" at bounding box center [219, 36] width 15 height 15
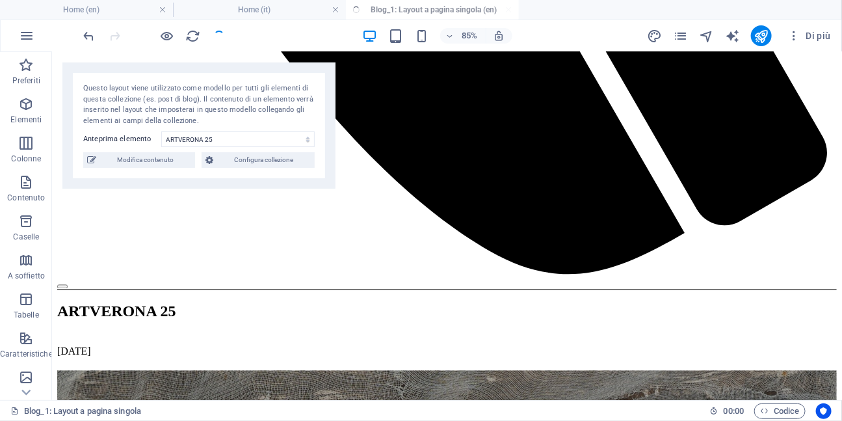
scroll to position [1091, 0]
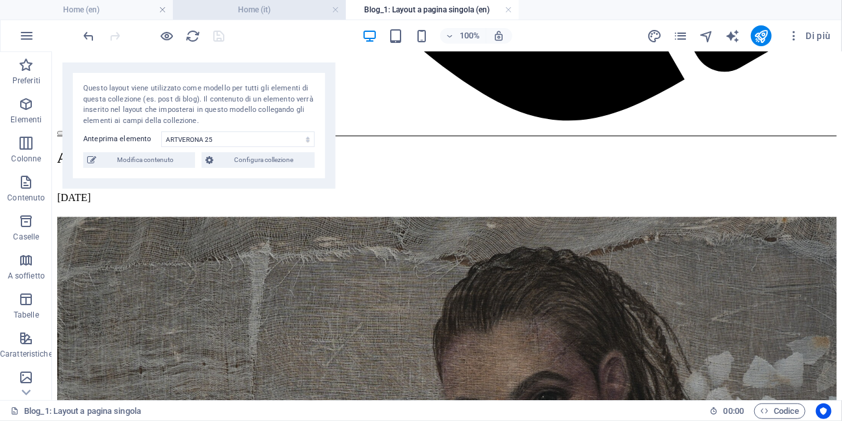
click at [241, 12] on h4 "Home (it)" at bounding box center [259, 10] width 173 height 14
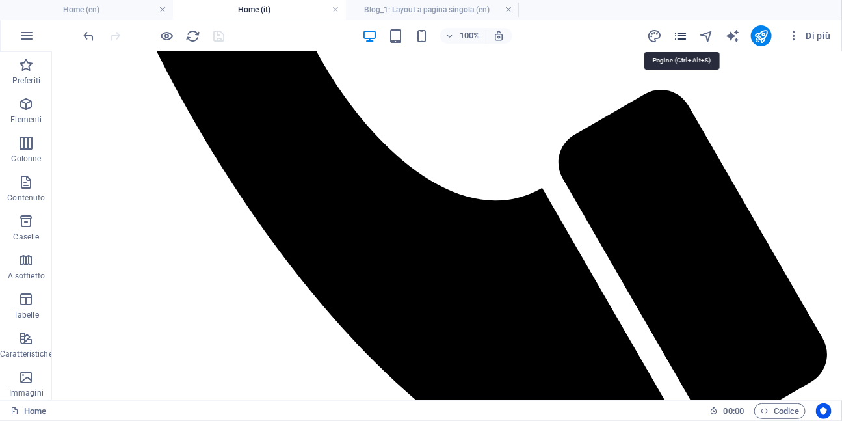
click at [683, 38] on icon "pages" at bounding box center [681, 36] width 15 height 15
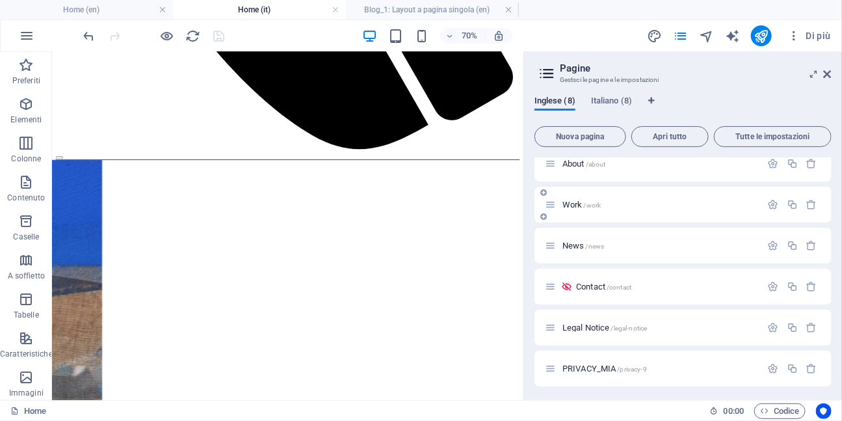
scroll to position [59, 0]
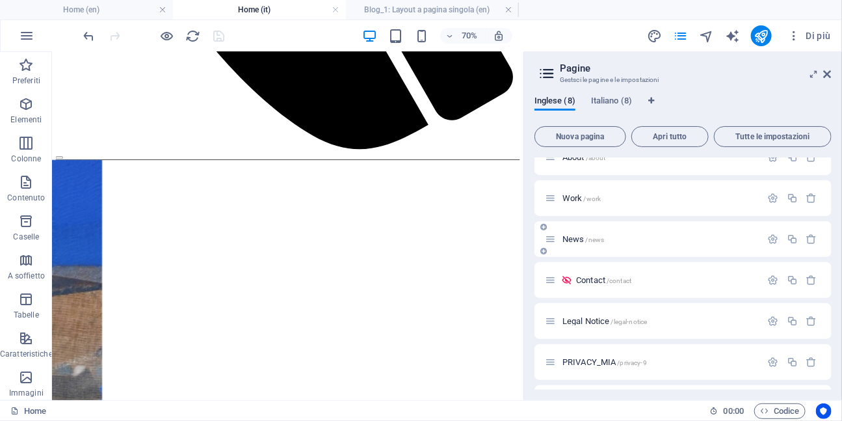
click at [574, 238] on span "News /news" at bounding box center [584, 239] width 42 height 10
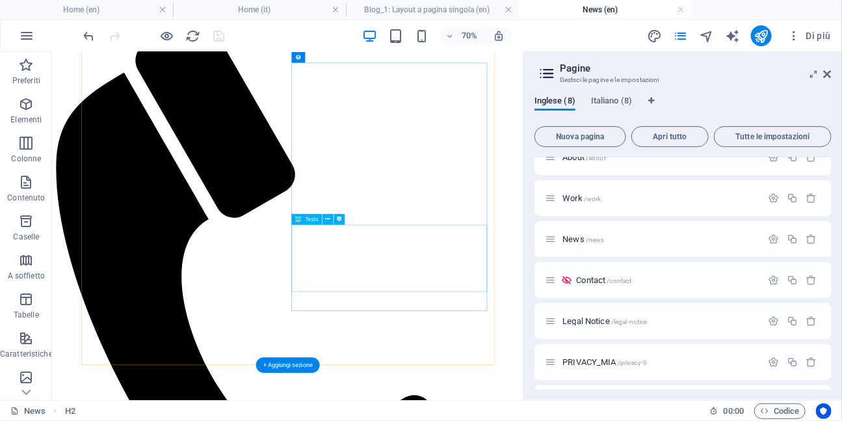
scroll to position [206, 0]
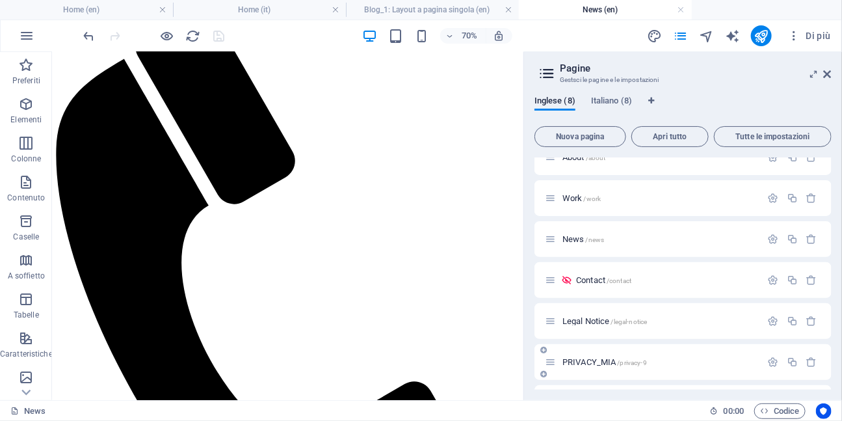
click at [581, 358] on span "PRIVACY_MIA /privacy-9" at bounding box center [605, 362] width 85 height 10
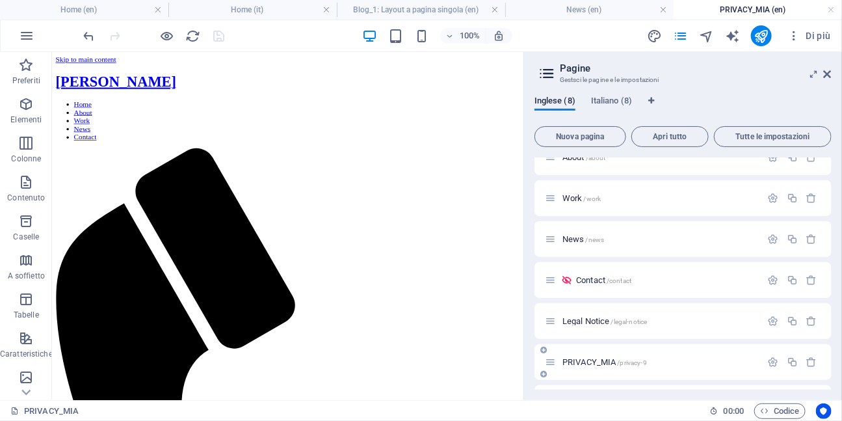
scroll to position [0, 0]
click at [580, 323] on span "Legal Notice /legal-notice" at bounding box center [605, 321] width 85 height 10
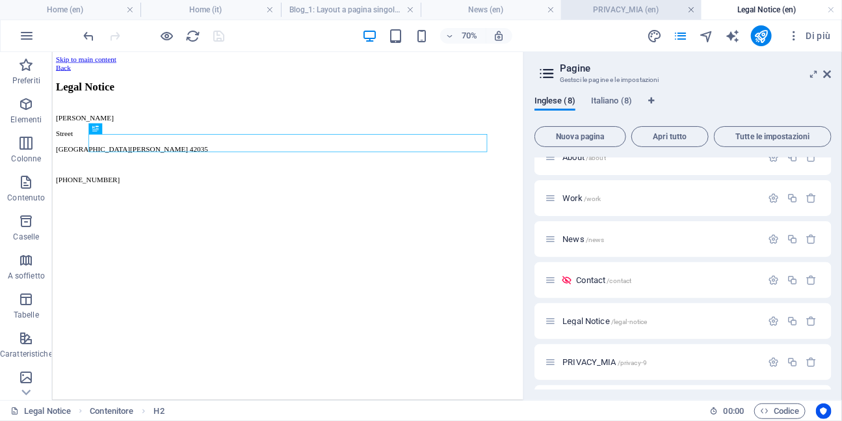
click at [692, 12] on link at bounding box center [692, 10] width 8 height 12
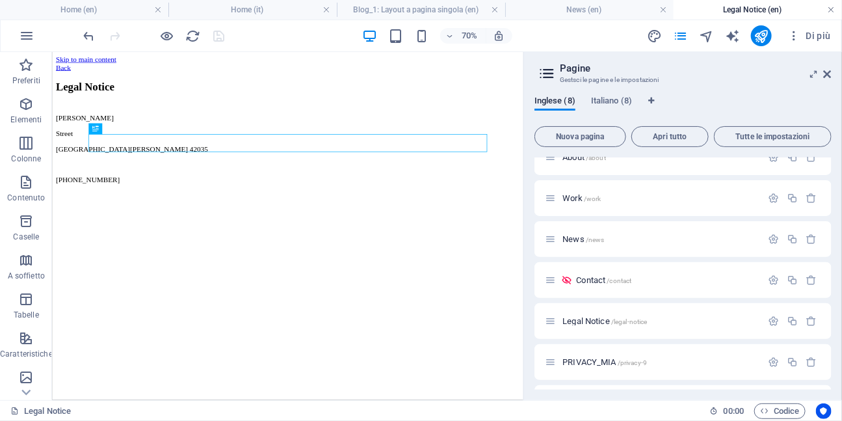
click at [833, 10] on link at bounding box center [832, 10] width 8 height 12
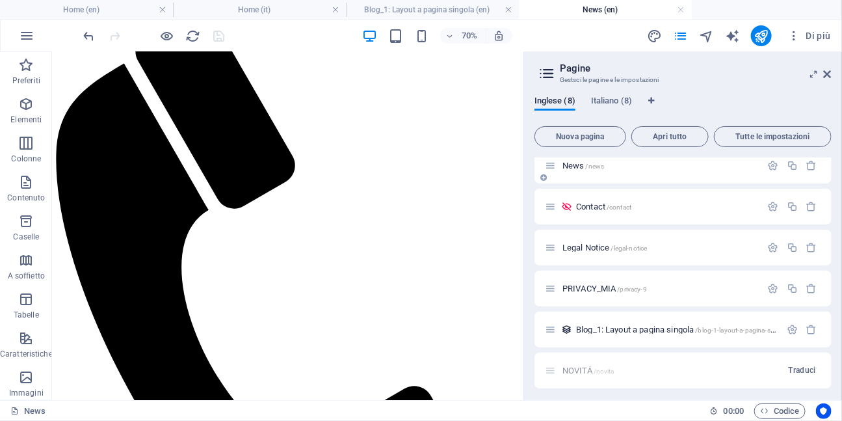
scroll to position [136, 0]
click at [607, 333] on div "Blog_1: Layout a pagina singola /blog-1-layout-a-pagina-singola" at bounding box center [662, 326] width 235 height 15
click at [608, 328] on span "Blog_1: Layout a pagina singola /blog-1-layout-a-pagina-singola" at bounding box center [682, 326] width 213 height 10
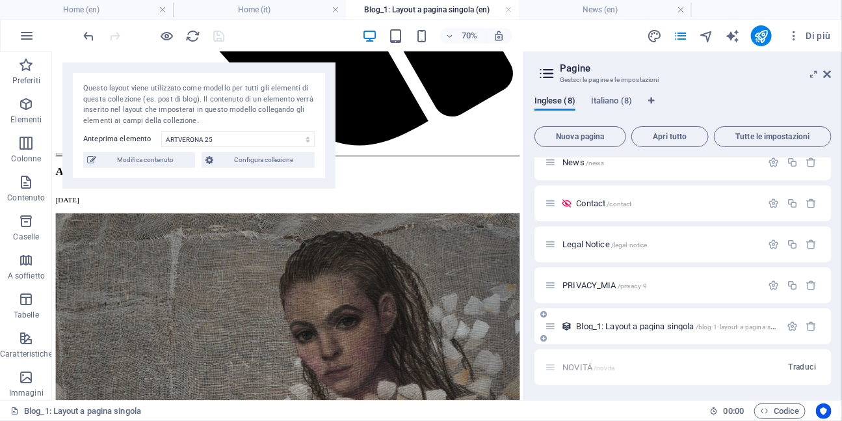
scroll to position [870, 0]
click at [831, 74] on icon at bounding box center [828, 74] width 8 height 10
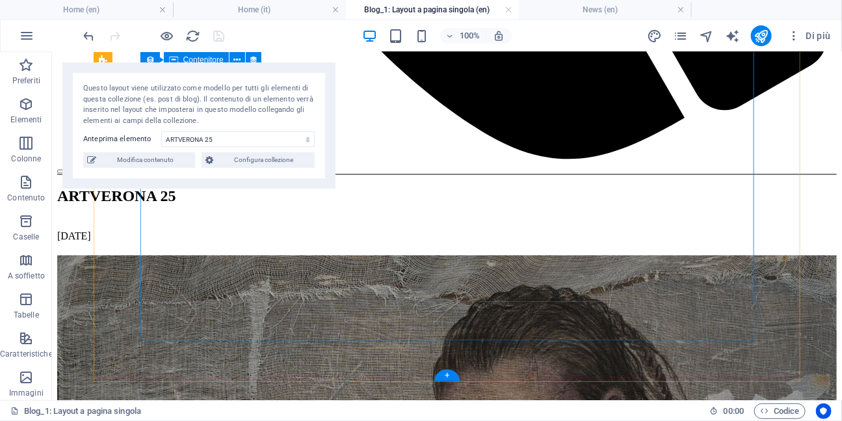
scroll to position [1091, 0]
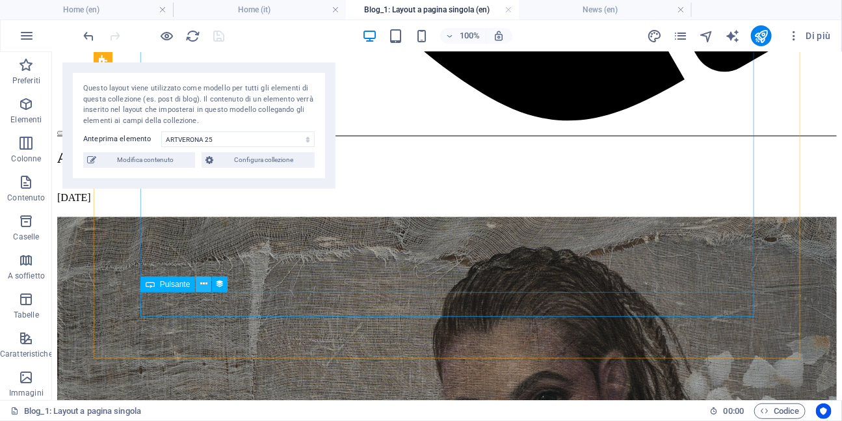
click at [204, 288] on icon at bounding box center [203, 284] width 7 height 14
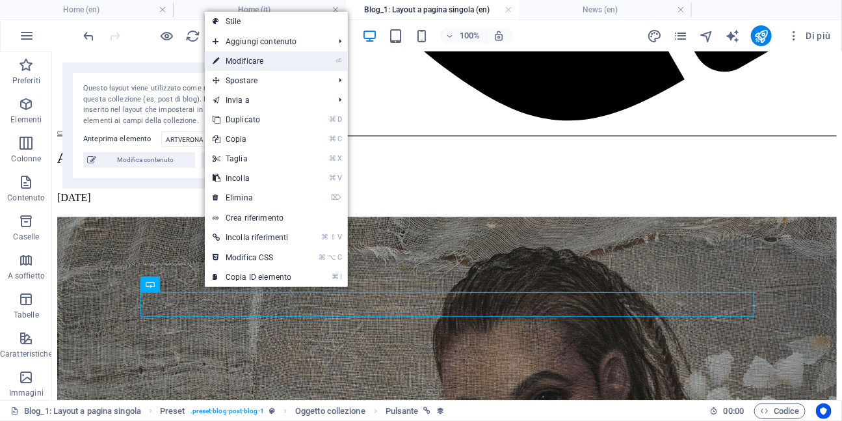
click at [257, 65] on link "⏎ Modificare" at bounding box center [252, 61] width 94 height 20
select select "10"
select select
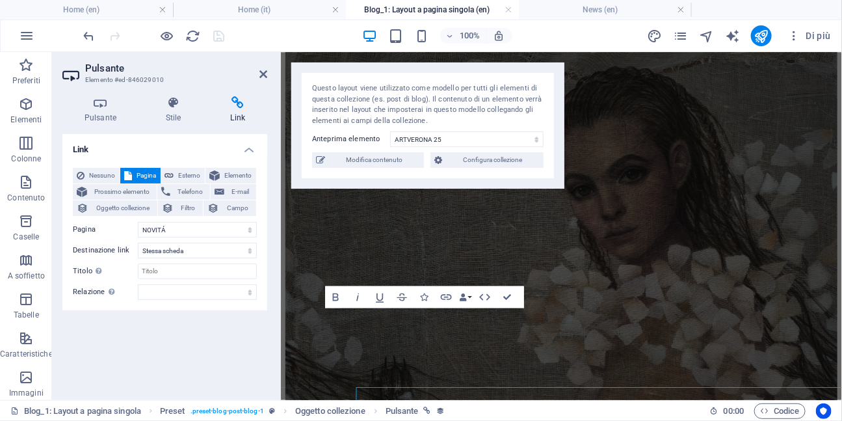
scroll to position [937, 0]
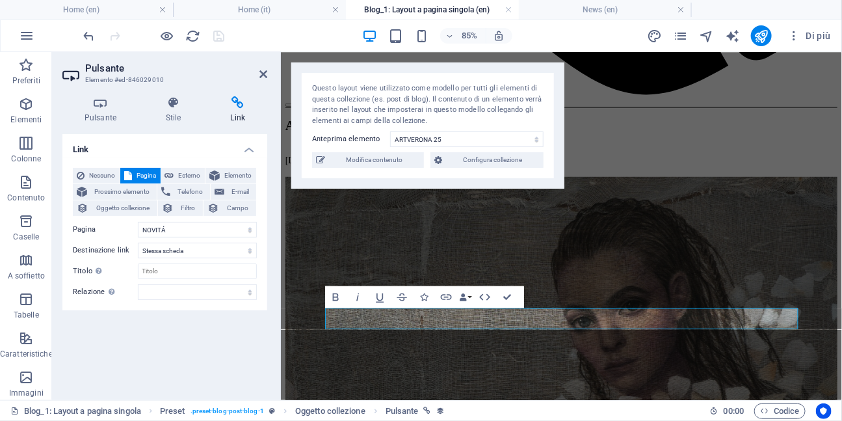
click at [239, 109] on icon at bounding box center [238, 102] width 59 height 13
click at [262, 77] on icon at bounding box center [264, 74] width 8 height 10
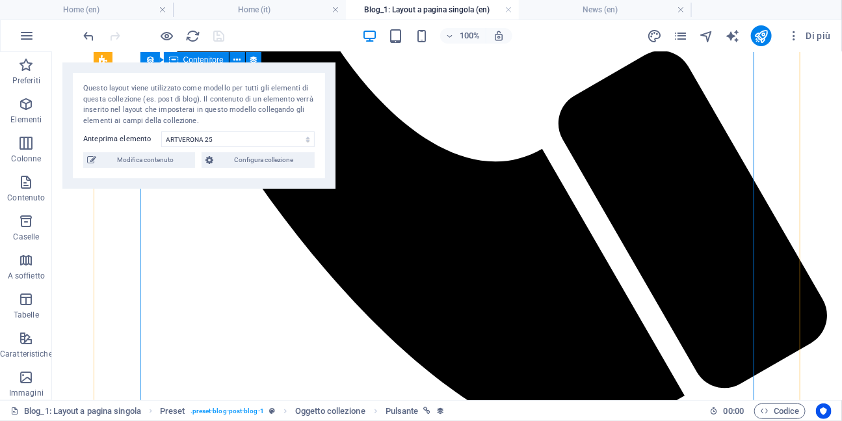
scroll to position [773, 0]
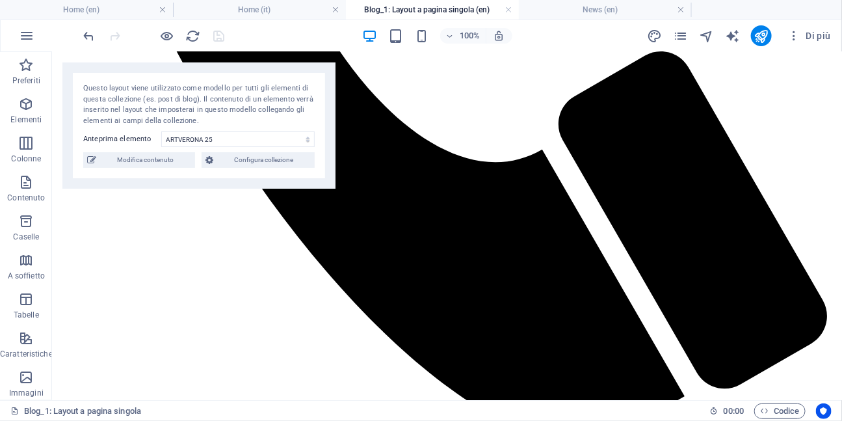
click at [257, 43] on div "100% Di più" at bounding box center [458, 35] width 755 height 21
click at [508, 8] on link at bounding box center [509, 10] width 8 height 12
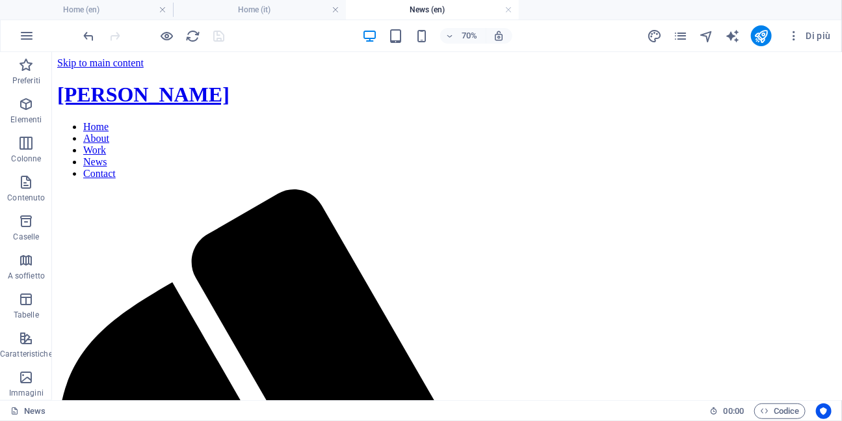
scroll to position [200, 0]
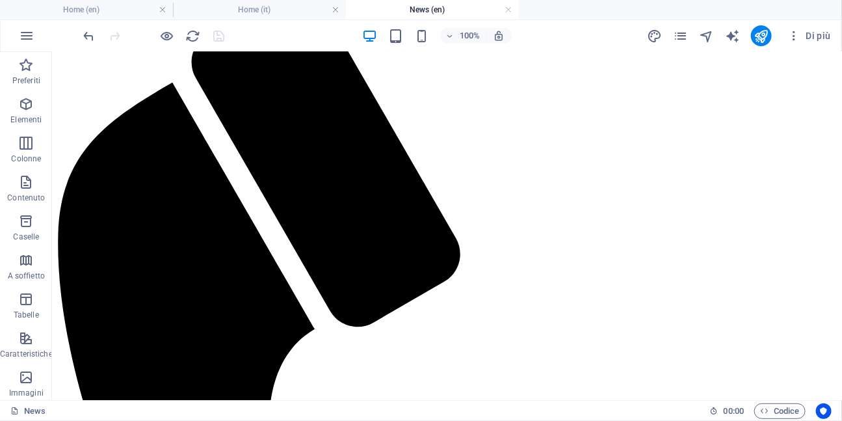
click at [508, 8] on link at bounding box center [509, 10] width 8 height 12
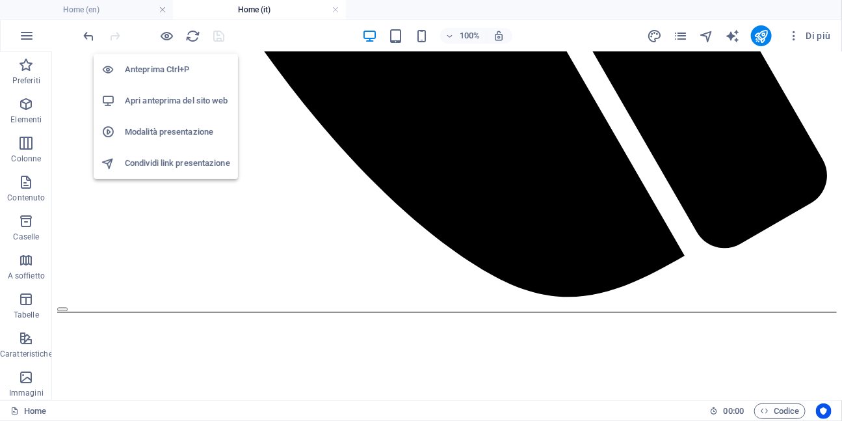
click at [155, 102] on h6 "Apri anteprima del sito web" at bounding box center [177, 101] width 105 height 16
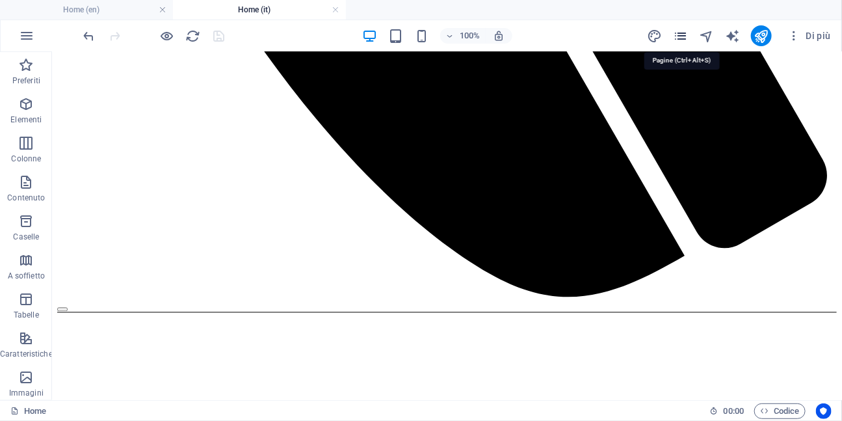
click at [682, 36] on icon "pages" at bounding box center [681, 36] width 15 height 15
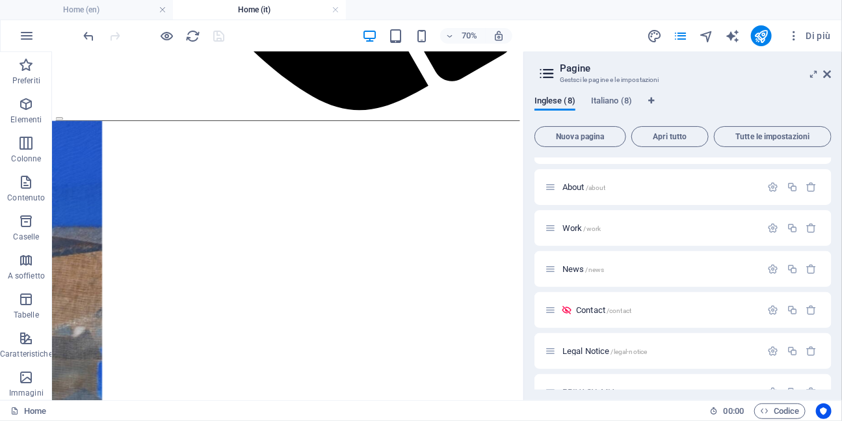
scroll to position [0, 0]
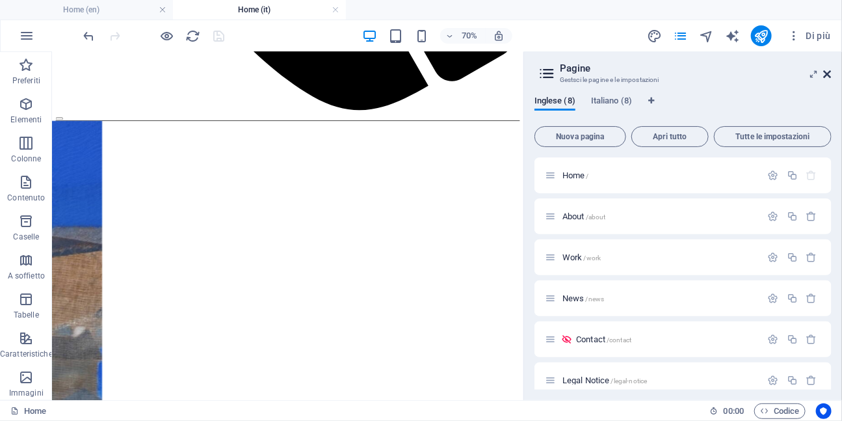
click at [829, 73] on icon at bounding box center [828, 74] width 8 height 10
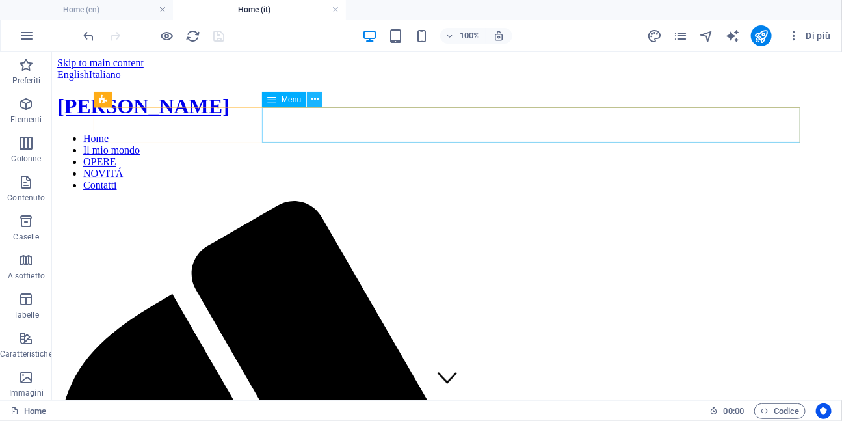
click at [315, 97] on icon at bounding box center [315, 99] width 7 height 14
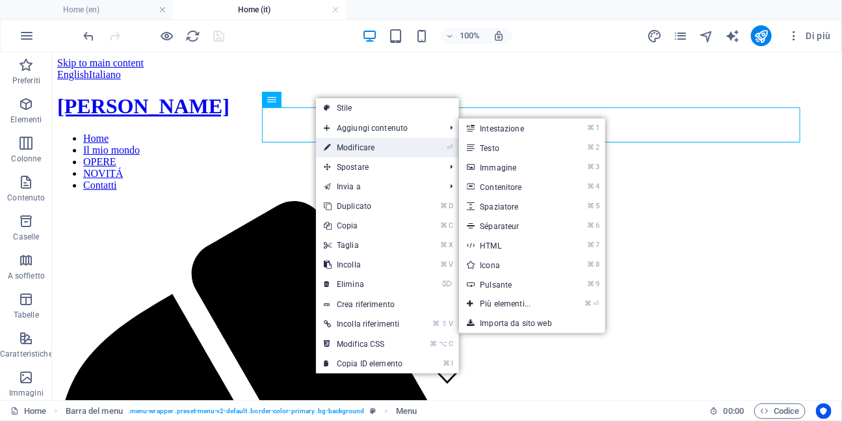
click at [336, 144] on link "⏎ Modificare" at bounding box center [363, 148] width 94 height 20
select select "7"
select select
select select "8"
select select
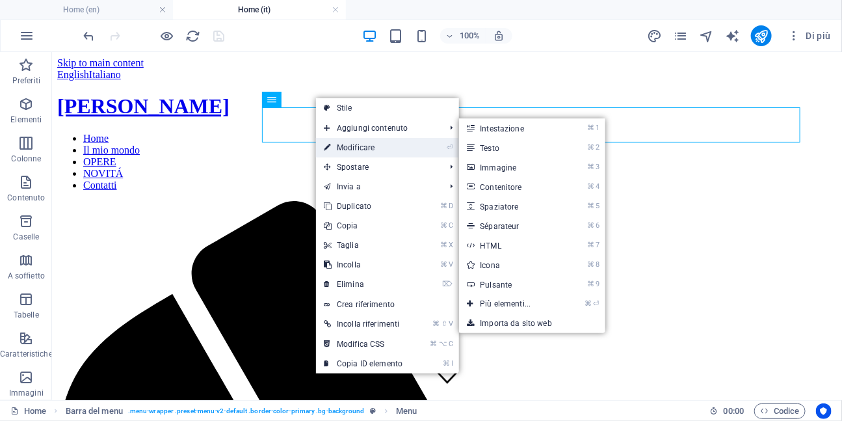
select select "9"
select select
select select "10"
select select
select select "11"
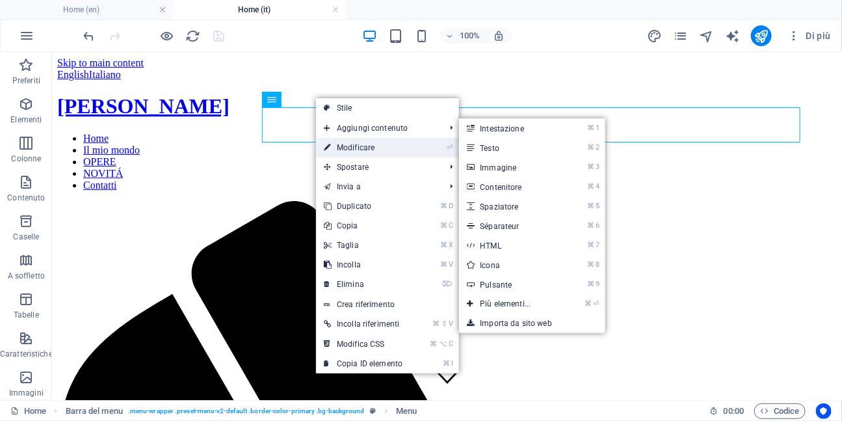
select select
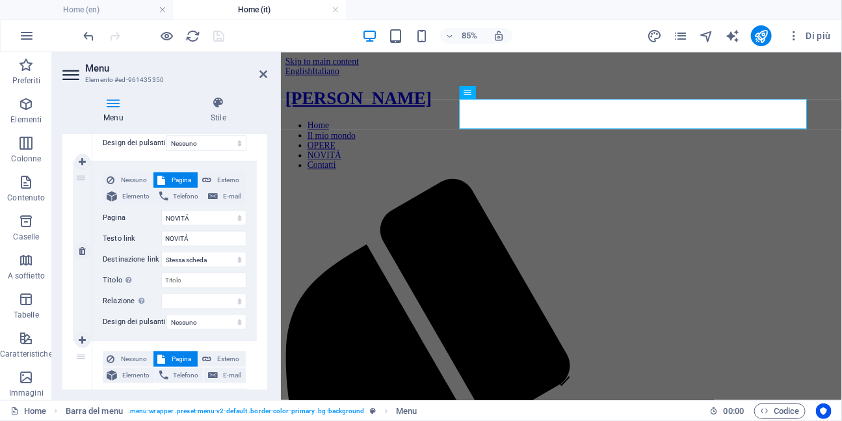
scroll to position [631, 0]
click at [215, 183] on span "Esterno" at bounding box center [228, 182] width 27 height 16
select select
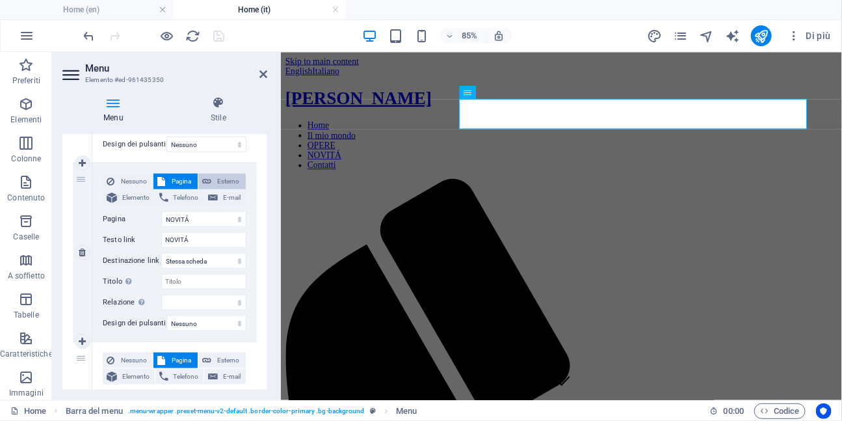
select select "blank"
select select
click at [176, 179] on span "Pagina" at bounding box center [181, 182] width 24 height 16
select select
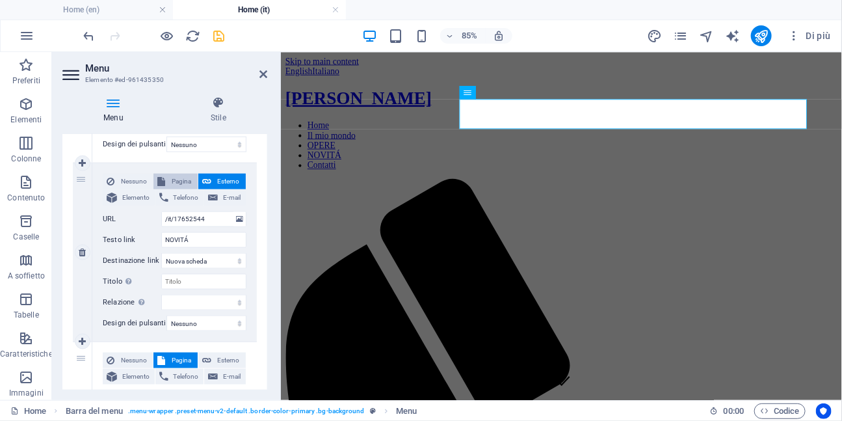
select select
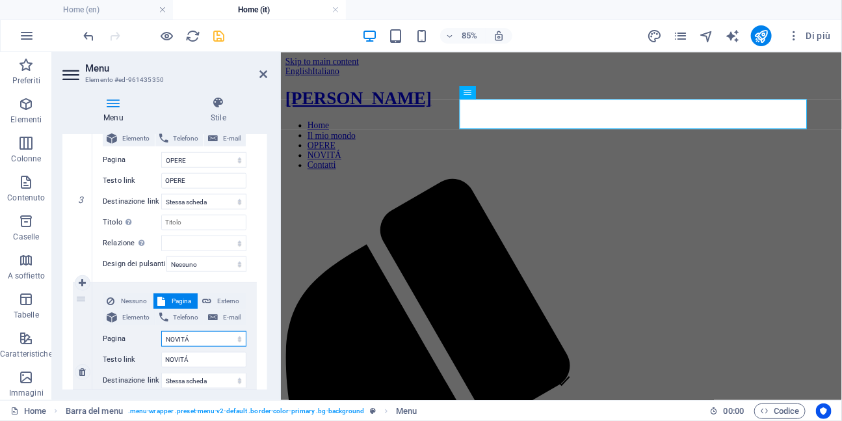
scroll to position [514, 0]
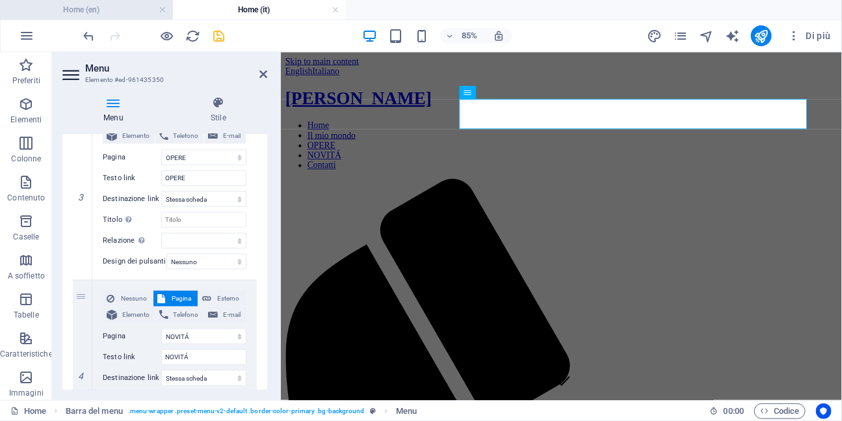
click at [118, 10] on h4 "Home (en)" at bounding box center [86, 10] width 173 height 14
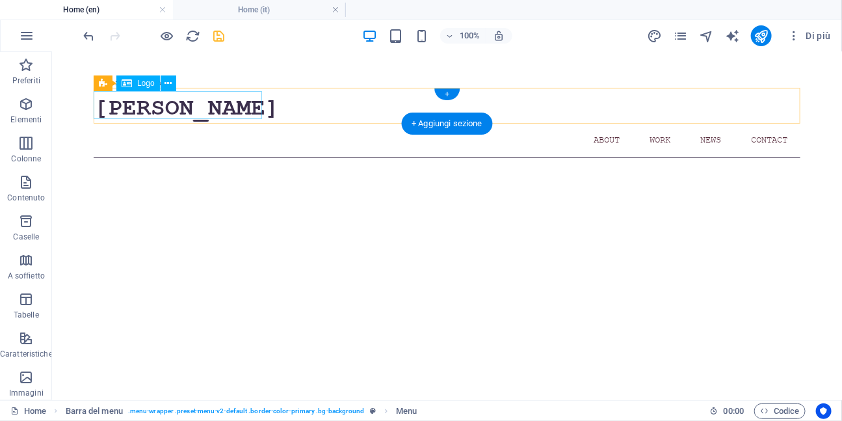
scroll to position [16, 0]
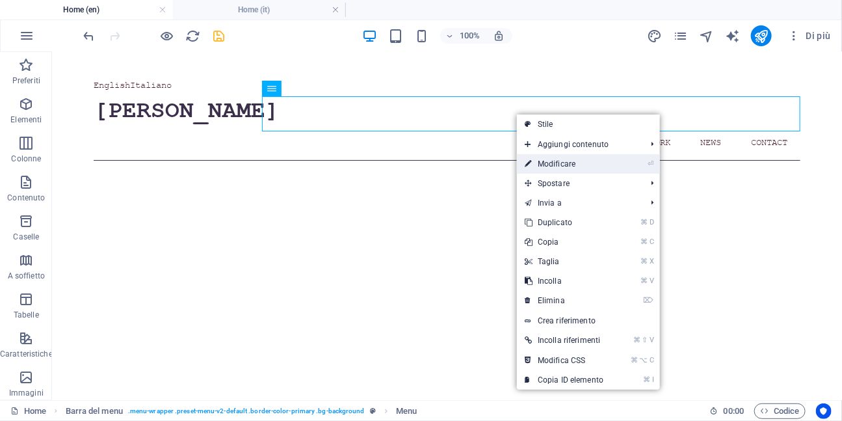
click at [553, 163] on link "⏎ Modificare" at bounding box center [564, 164] width 94 height 20
select select
select select "1"
select select
select select "2"
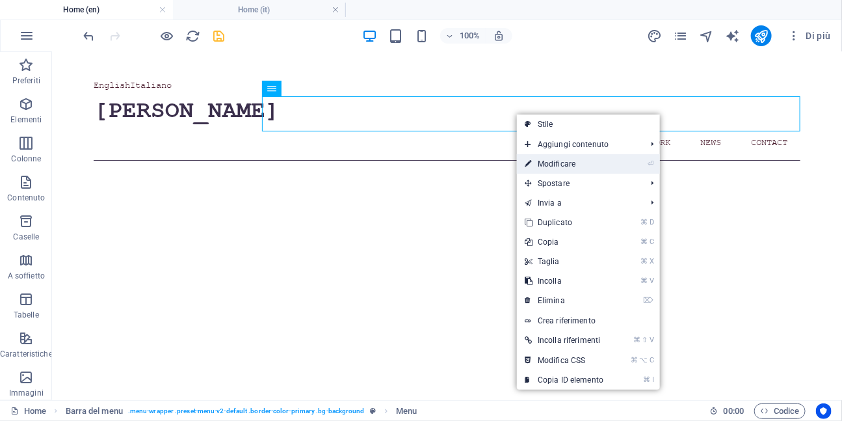
select select
select select "3"
select select
select select "4"
select select
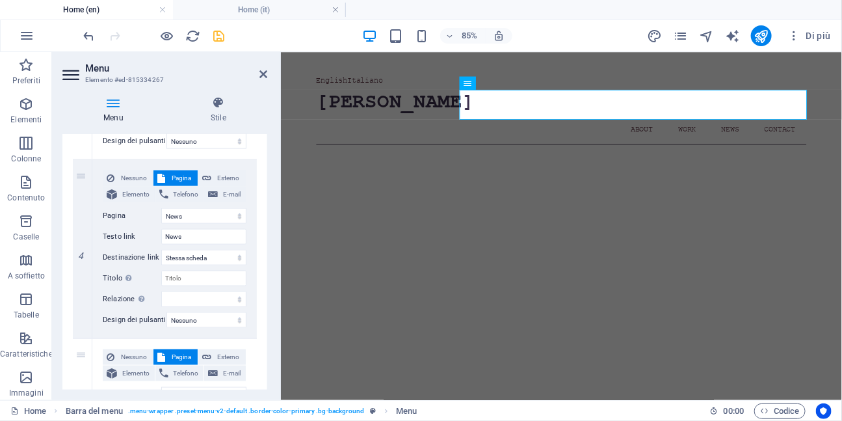
scroll to position [636, 0]
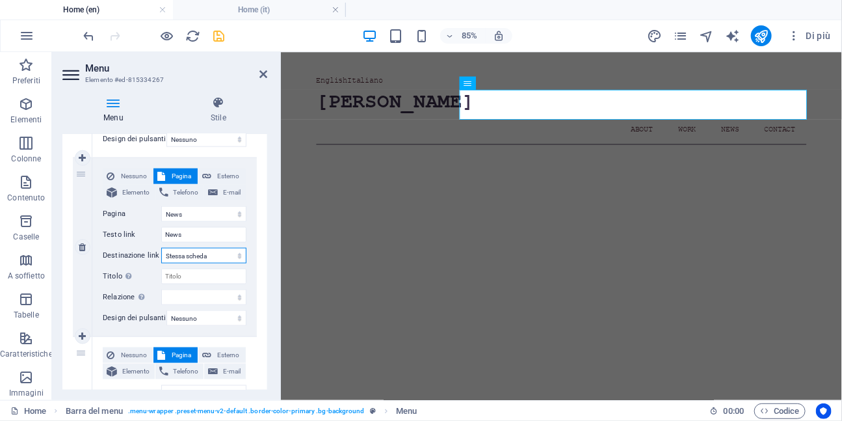
click at [238, 258] on select "Nuova scheda Stessa scheda Sovrapposizione" at bounding box center [203, 256] width 85 height 16
click at [161, 248] on select "Nuova scheda Stessa scheda Sovrapposizione" at bounding box center [203, 256] width 85 height 16
click at [264, 14] on h4 "Home (it)" at bounding box center [259, 10] width 173 height 14
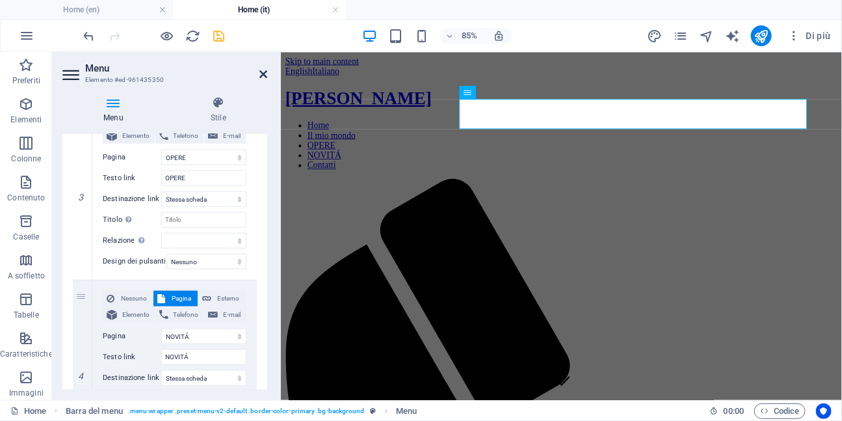
click at [265, 74] on icon at bounding box center [264, 74] width 8 height 10
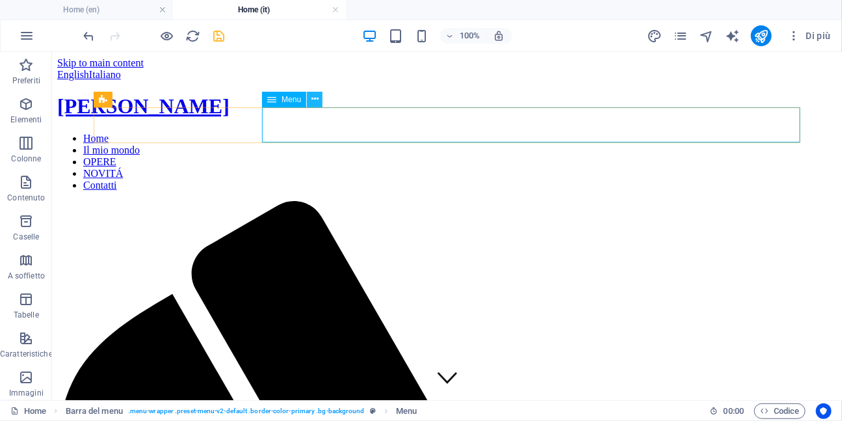
click at [320, 100] on button at bounding box center [315, 100] width 16 height 16
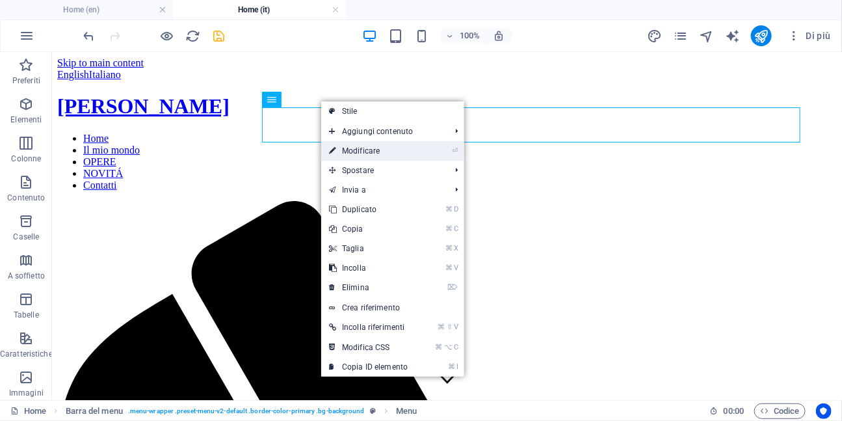
click at [345, 148] on link "⏎ Modificare" at bounding box center [368, 151] width 94 height 20
select select "7"
select select
select select "8"
select select
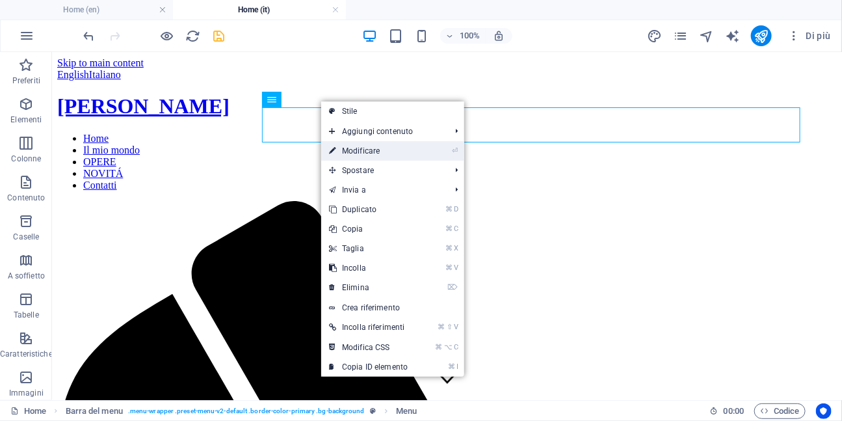
select select "9"
select select
select select "10"
select select
select select "11"
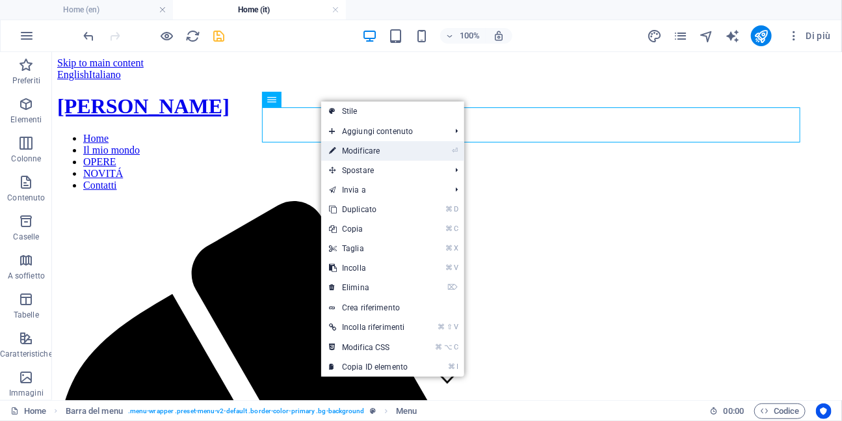
select select
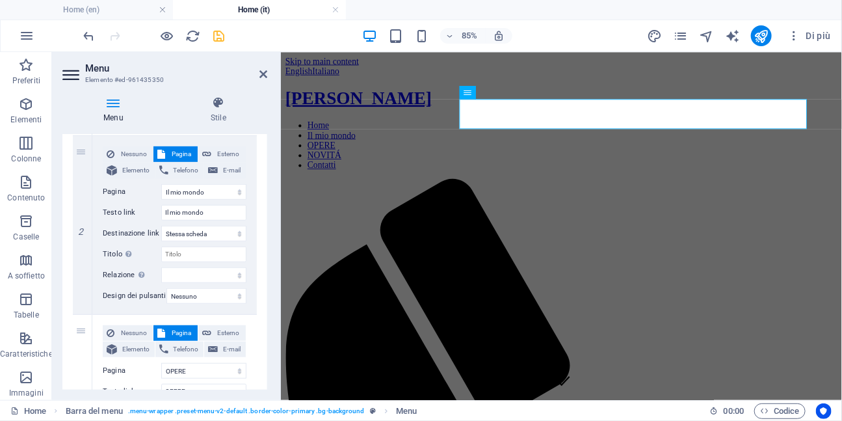
scroll to position [306, 0]
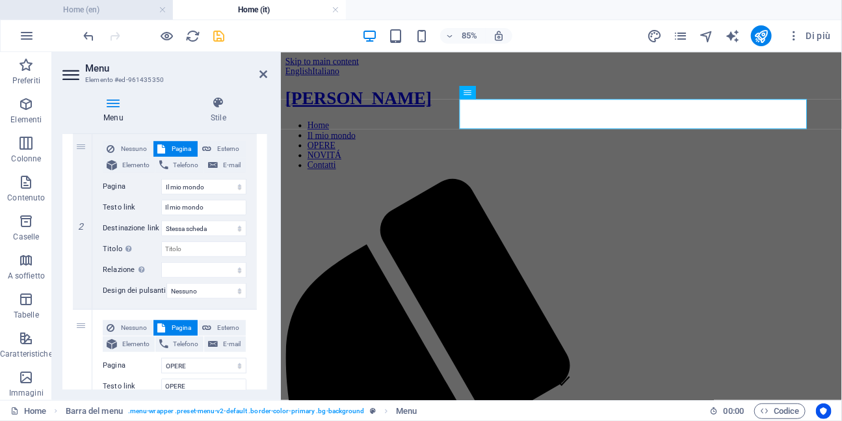
click at [121, 9] on h4 "Home (en)" at bounding box center [86, 10] width 173 height 14
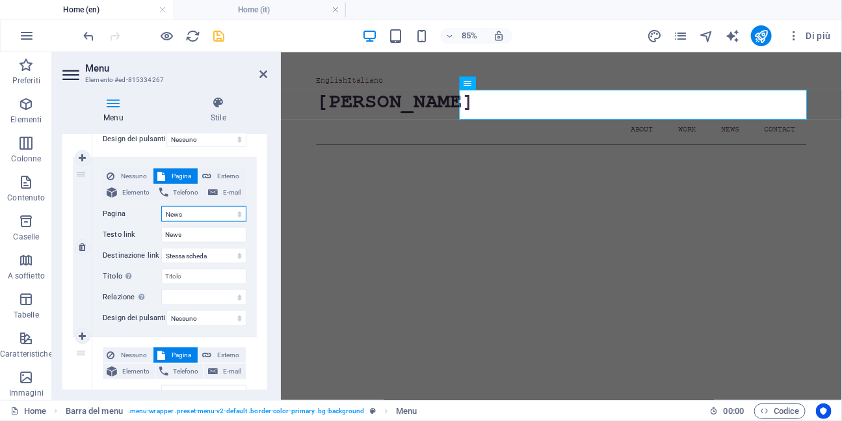
click at [236, 215] on select "Home About Work News Contact Legal Notice PRIVACY_MIA Home Il mio mondo OPERE N…" at bounding box center [203, 214] width 85 height 16
select select "10"
click at [161, 206] on select "Home About Work News Contact Legal Notice PRIVACY_MIA Home Il mio mondo OPERE N…" at bounding box center [203, 214] width 85 height 16
select select
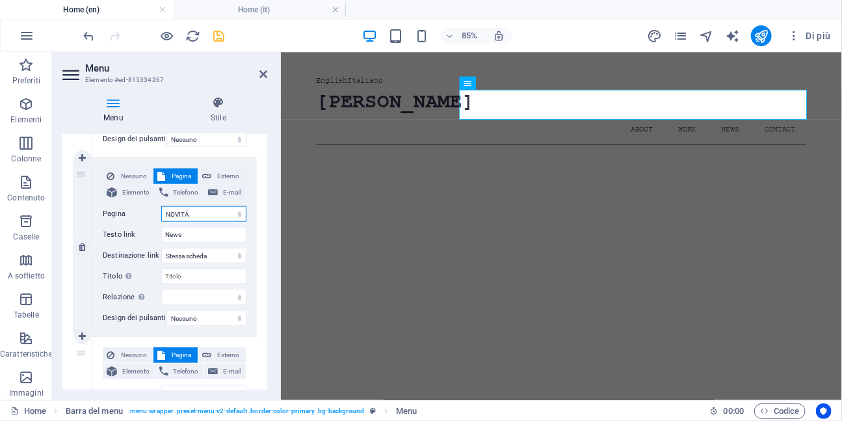
select select
type input "NOVITÁ"
select select
click at [221, 175] on span "Esterno" at bounding box center [228, 176] width 27 height 16
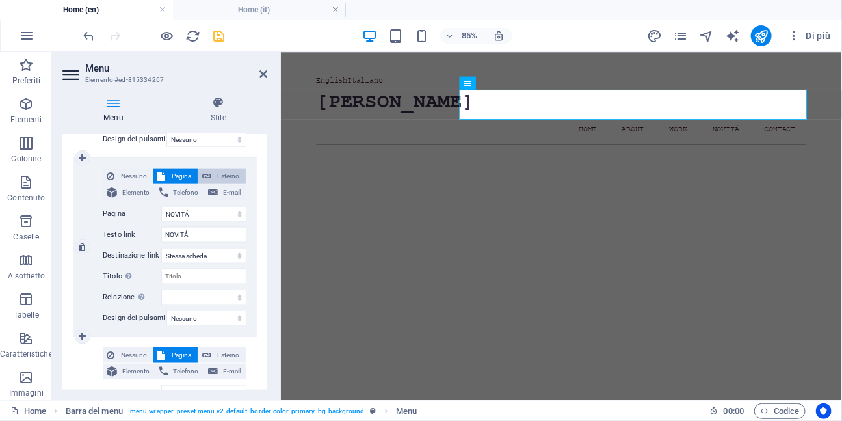
select select
select select "blank"
select select
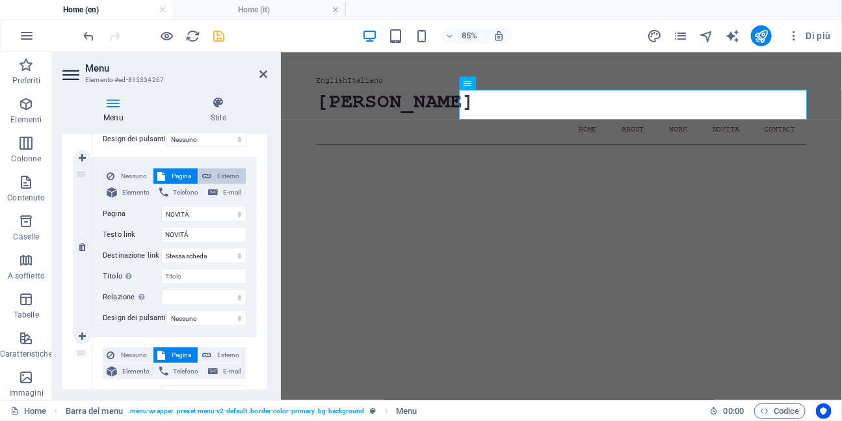
select select
click at [182, 176] on span "Pagina" at bounding box center [181, 176] width 24 height 16
select select
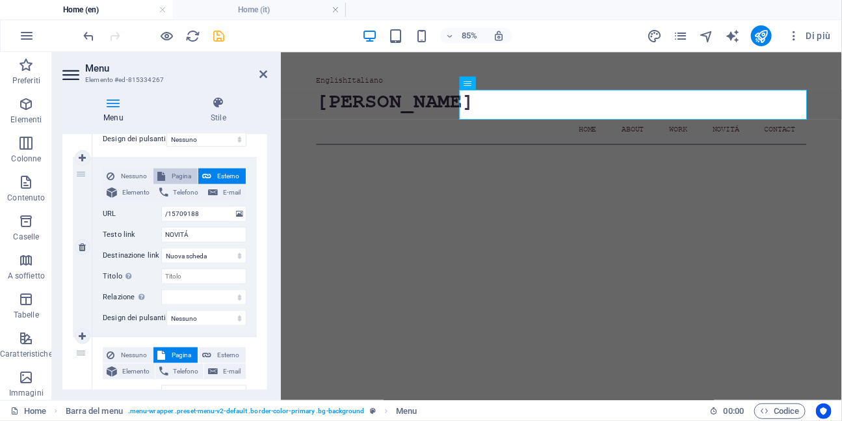
select select
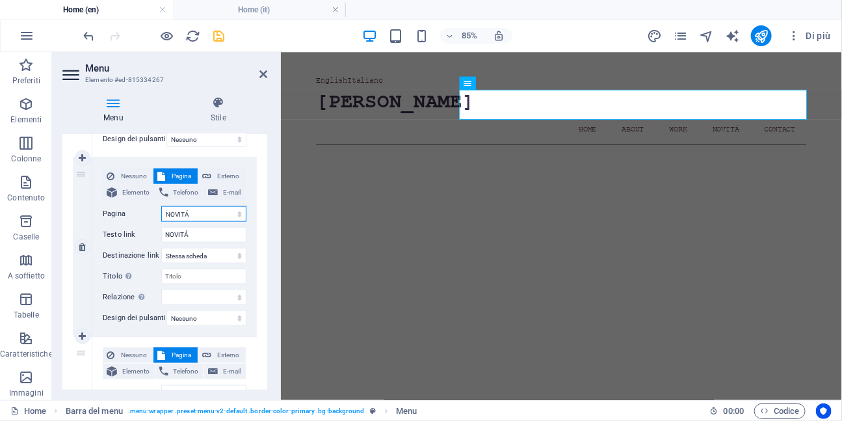
click at [238, 215] on select "Home About Work News Contact Legal Notice PRIVACY_MIA Home Il mio mondo OPERE N…" at bounding box center [203, 214] width 85 height 16
select select "3"
click at [161, 206] on select "Home About Work News Contact Legal Notice PRIVACY_MIA Home Il mio mondo OPERE N…" at bounding box center [203, 214] width 85 height 16
select select
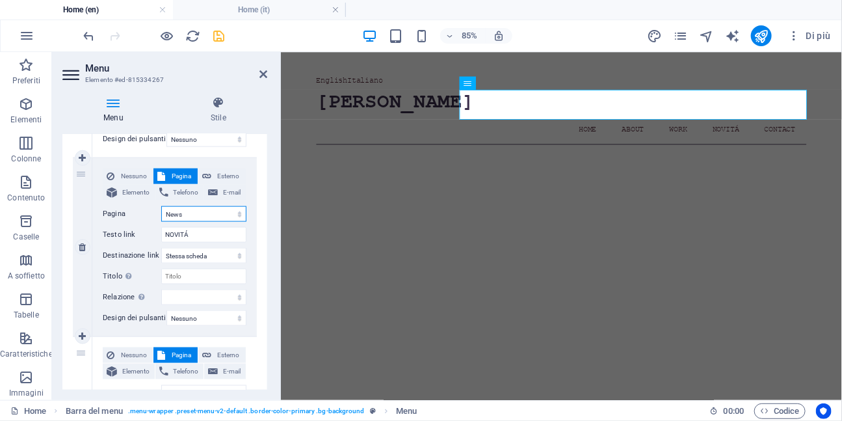
select select
type input "News"
select select
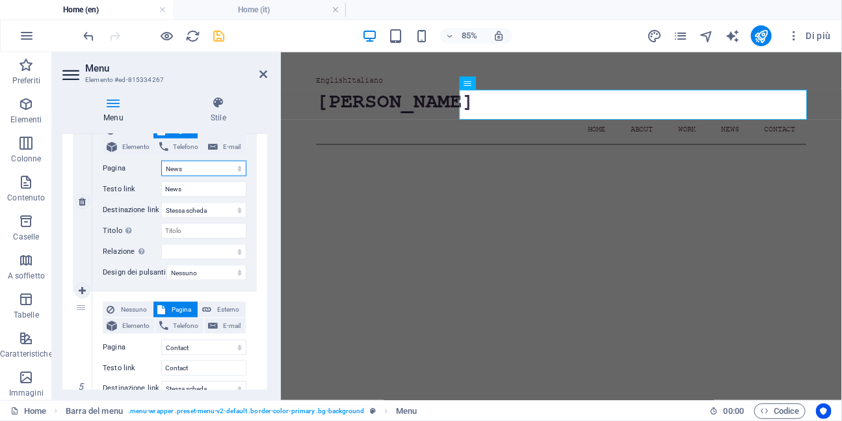
scroll to position [673, 0]
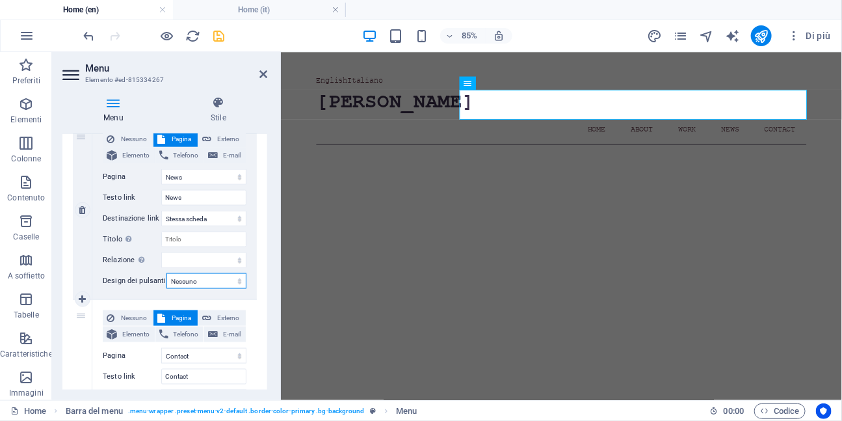
click at [217, 282] on select "Nessuno Predefinito Principale Secondario" at bounding box center [207, 281] width 80 height 16
click at [167, 273] on select "Nessuno Predefinito Principale Secondario" at bounding box center [207, 281] width 80 height 16
click at [233, 264] on select "alternate autore bookmark esterno help licenza successivo nofollow noreferrer n…" at bounding box center [203, 260] width 85 height 16
select select
click at [161, 252] on select "alternate autore bookmark esterno help licenza successivo nofollow noreferrer n…" at bounding box center [203, 260] width 85 height 16
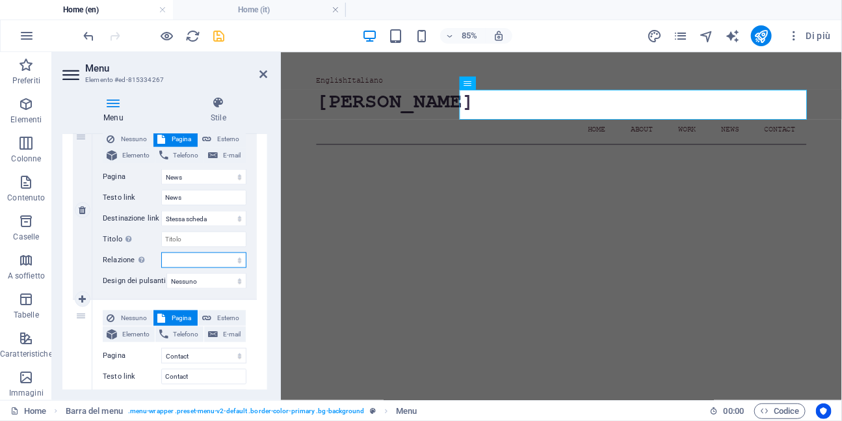
select select
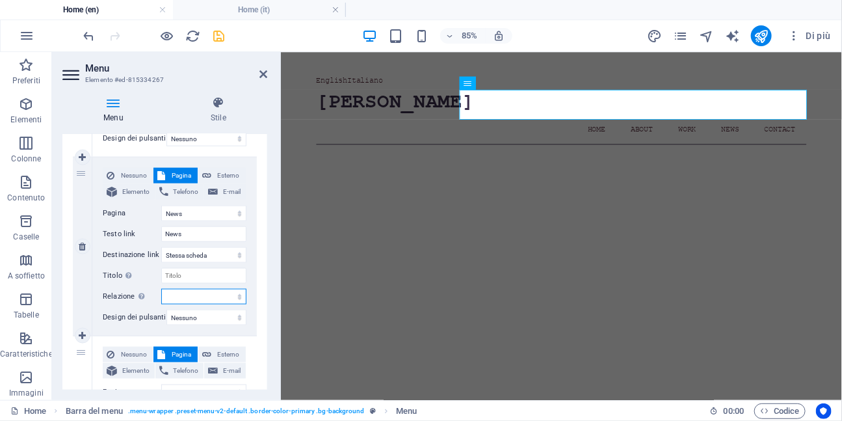
scroll to position [636, 0]
click at [221, 174] on span "Esterno" at bounding box center [228, 176] width 27 height 16
select select
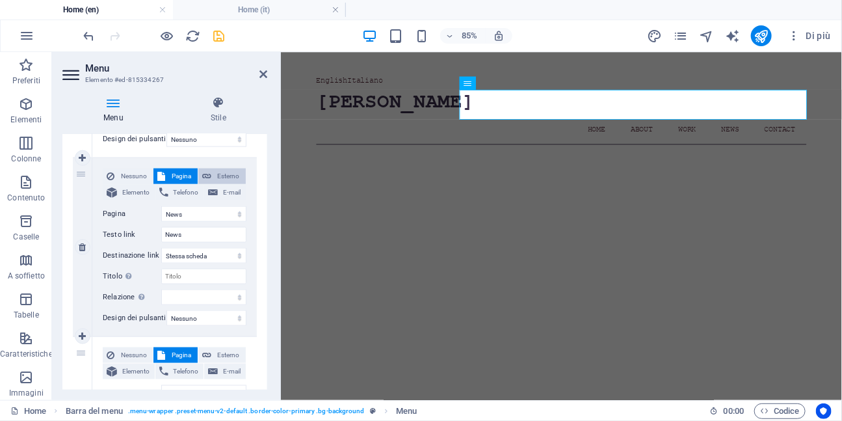
select select "blank"
select select
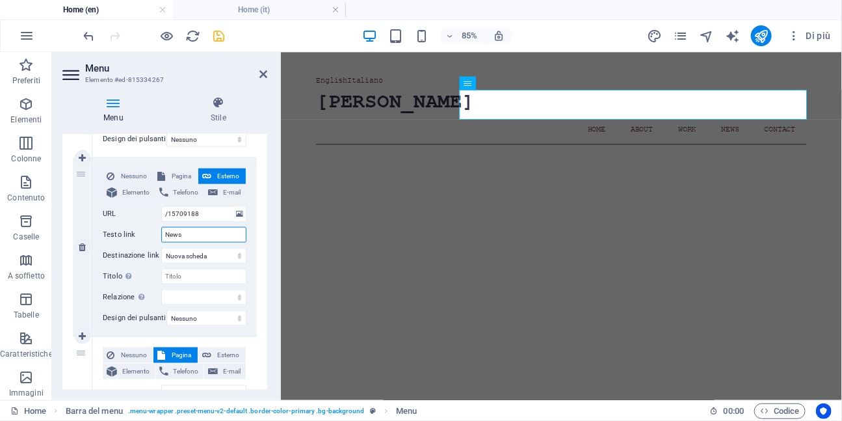
click at [185, 237] on input "News" at bounding box center [203, 235] width 85 height 16
click at [176, 177] on span "Pagina" at bounding box center [181, 176] width 24 height 16
select select
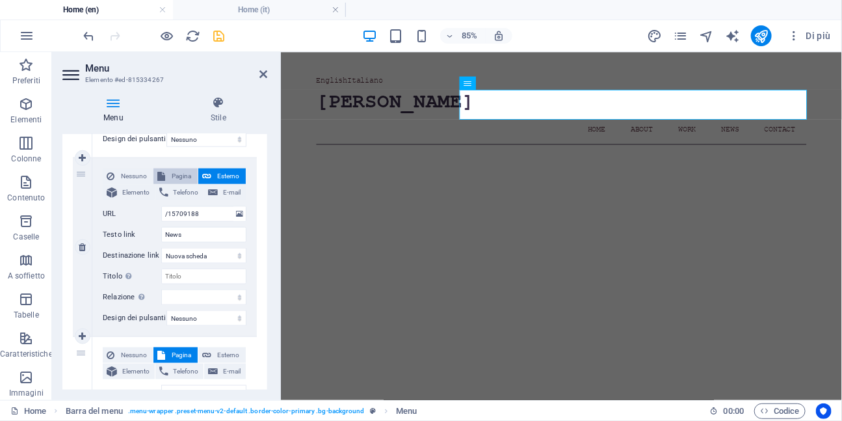
select select
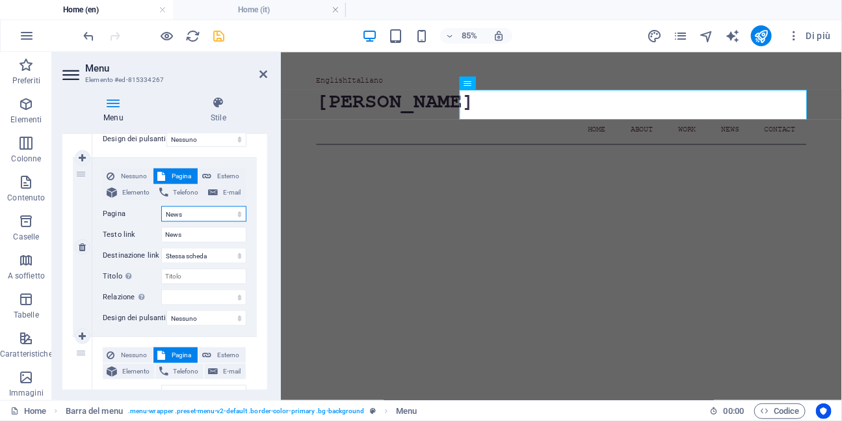
click at [230, 213] on select "Home About Work News Contact Legal Notice PRIVACY_MIA Home Il mio mondo OPERE N…" at bounding box center [203, 214] width 85 height 16
select select "10"
click at [161, 206] on select "Home About Work News Contact Legal Notice PRIVACY_MIA Home Il mio mondo OPERE N…" at bounding box center [203, 214] width 85 height 16
select select
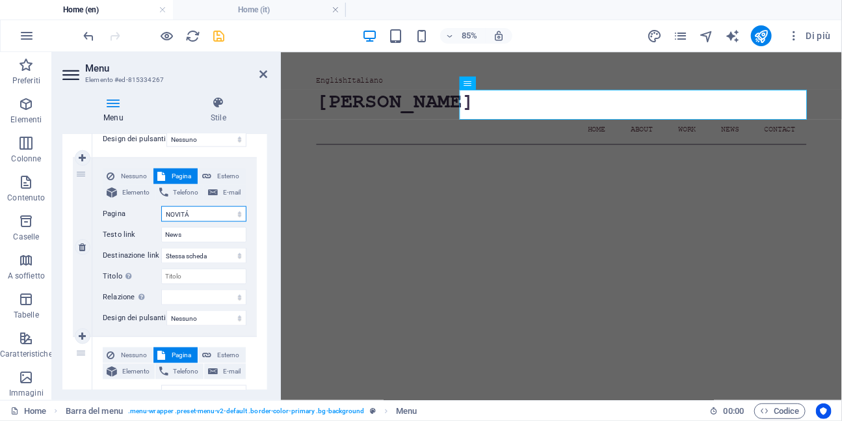
select select
type input "NOVITÁ"
select select
click at [237, 217] on select "Home About Work News Contact Legal Notice PRIVACY_MIA Home Il mio mondo OPERE N…" at bounding box center [203, 214] width 85 height 16
select select "3"
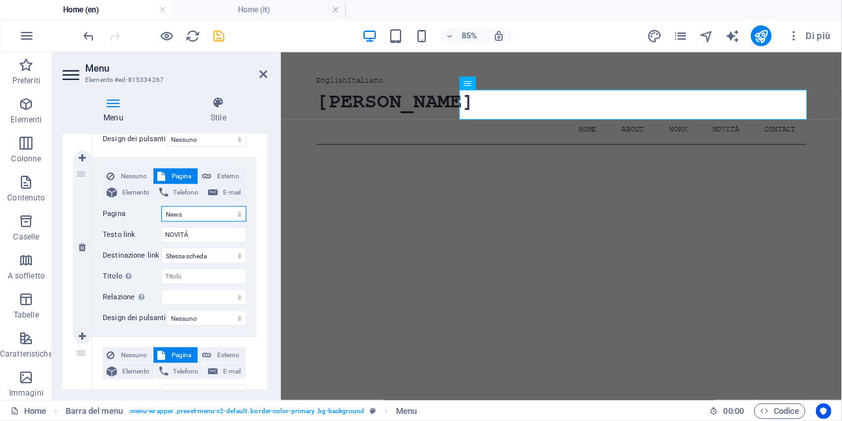
click at [161, 206] on select "Home About Work News Contact Legal Notice PRIVACY_MIA Home Il mio mondo OPERE N…" at bounding box center [203, 214] width 85 height 16
select select
type input "News"
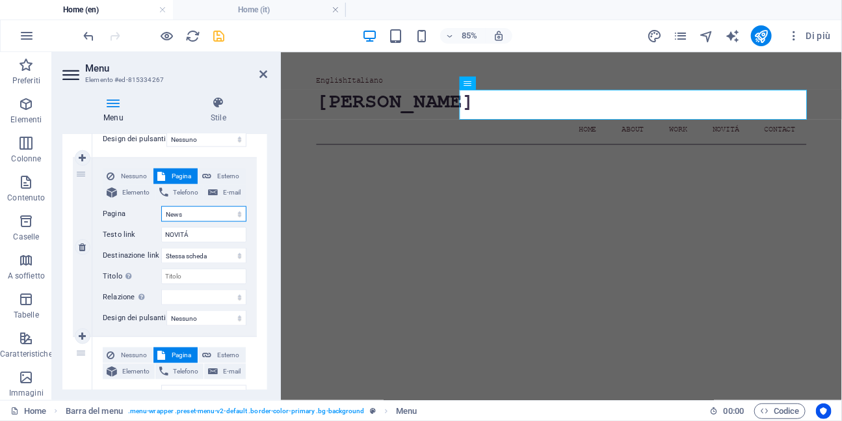
select select
click at [198, 235] on input "News" at bounding box center [203, 235] width 85 height 16
type input "So"
select select
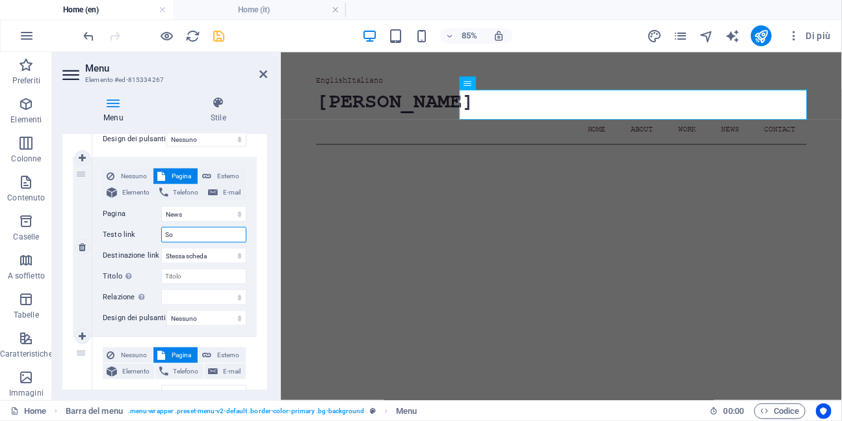
select select
type input "Sor"
select select
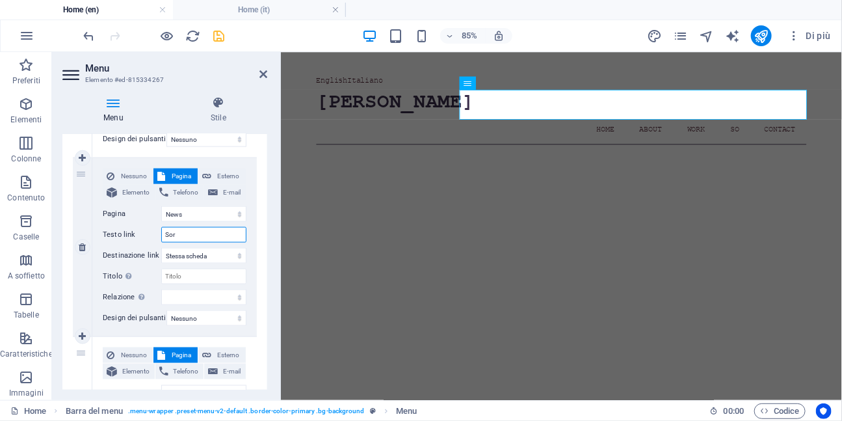
select select
type input "S"
select select
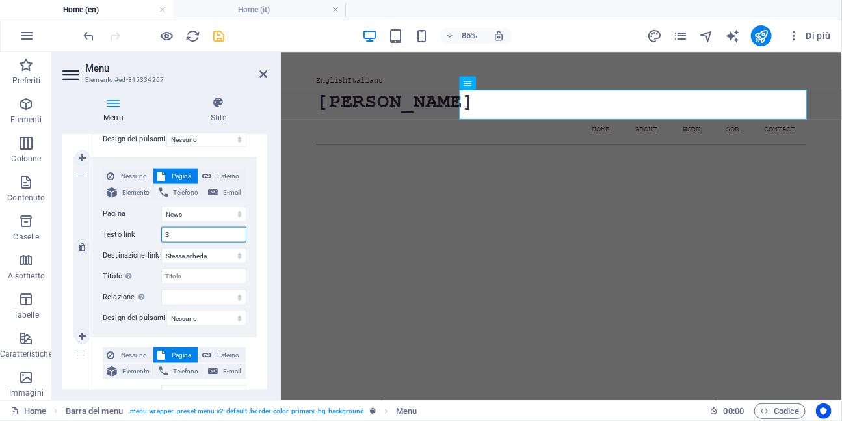
select select
type input "Stories"
select select
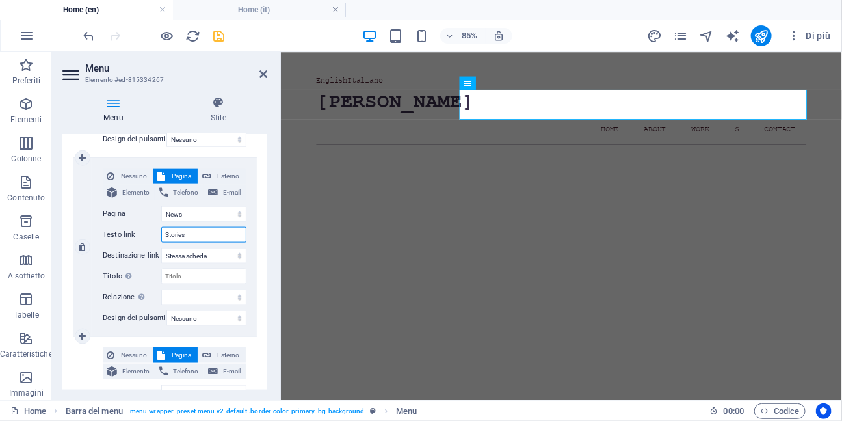
select select
type input "Stories"
click at [255, 232] on div "1 Nessuno Pagina Esterno Elemento Telefono E-mail Pagina Home About Work News C…" at bounding box center [164, 68] width 205 height 915
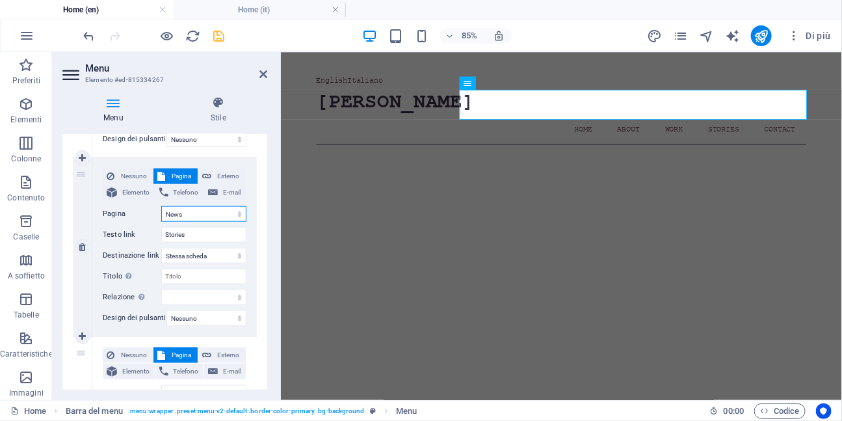
click at [230, 216] on select "Home About Work News Contact Legal Notice PRIVACY_MIA Home Il mio mondo OPERE N…" at bounding box center [203, 214] width 85 height 16
select select "10"
click at [161, 206] on select "Home About Work News Contact Legal Notice PRIVACY_MIA Home Il mio mondo OPERE N…" at bounding box center [203, 214] width 85 height 16
select select
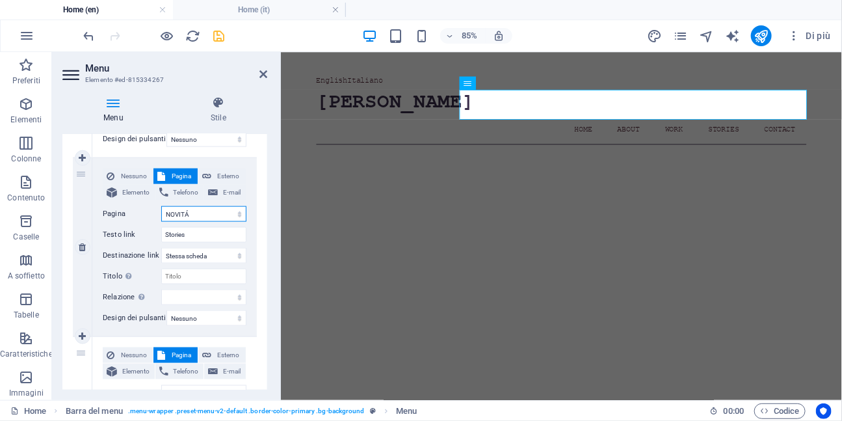
select select
click at [200, 234] on input "Stories" at bounding box center [203, 235] width 85 height 16
type input "N"
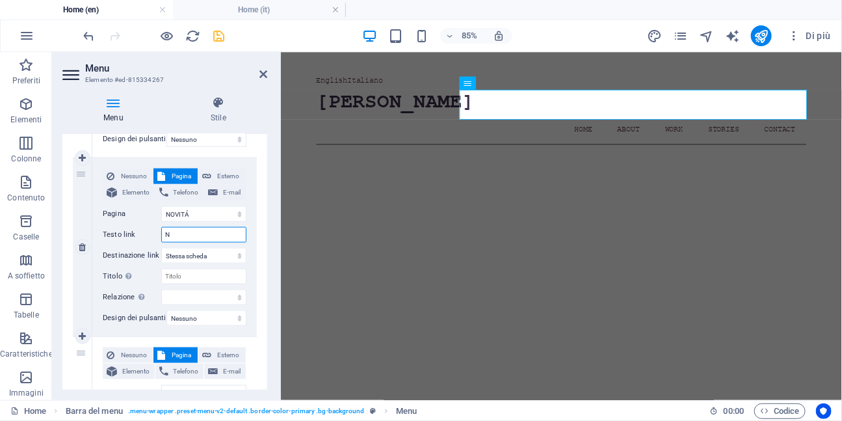
select select
type input "Nes"
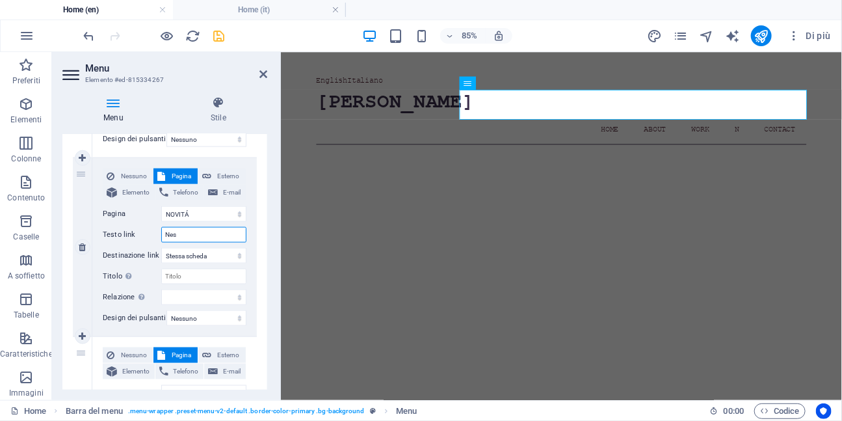
select select
type input "News"
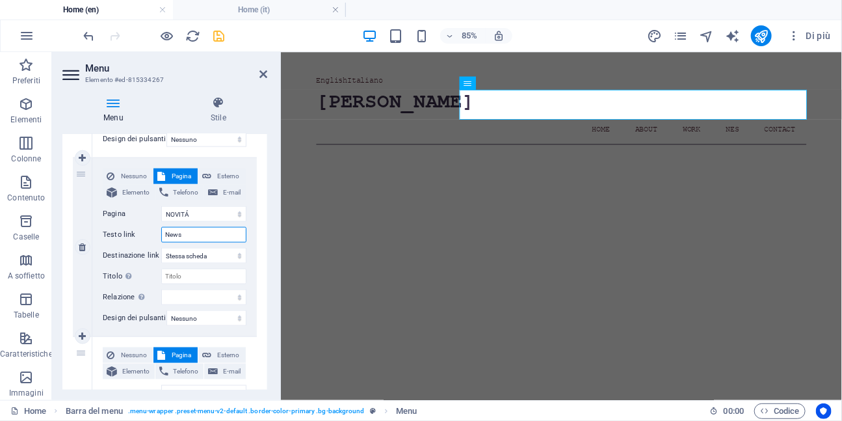
select select
type input "News"
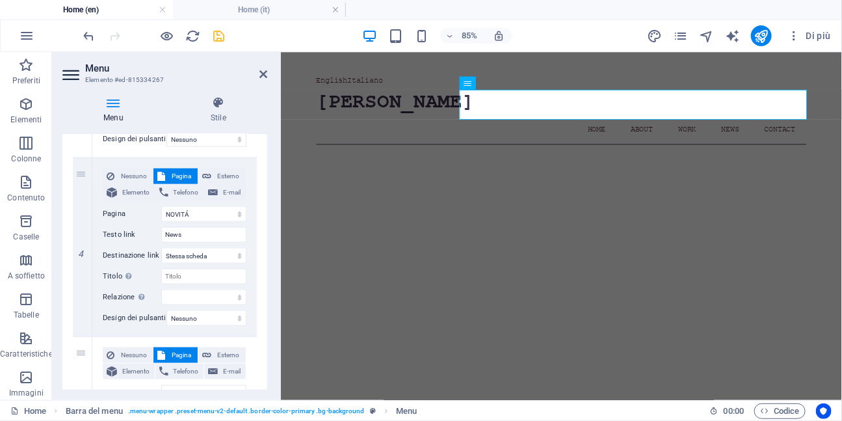
click at [255, 239] on div "1 Nessuno Pagina Esterno Elemento Telefono E-mail Pagina Home About Work News C…" at bounding box center [164, 68] width 205 height 915
click at [262, 72] on icon at bounding box center [264, 74] width 8 height 10
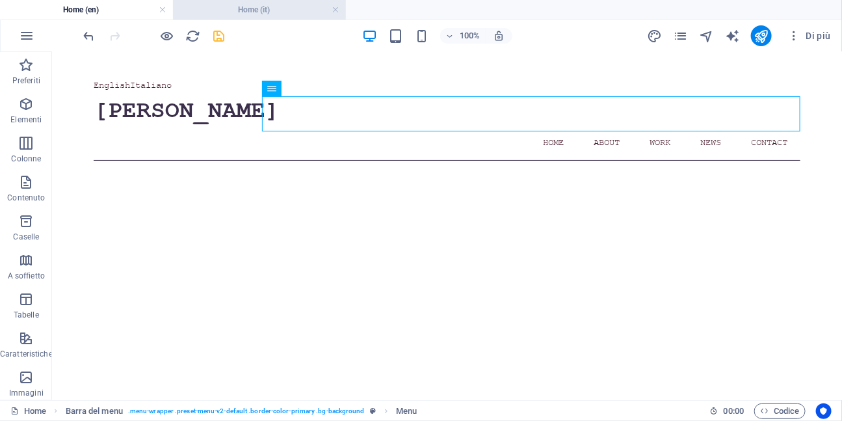
click at [271, 15] on h4 "Home (it)" at bounding box center [259, 10] width 173 height 14
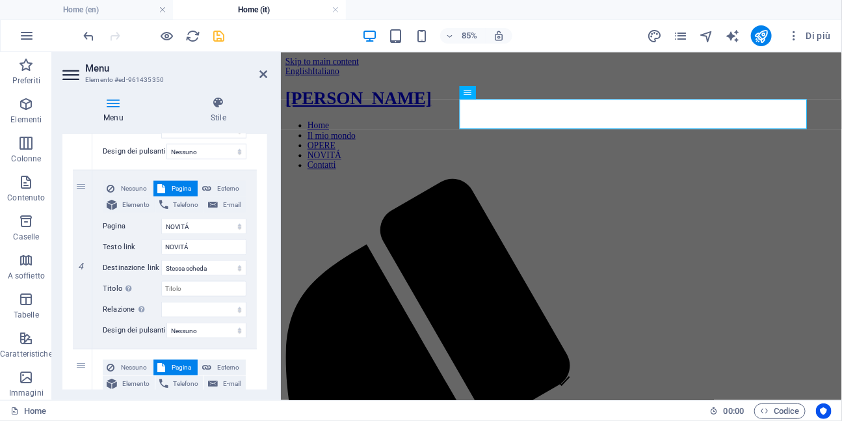
scroll to position [630, 0]
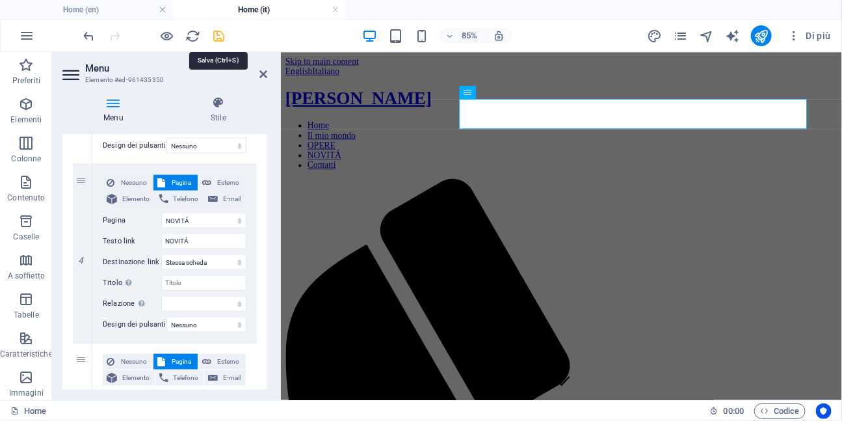
click at [221, 36] on icon "save" at bounding box center [219, 36] width 15 height 15
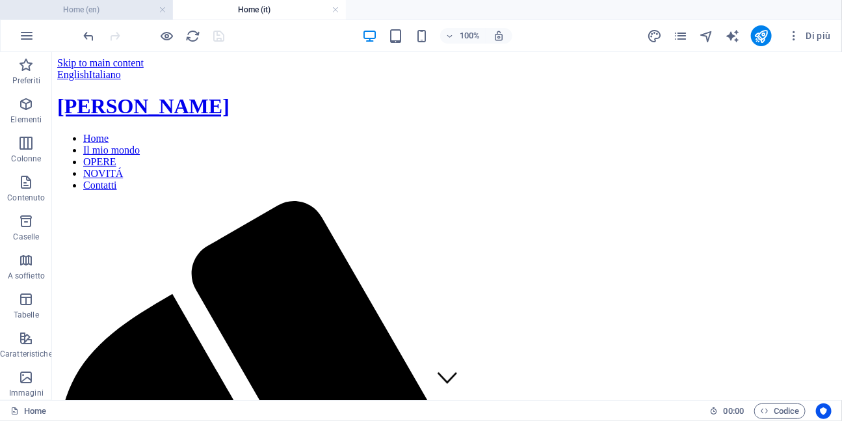
click at [124, 13] on h4 "Home (en)" at bounding box center [86, 10] width 173 height 14
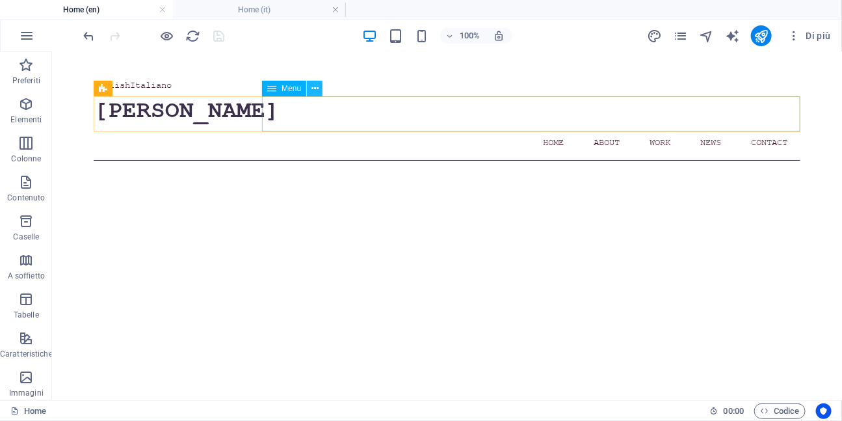
click at [316, 88] on icon at bounding box center [315, 89] width 7 height 14
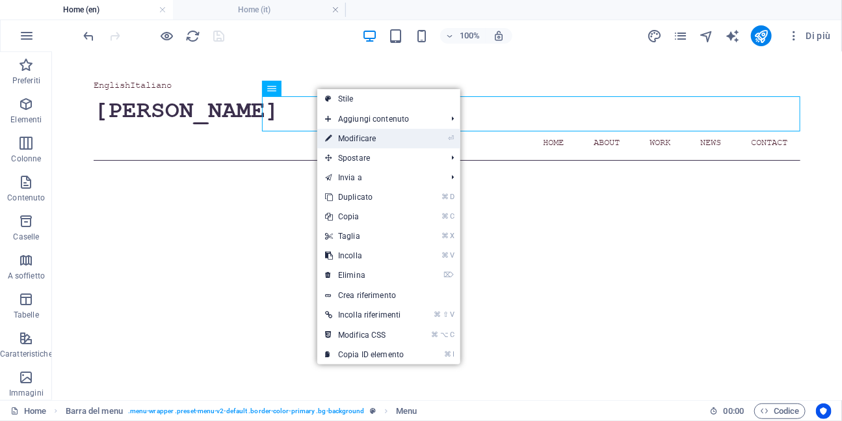
click at [358, 141] on link "⏎ Modificare" at bounding box center [364, 139] width 94 height 20
select select
select select "1"
select select
select select "2"
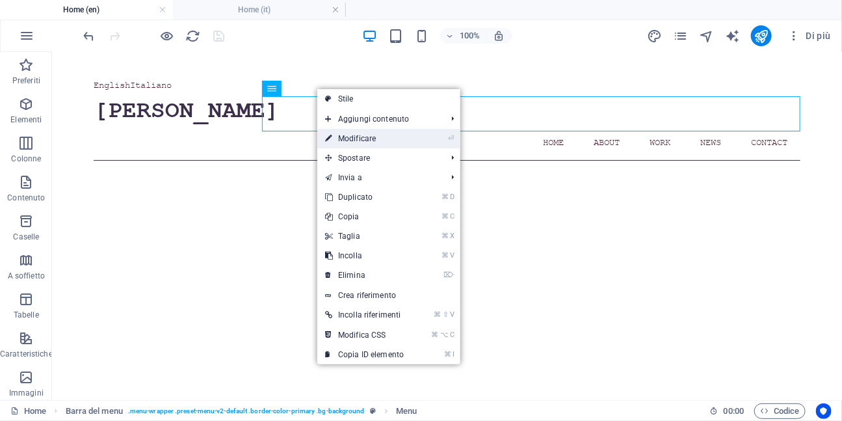
select select
select select "10"
select select
select select "4"
select select
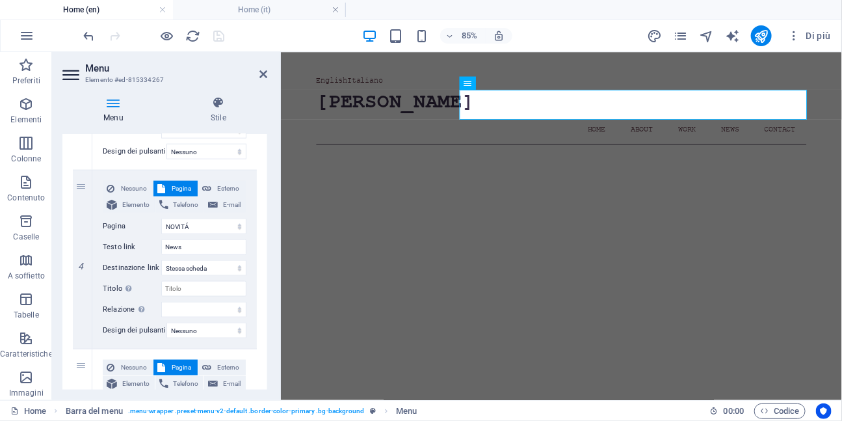
scroll to position [626, 0]
click at [260, 74] on icon at bounding box center [264, 74] width 8 height 10
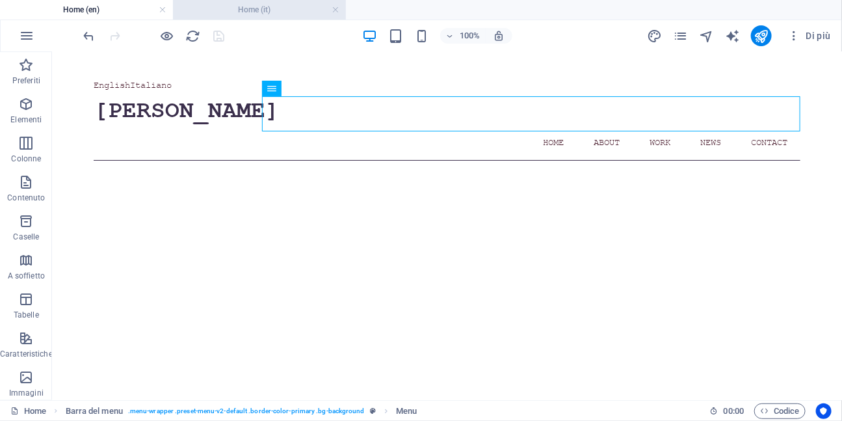
click at [245, 17] on li "Home (it)" at bounding box center [259, 10] width 173 height 20
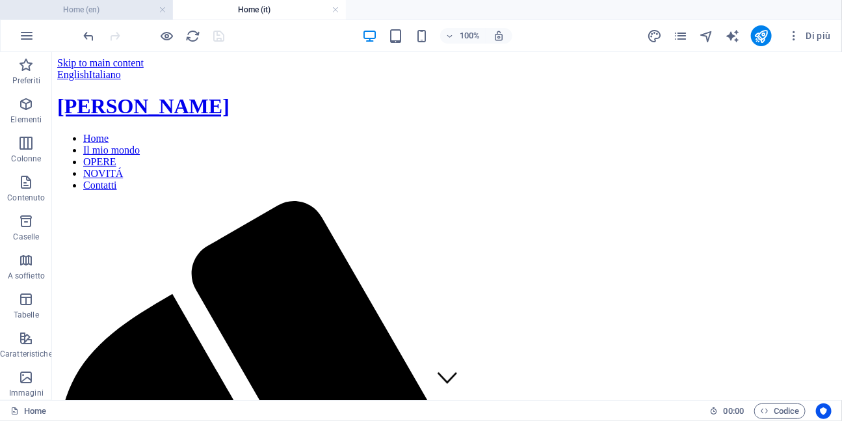
click at [128, 13] on h4 "Home (en)" at bounding box center [86, 10] width 173 height 14
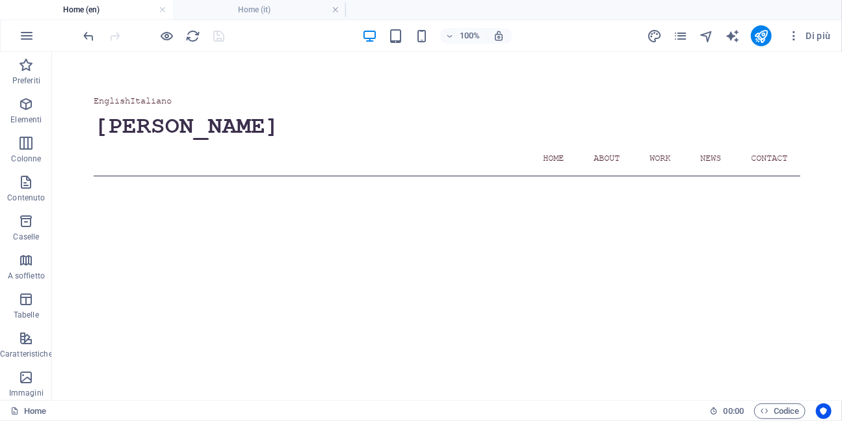
scroll to position [16, 0]
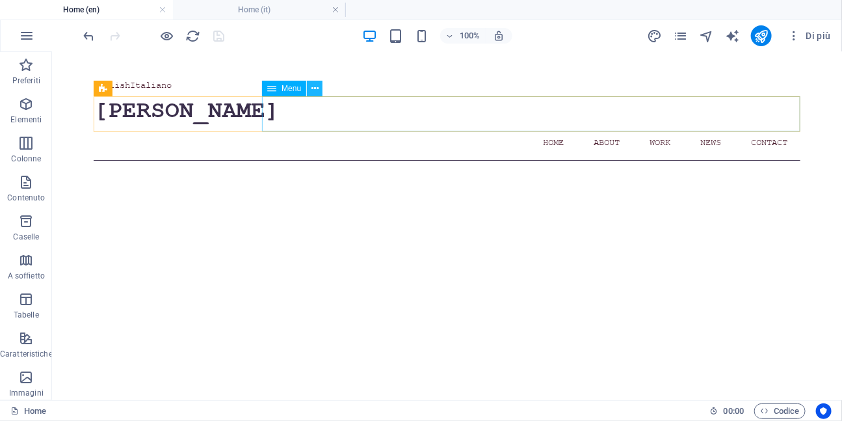
click at [314, 90] on icon at bounding box center [315, 89] width 7 height 14
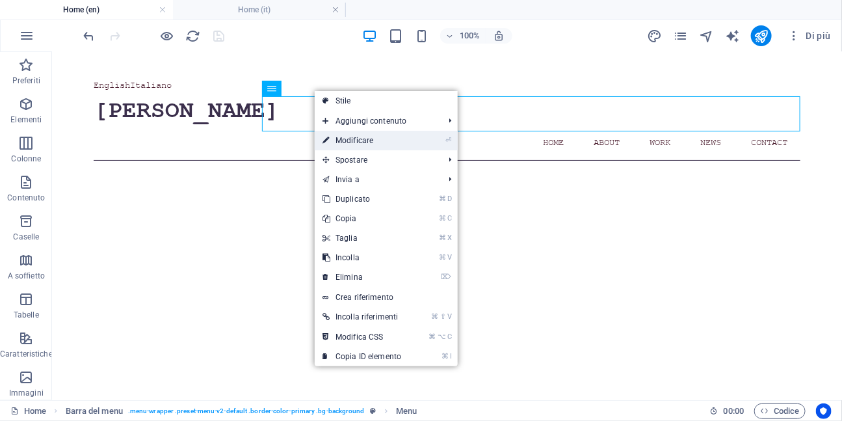
click at [356, 143] on link "⏎ Modificare" at bounding box center [362, 141] width 94 height 20
select select
select select "1"
select select
select select "2"
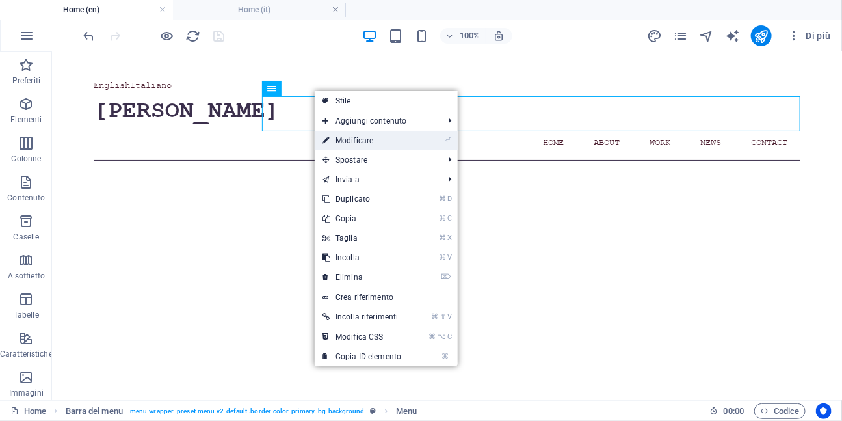
select select
select select "10"
select select
select select "4"
select select
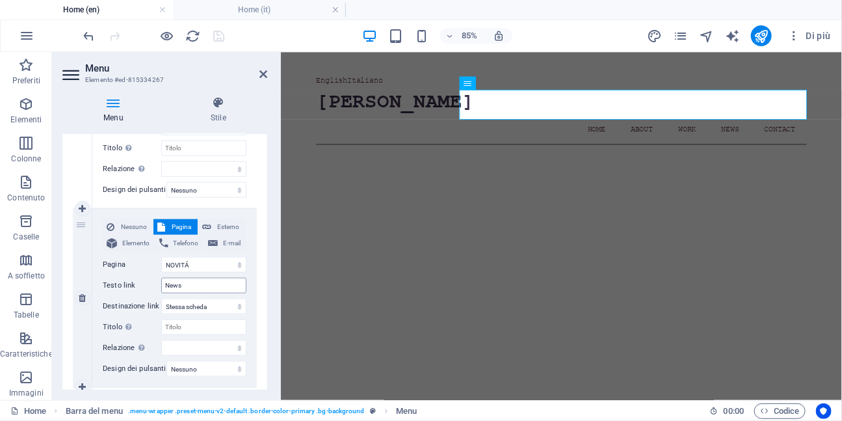
scroll to position [603, 0]
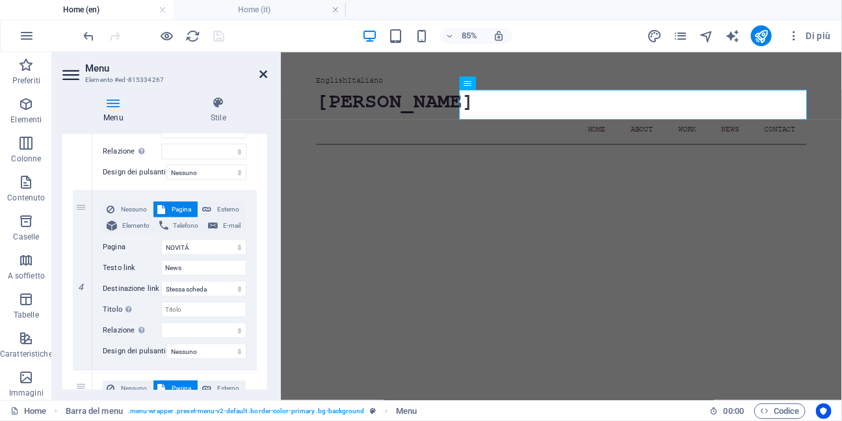
click at [263, 73] on icon at bounding box center [264, 74] width 8 height 10
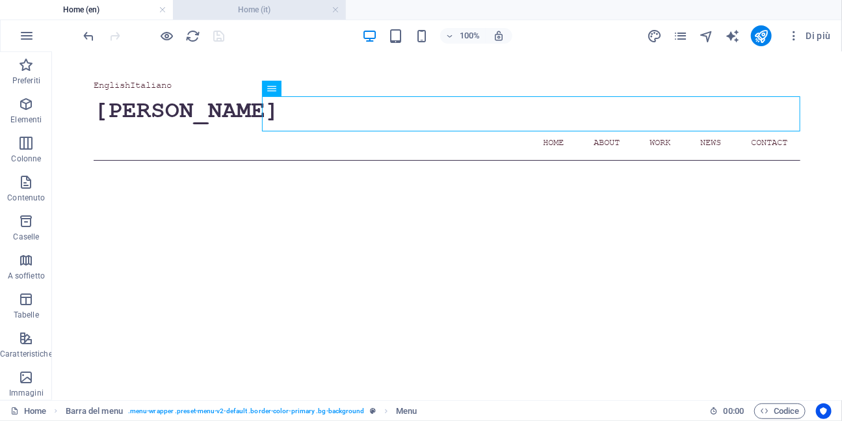
click at [265, 13] on h4 "Home (it)" at bounding box center [259, 10] width 173 height 14
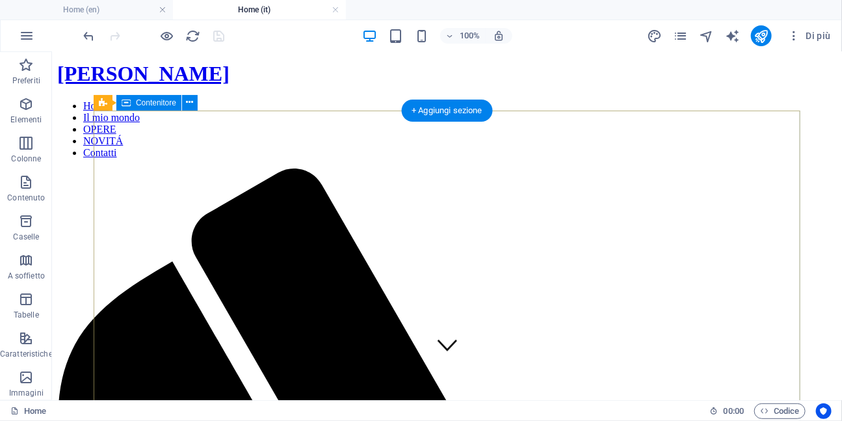
scroll to position [24, 0]
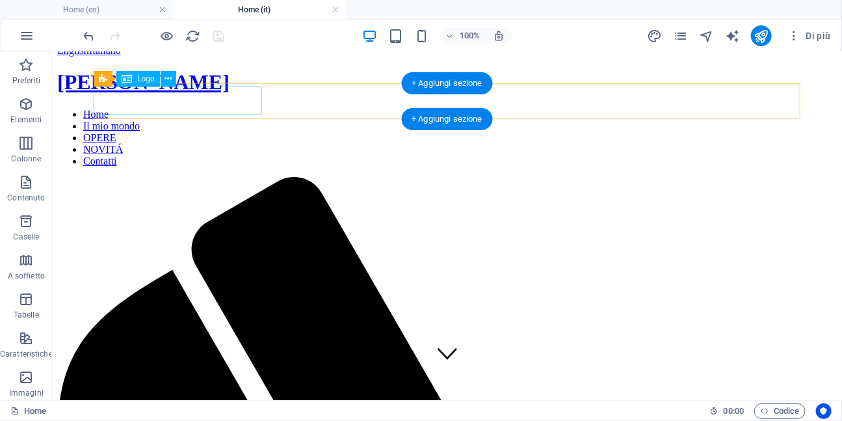
click at [251, 94] on div "[PERSON_NAME]" at bounding box center [447, 82] width 780 height 24
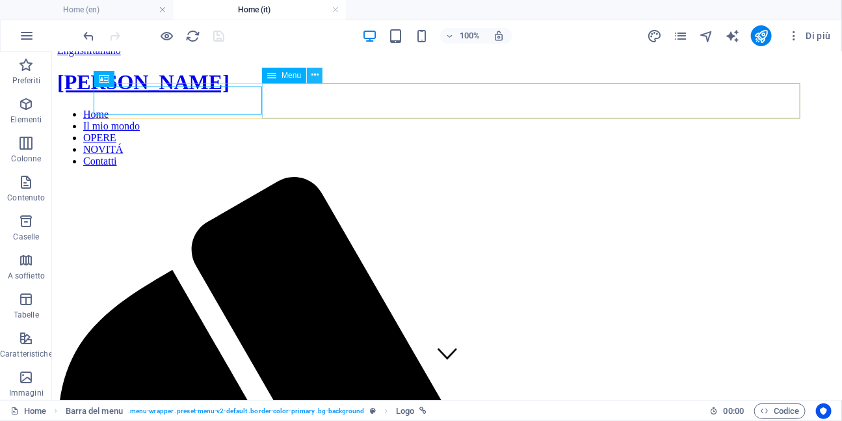
click at [315, 75] on icon at bounding box center [315, 75] width 7 height 14
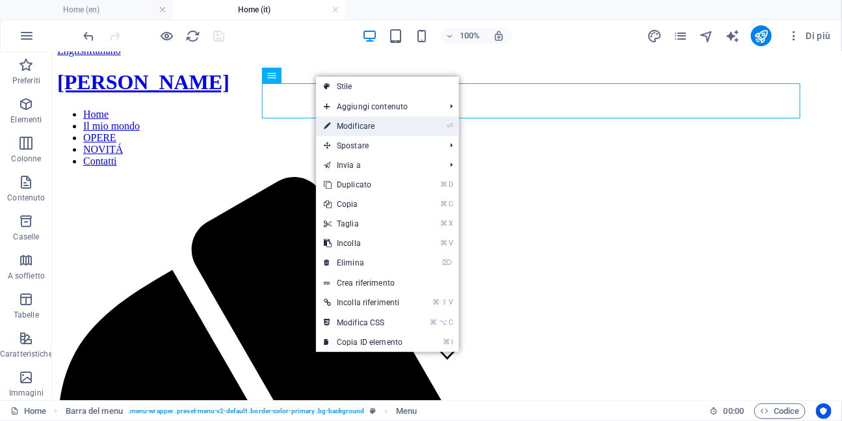
click at [325, 121] on icon at bounding box center [327, 126] width 7 height 20
select select "7"
select select
select select "8"
select select
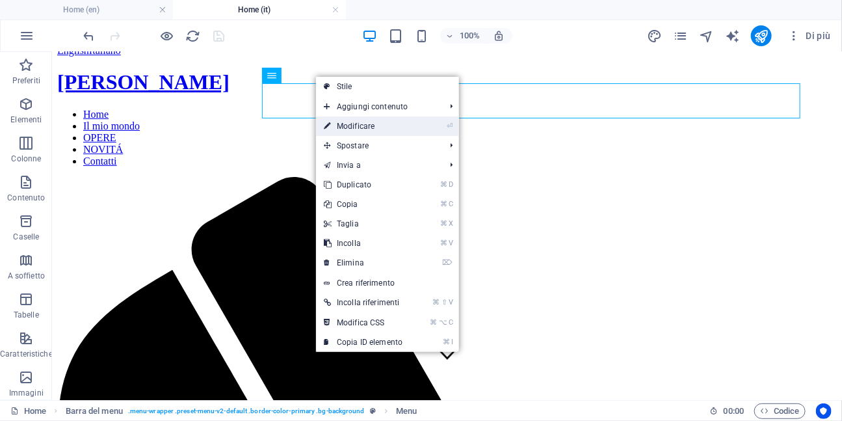
select select "9"
select select
select select "10"
select select
select select "11"
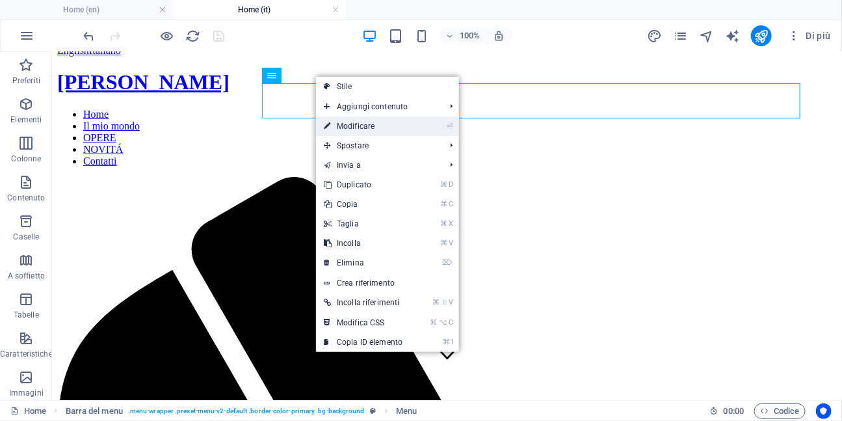
select select
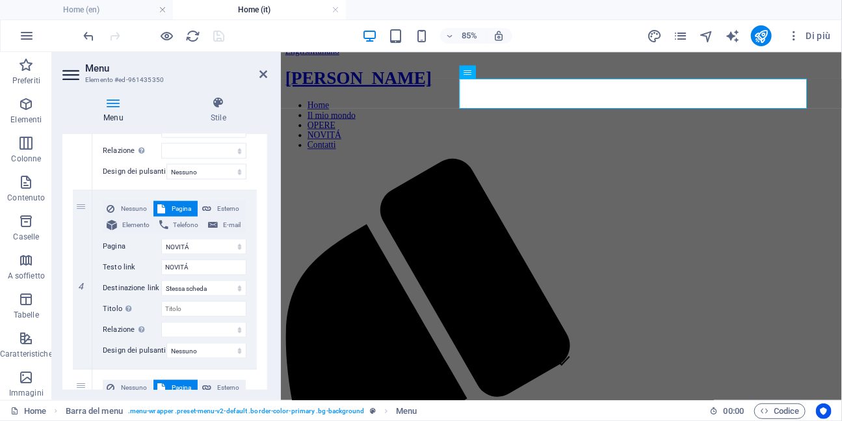
scroll to position [616, 0]
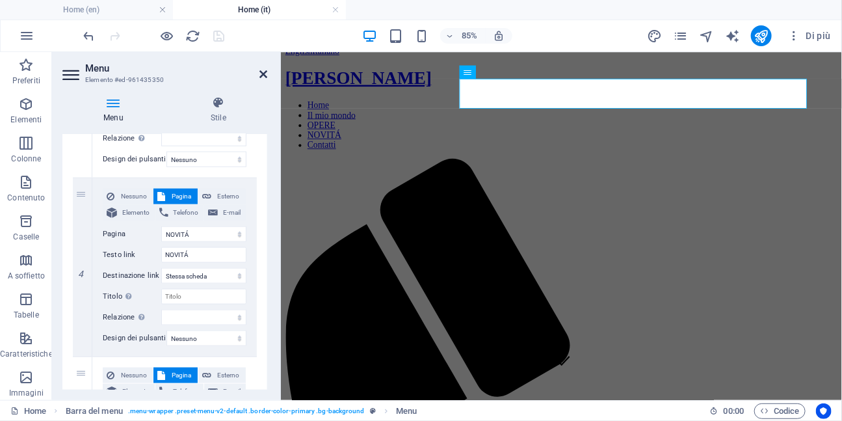
click at [263, 75] on icon at bounding box center [264, 74] width 8 height 10
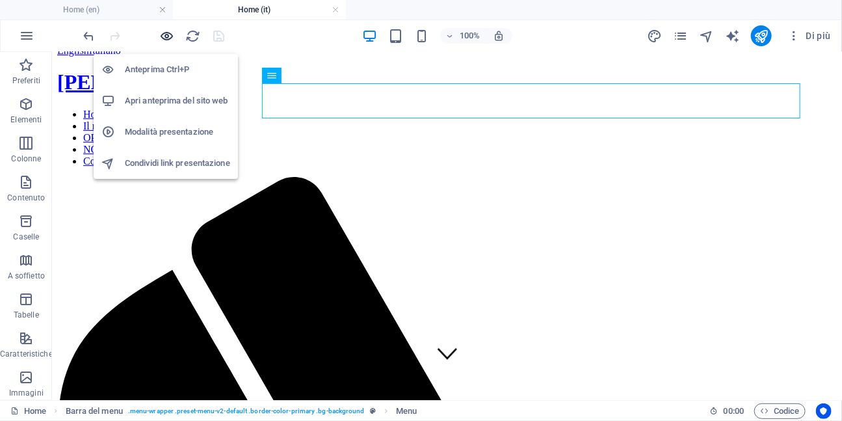
click at [163, 41] on icon "button" at bounding box center [167, 36] width 15 height 15
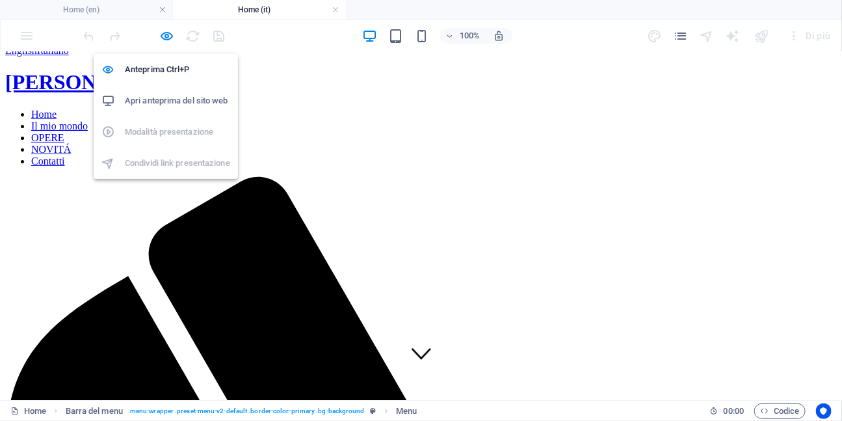
click at [162, 100] on h6 "Apri anteprima del sito web" at bounding box center [177, 101] width 105 height 16
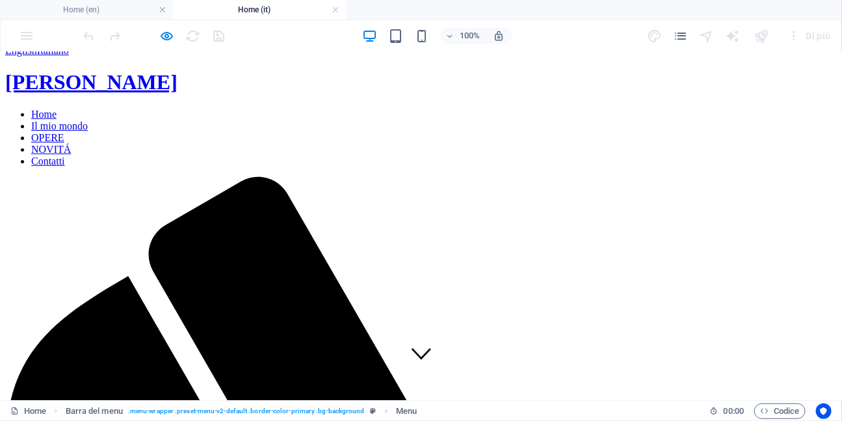
click at [222, 38] on div at bounding box center [154, 35] width 146 height 21
click at [334, 7] on link at bounding box center [336, 10] width 8 height 12
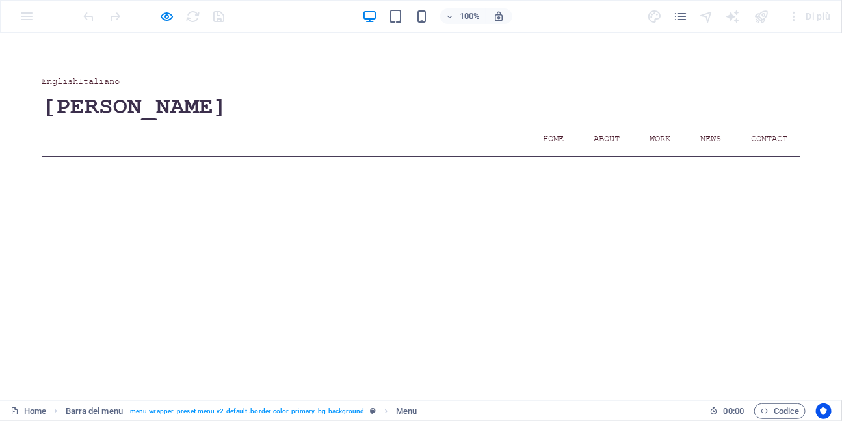
scroll to position [16, 0]
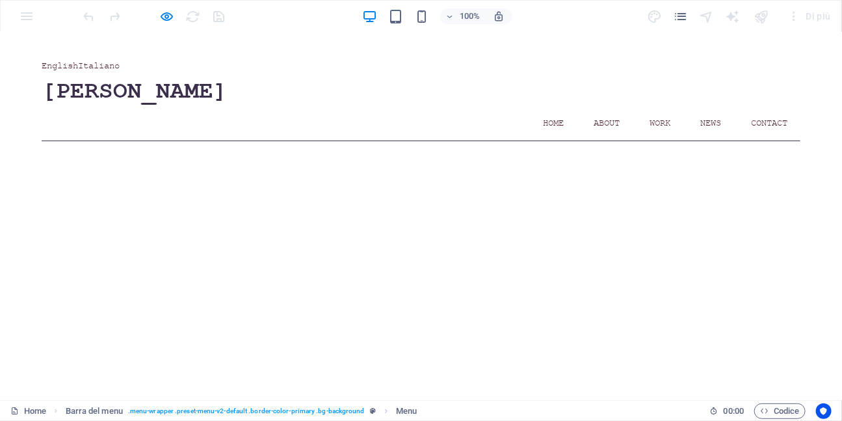
click at [334, 7] on div "100% Di più" at bounding box center [458, 16] width 755 height 21
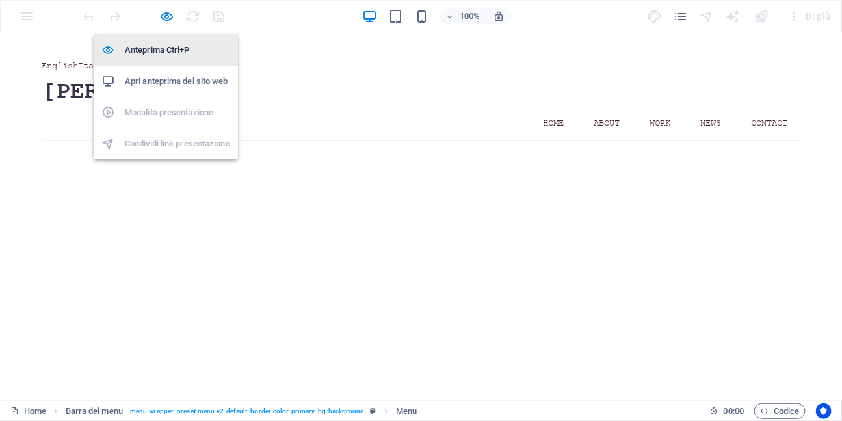
click at [158, 45] on h6 "Anteprima Ctrl+P" at bounding box center [177, 50] width 105 height 16
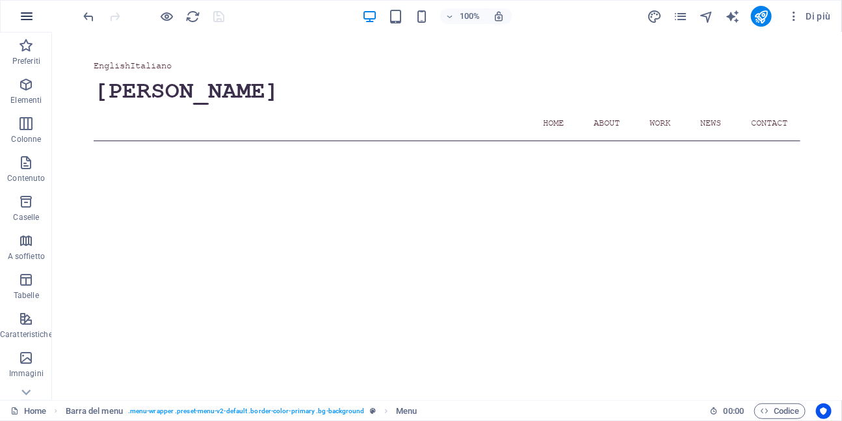
click at [31, 20] on icon "button" at bounding box center [27, 16] width 16 height 16
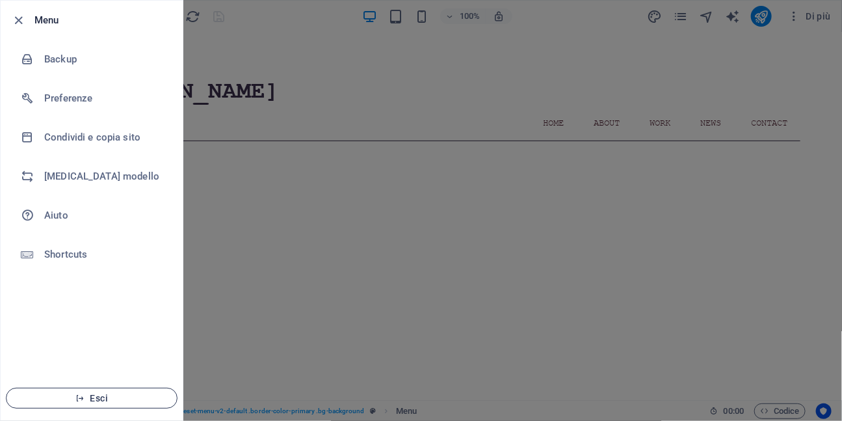
click at [87, 398] on span "Esci" at bounding box center [92, 398] width 150 height 10
